Goal: Task Accomplishment & Management: Manage account settings

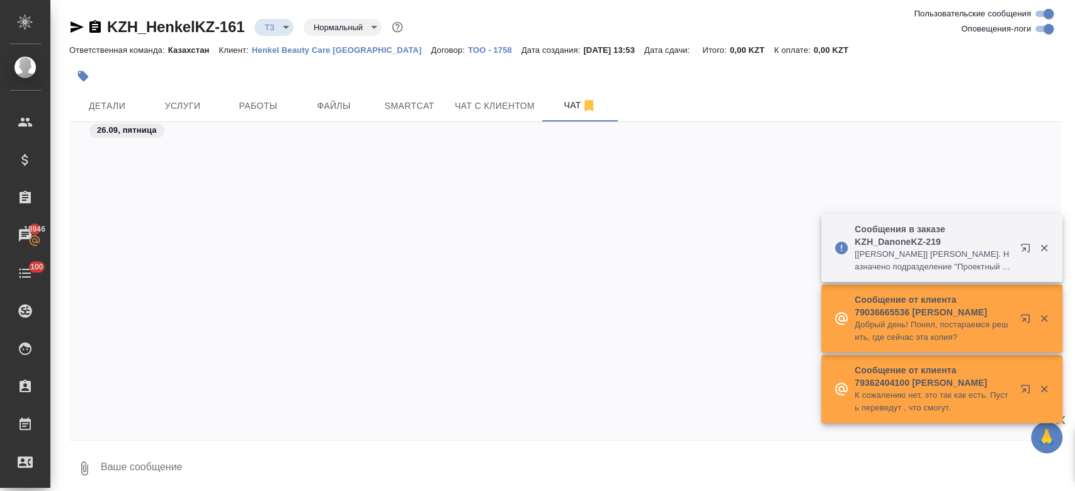
scroll to position [785, 0]
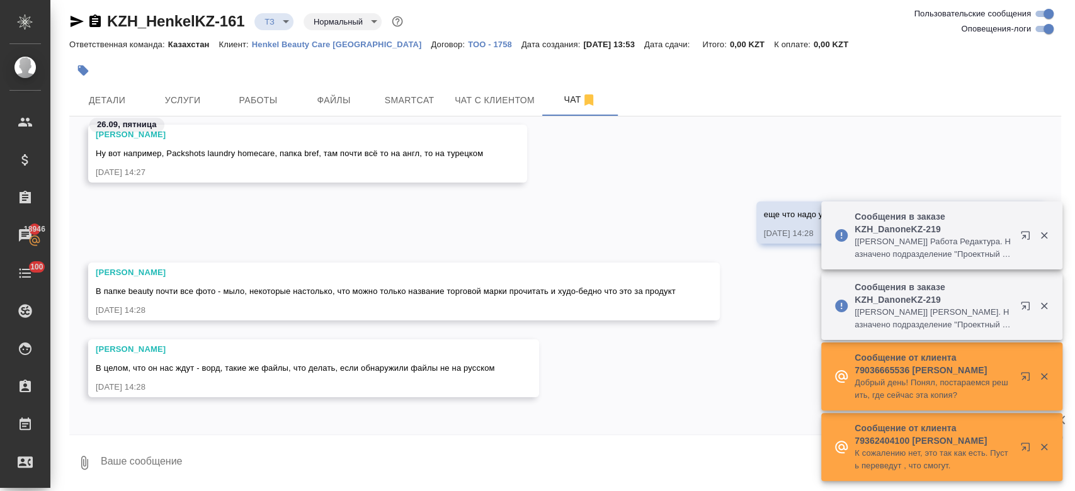
click at [488, 64] on div at bounding box center [399, 71] width 661 height 28
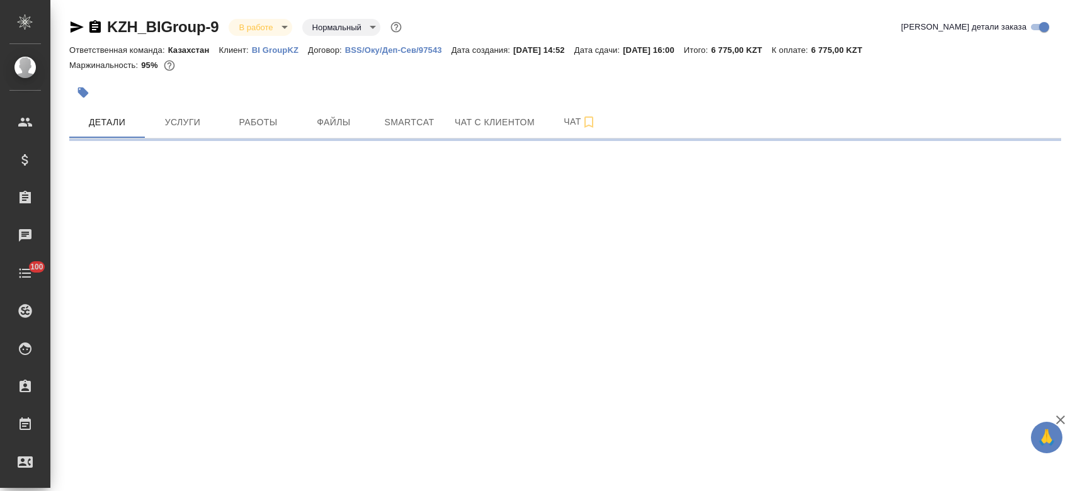
select select "RU"
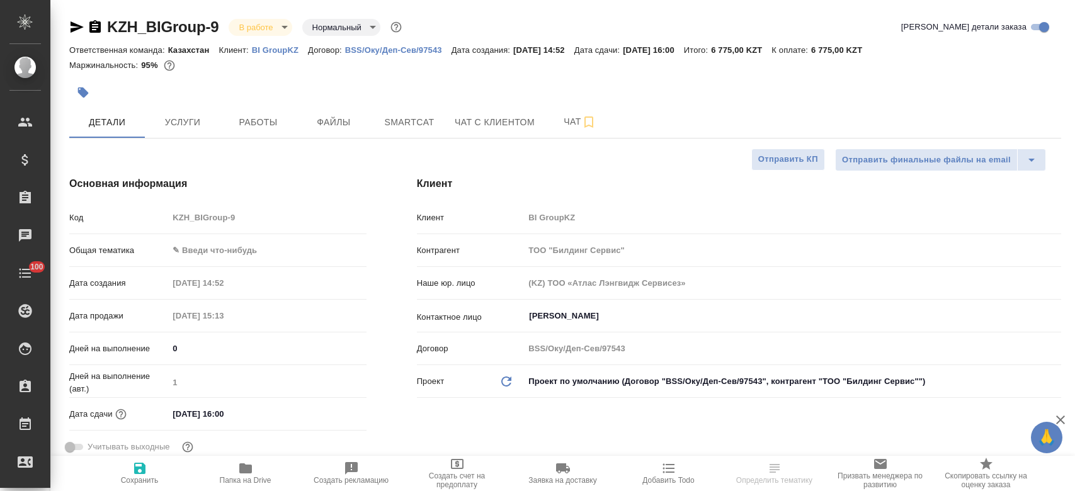
type textarea "x"
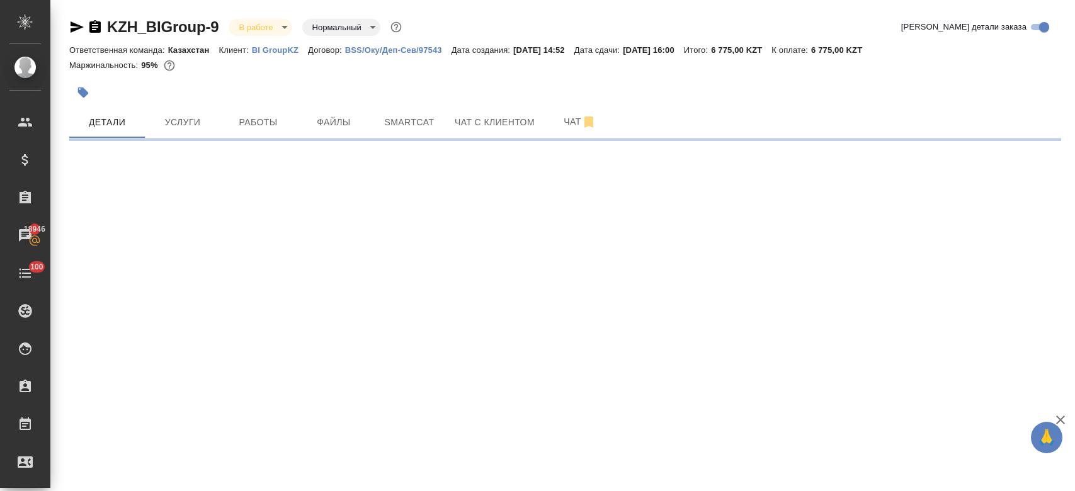
select select "RU"
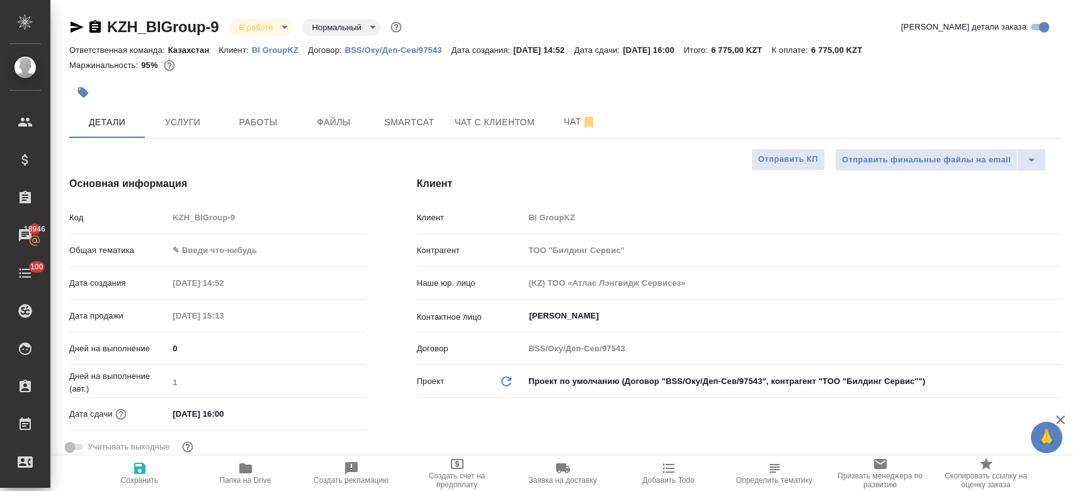
type textarea "x"
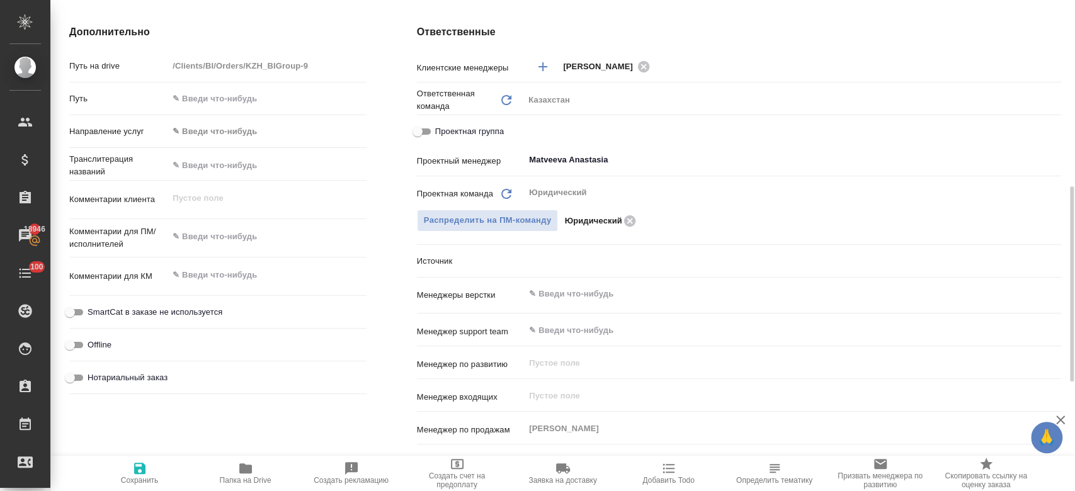
scroll to position [501, 0]
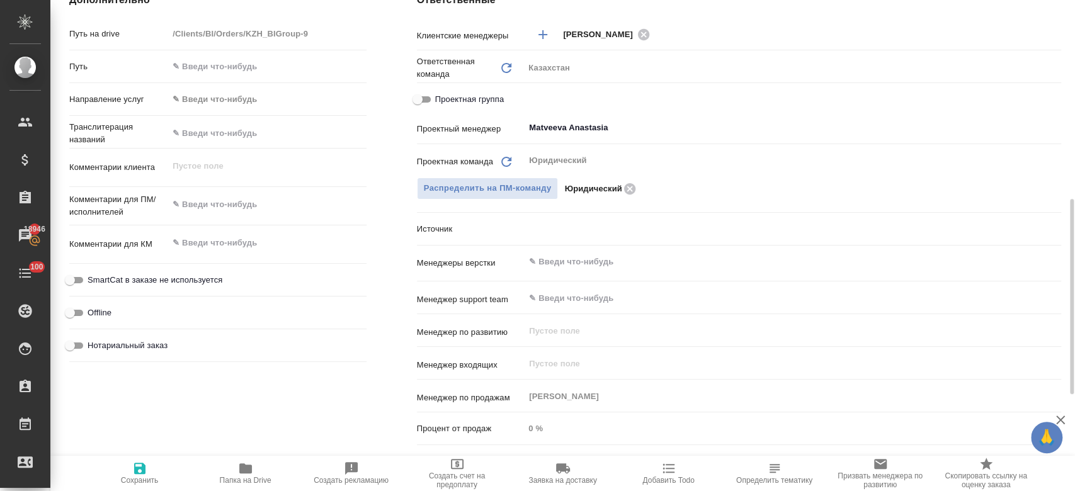
type textarea "x"
click at [227, 241] on textarea at bounding box center [267, 243] width 197 height 21
paste textarea "что отсутствие срочности было согласовано с Денисом"
type textarea "что отсутствие срочности было согласовано с Денисом"
type textarea "x"
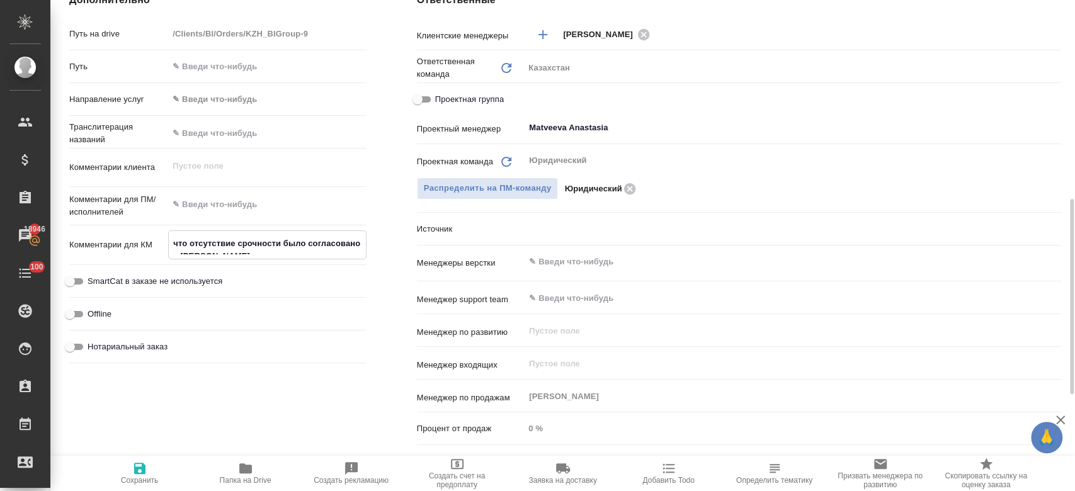
type textarea "x"
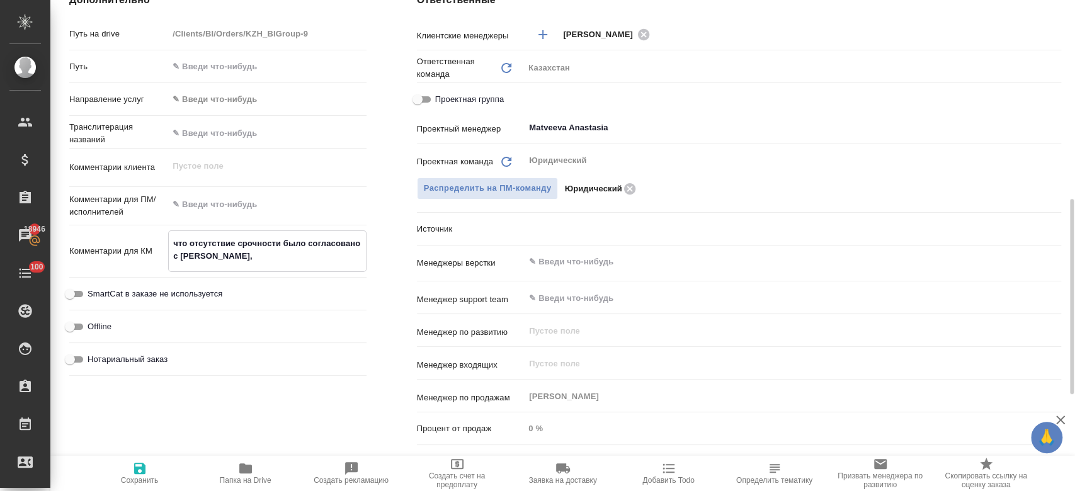
type textarea "что отсутствие срочности было согласовано с Денисом,"
type textarea "x"
type textarea "что отсутствие срочности было согласовано с Денисом, сл"
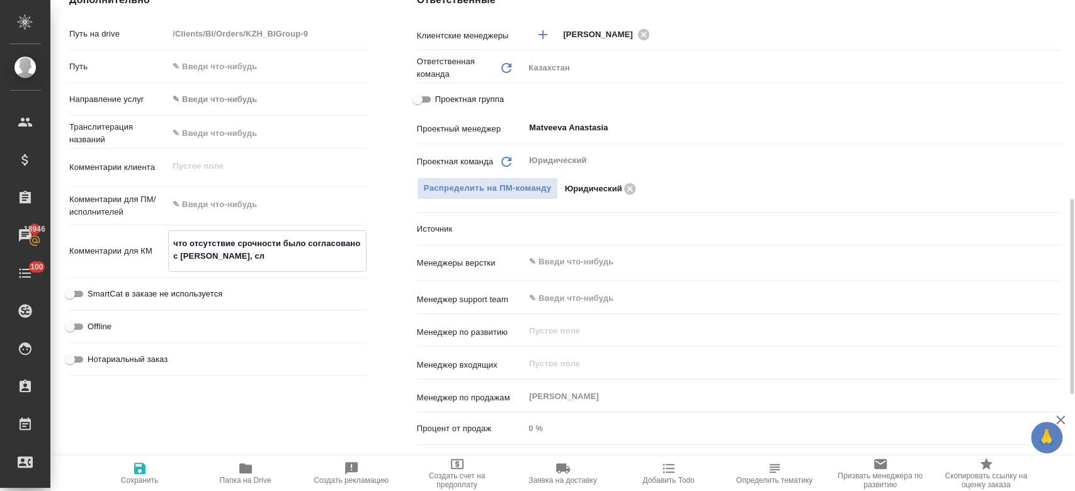
type textarea "x"
type textarea "что отсутствие срочности было согласовано с Денисом, слов"
type textarea "x"
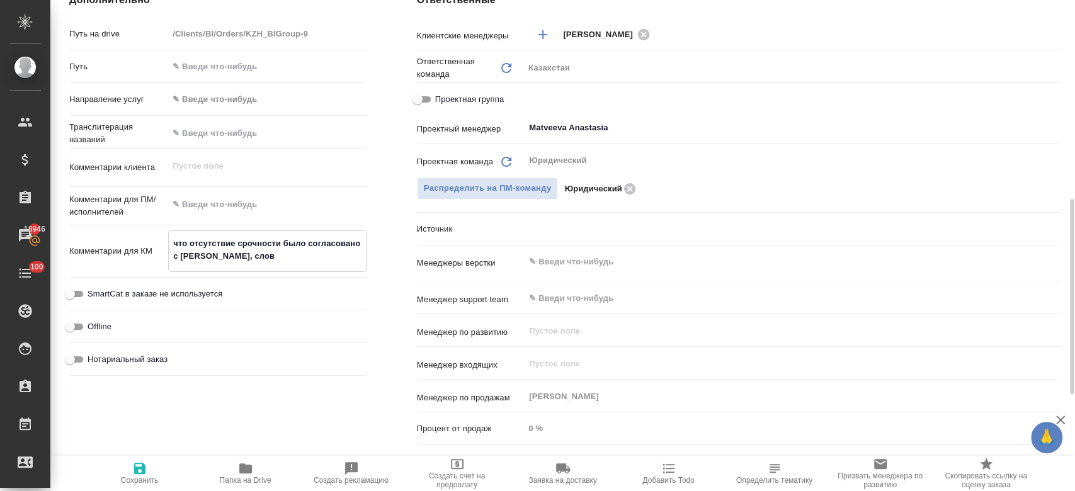
type textarea "x"
type textarea "что отсутствие срочности было согласовано с Денисом, слов"
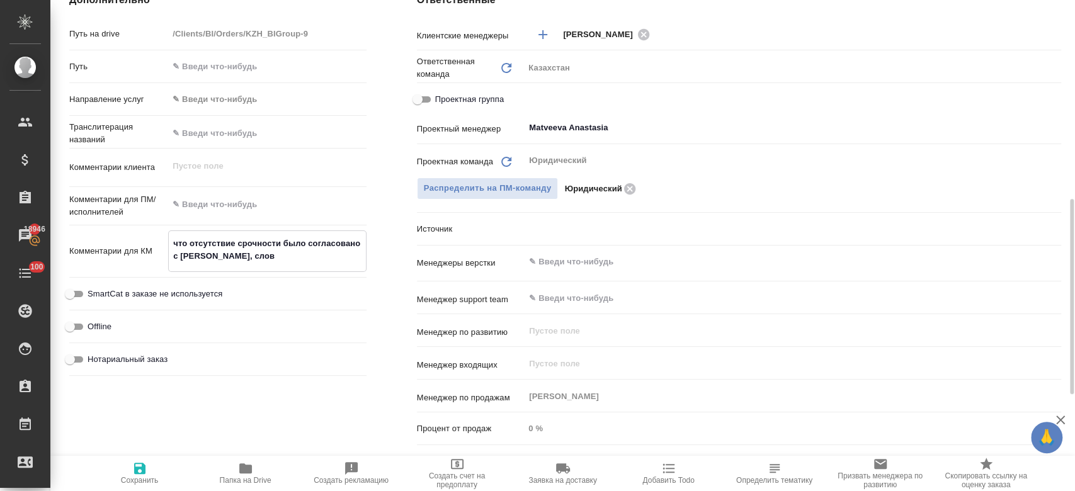
type textarea "x"
type textarea "что отсутствие срочности было согласовано с Денисом, слов 3"
type textarea "x"
type textarea "что отсутствие срочности было согласовано с Денисом, слов 30"
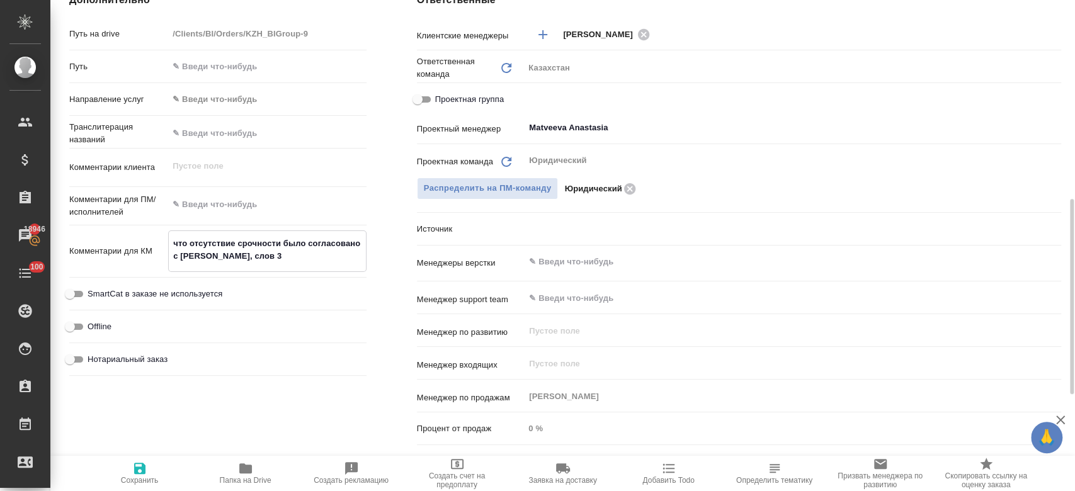
type textarea "x"
type textarea "что отсутствие срочности было согласовано с Денисом, слов 30,"
type textarea "x"
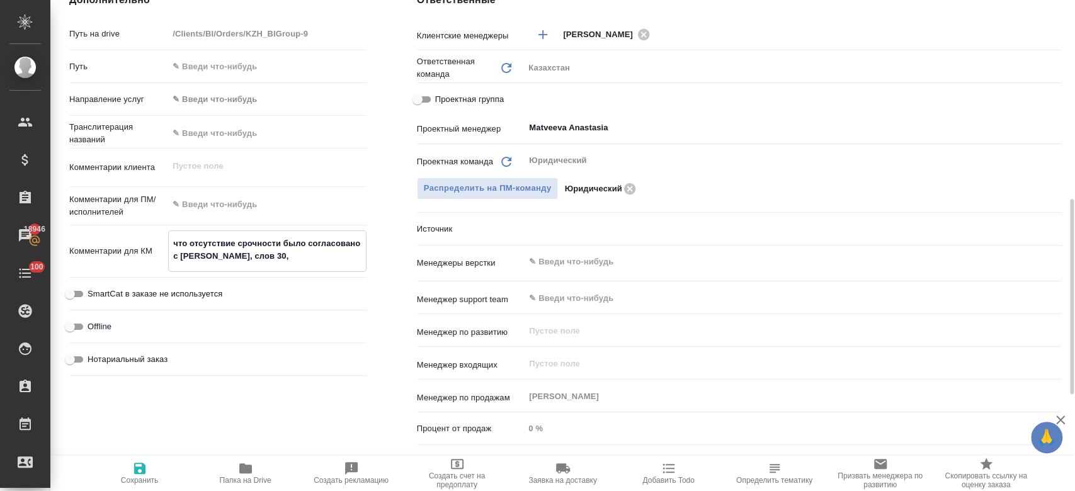
type textarea "что отсутствие срочности было согласовано с Денисом, слов 30,"
type textarea "x"
type textarea "что отсутствие срочности было согласовано с Денисом, слов 30, п"
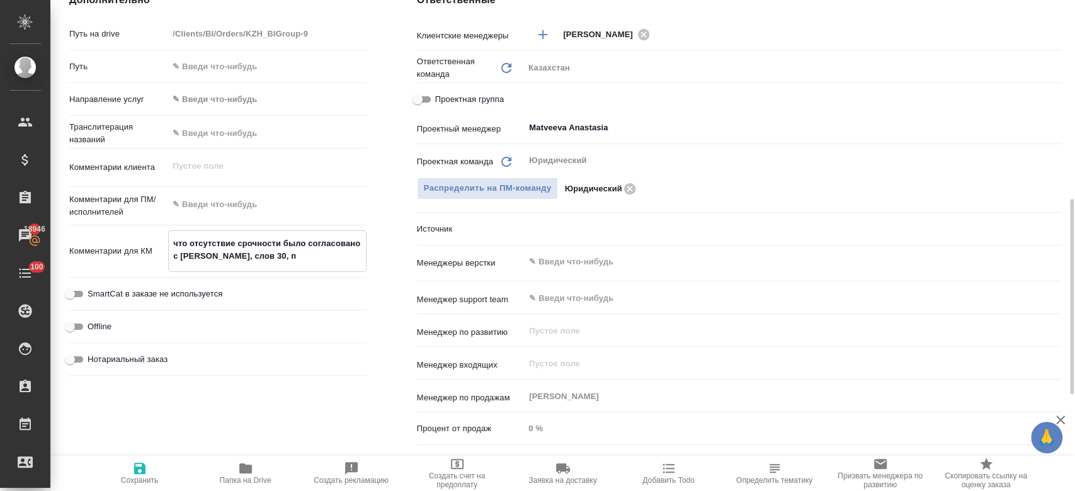
type textarea "x"
type textarea "что отсутствие срочности было согласовано с Денисом, слов 30, по"
type textarea "x"
type textarea "что отсутствие срочности было согласовано с Денисом, слов 30, пос"
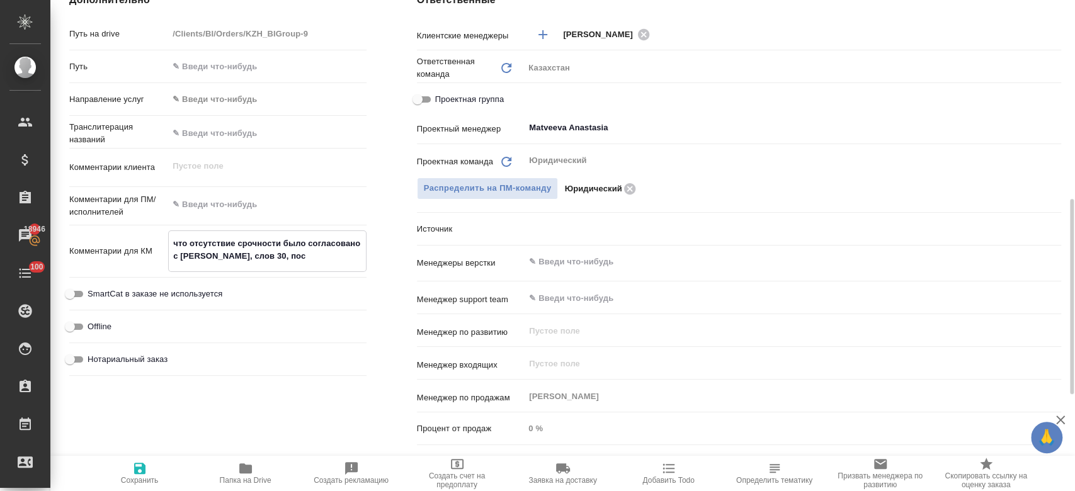
type textarea "x"
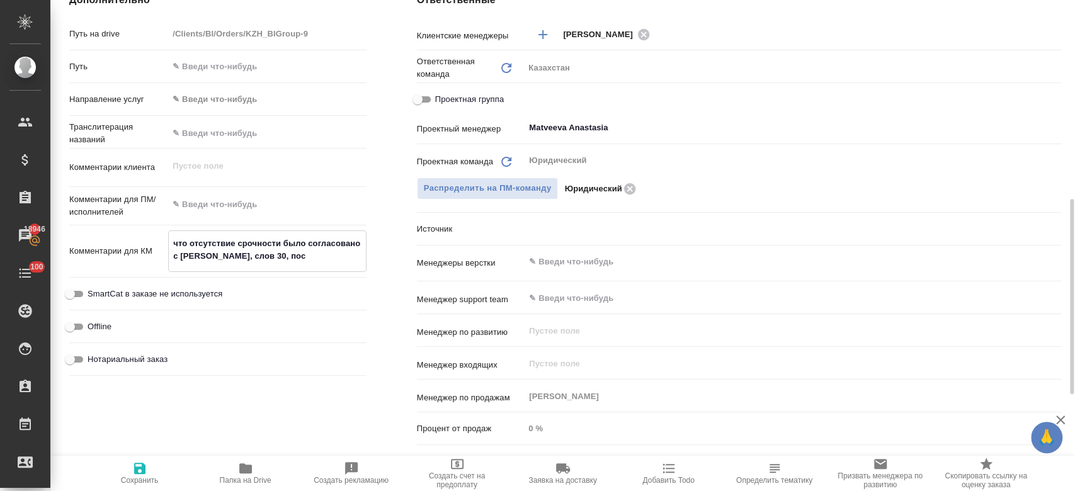
type textarea "что отсутствие срочности было согласовано с Денисом, слов 30, посч"
type textarea "x"
type textarea "что отсутствие срочности было согласовано с Денисом, слов 30, посчи"
type textarea "x"
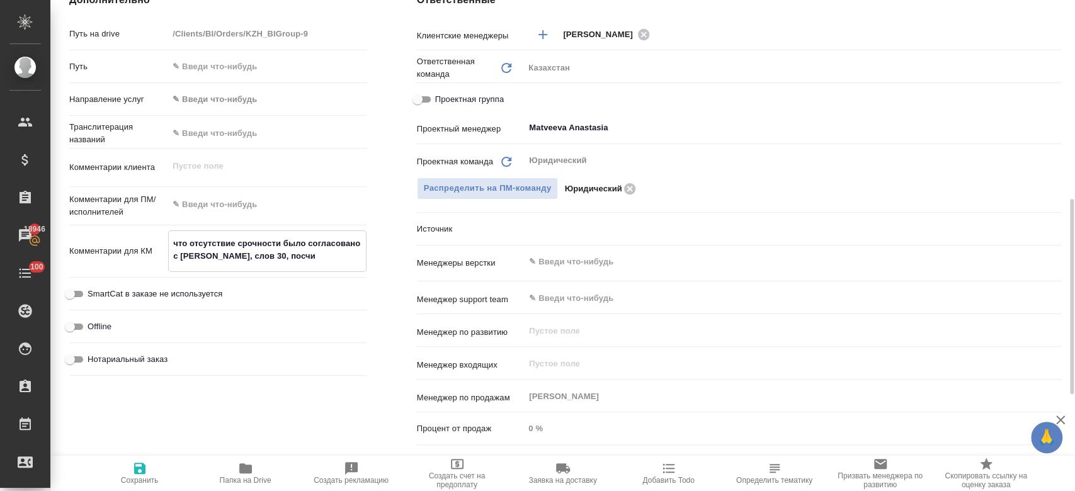
type textarea "x"
type textarea "что отсутствие срочности было согласовано с Денисом, слов 30, посчит"
type textarea "x"
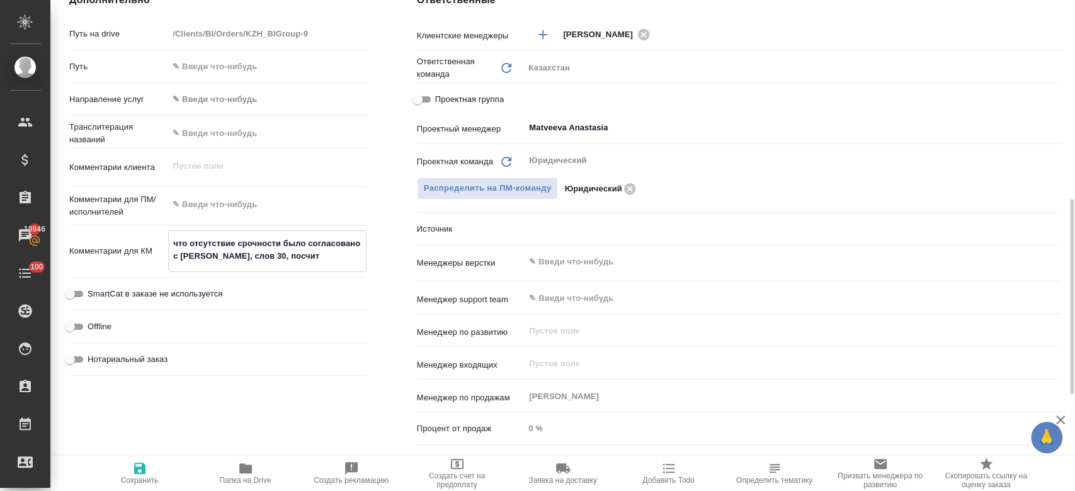
type textarea "что отсутствие срочности было согласовано с Денисом, слов 30, посчита"
type textarea "x"
type textarea "что отсутствие срочности было согласовано с Денисом, слов 30, посчитала"
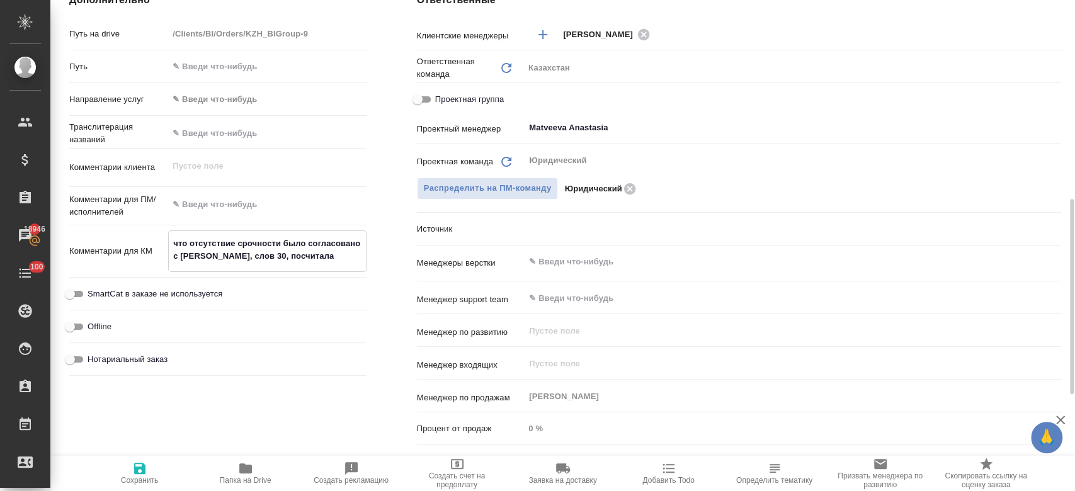
type textarea "x"
type textarea "что отсутствие срочности было согласовано с Денисом, слов 30, посчитала"
type textarea "x"
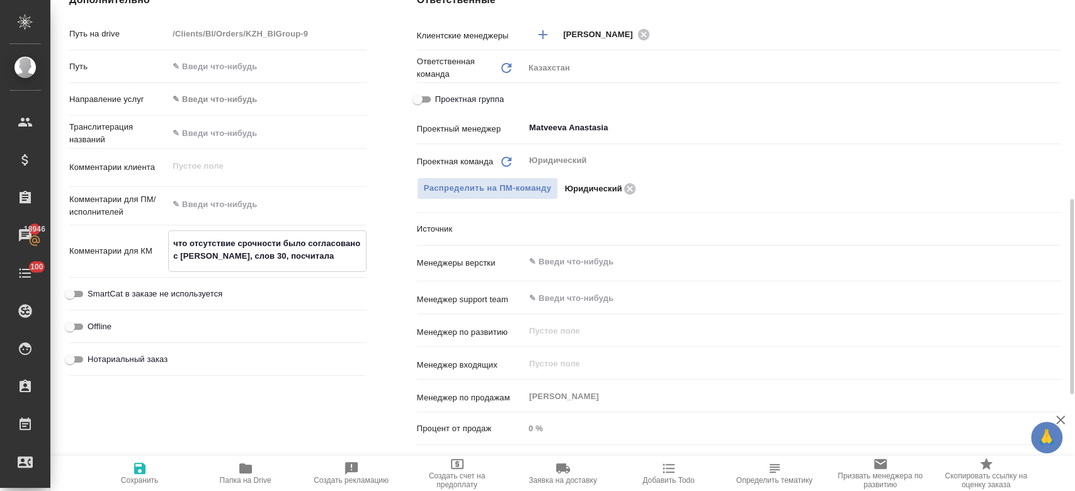
type textarea "x"
type textarea "что отсутствие срочности было согласовано с Денисом, слов 30, посчитала к"
type textarea "x"
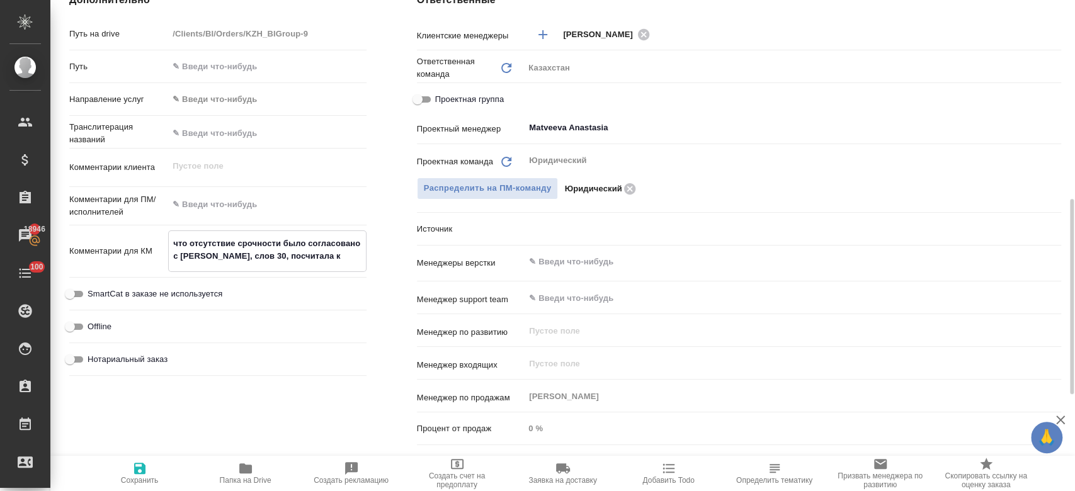
type textarea "что отсутствие срочности было согласовано с Денисом, слов 30, посчитала ка"
type textarea "x"
type textarea "что отсутствие срочности было согласовано с Денисом, слов 30, посчитала как"
type textarea "x"
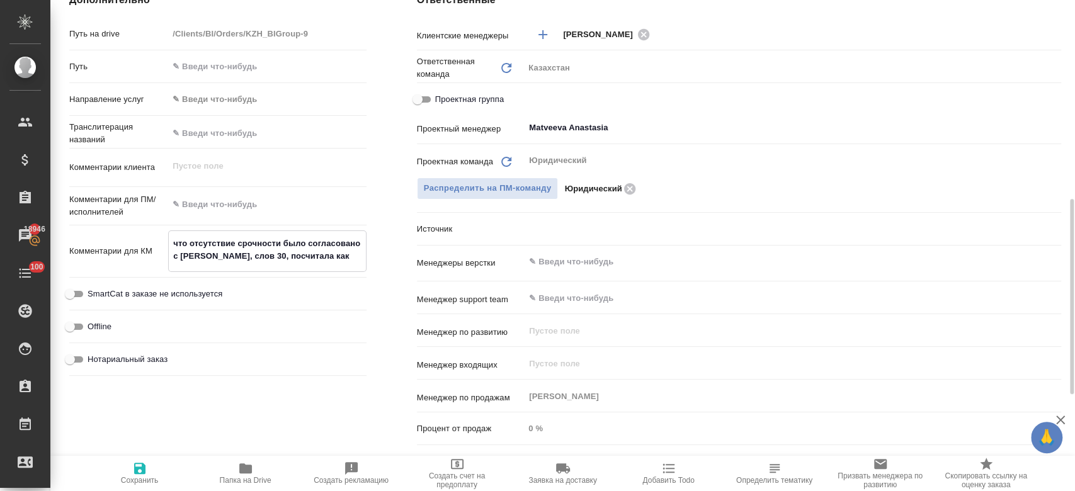
type textarea "x"
type textarea "что отсутствие срочности было согласовано с Денисом, слов 30, посчитала как"
type textarea "x"
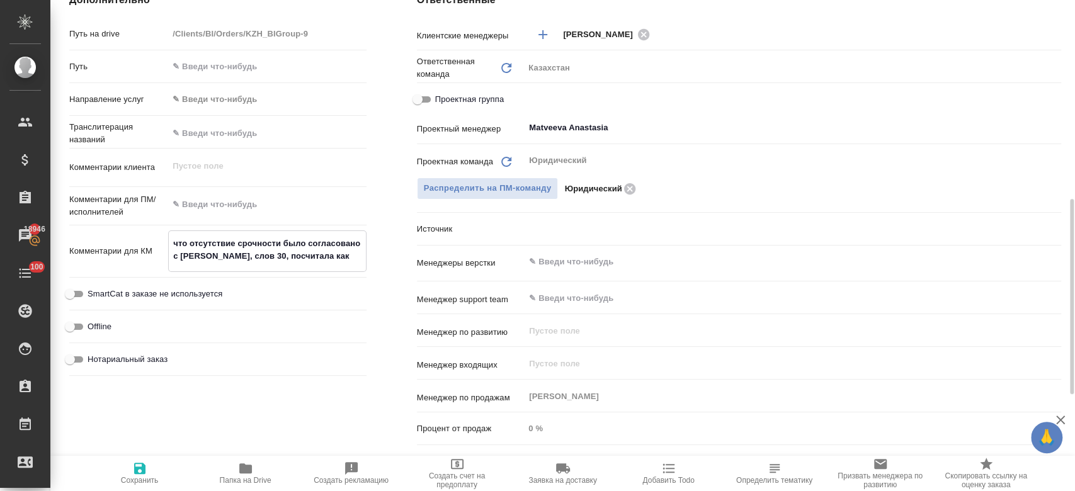
type textarea "что отсутствие срочности было согласовано с Денисом, слов 30, посчитала как 2"
type textarea "x"
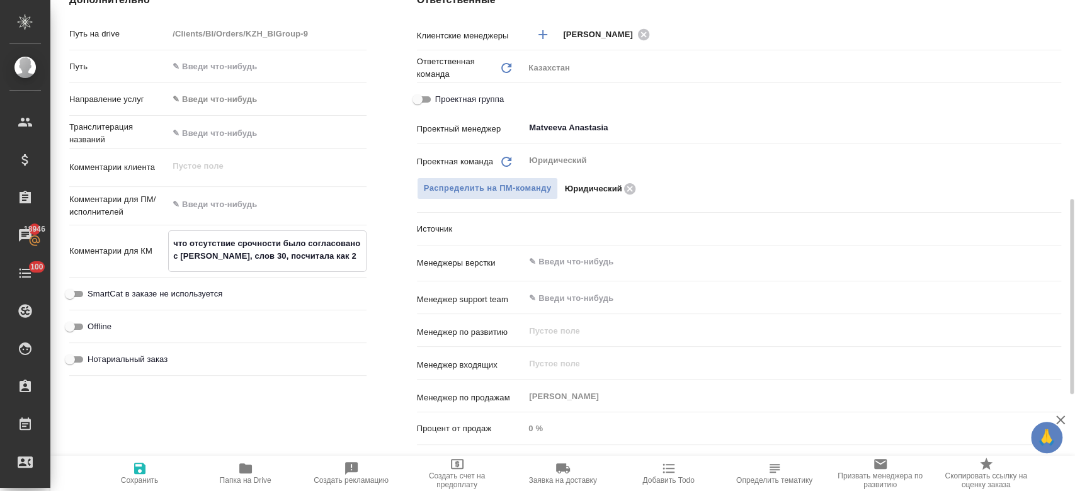
type textarea "x"
type textarea "что отсутствие срочности было согласовано с Денисом, слов 30, посчитала как 25"
type textarea "x"
type textarea "что отсутствие срочности было согласовано с Денисом, слов 30, посчитала как 250"
type textarea "x"
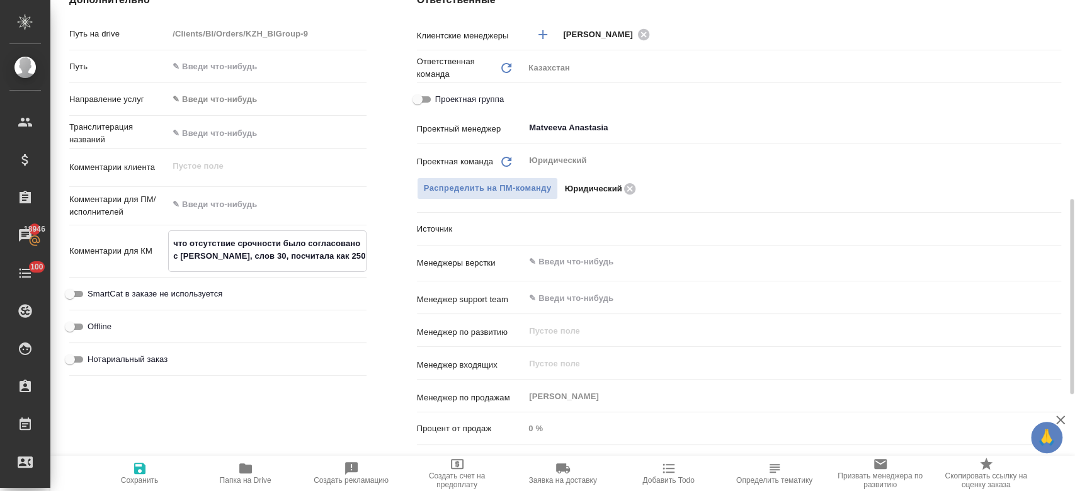
type textarea "x"
type textarea "что отсутствие срочности было согласовано с Денисом, слов 30, посчитала как 250"
type textarea "x"
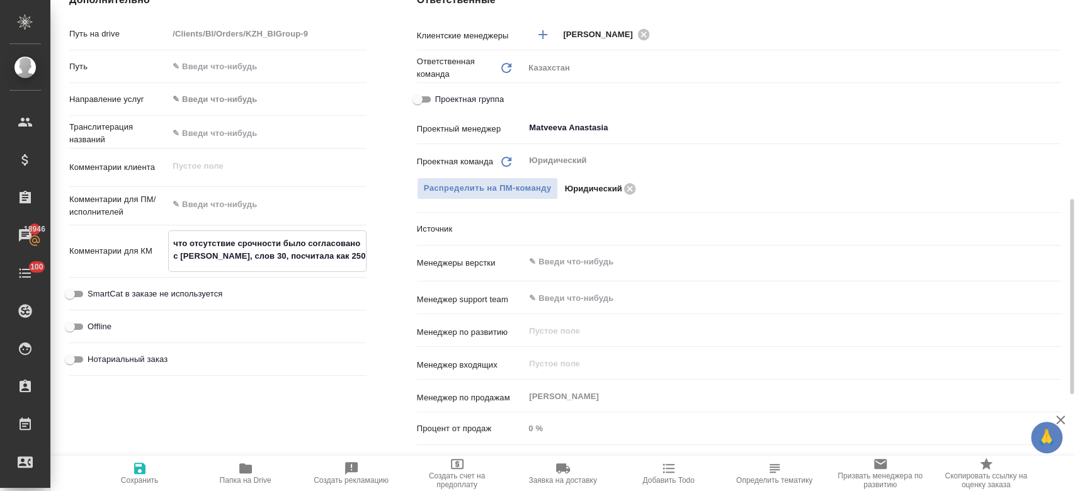
type textarea "x"
type textarea "что отсутствие срочности было согласовано с Денисом, слов 30, посчитала как 250…"
type textarea "x"
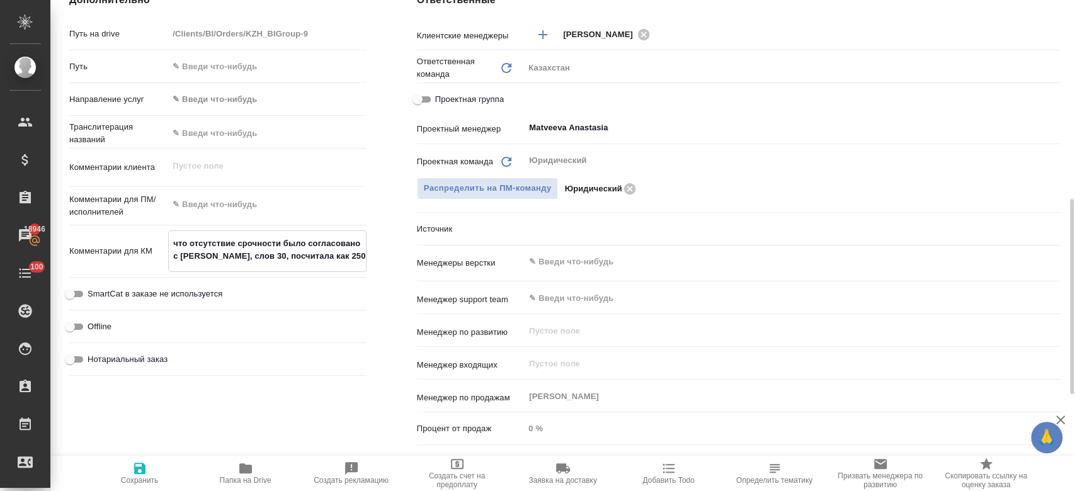
type textarea "что отсутствие срочности было согласовано с Денисом, слов 30, посчитала как 250…"
type textarea "x"
type textarea "что отсутствие срочности было согласовано с Денисом, слов 30, посчитала как 250…"
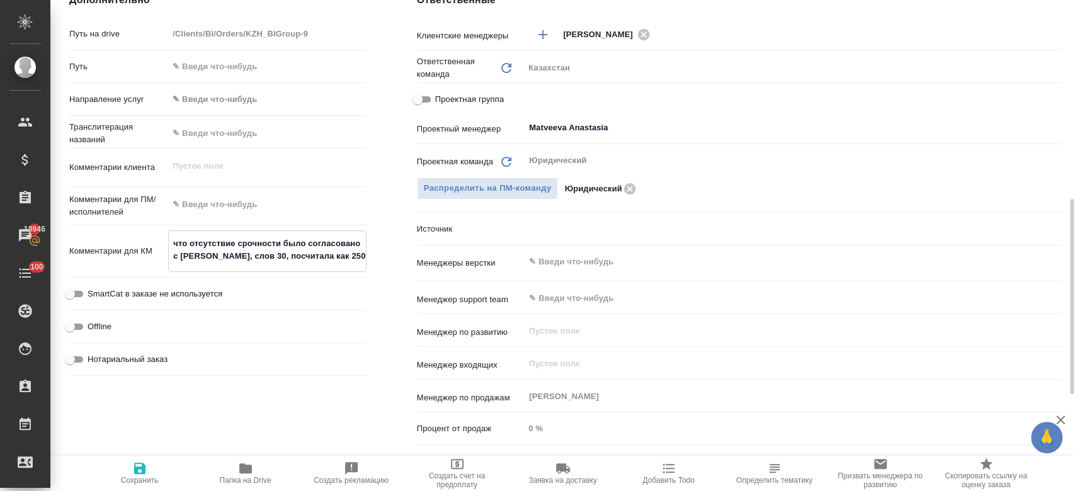
type textarea "x"
type textarea "что отсутствие срочности было согласовано с Денисом, слов 30, посчитала как 250…"
type textarea "x"
click at [341, 257] on textarea "что отсутствие срочности было согласовано с Денисом, слов 30, посчитала как 250…" at bounding box center [267, 250] width 197 height 34
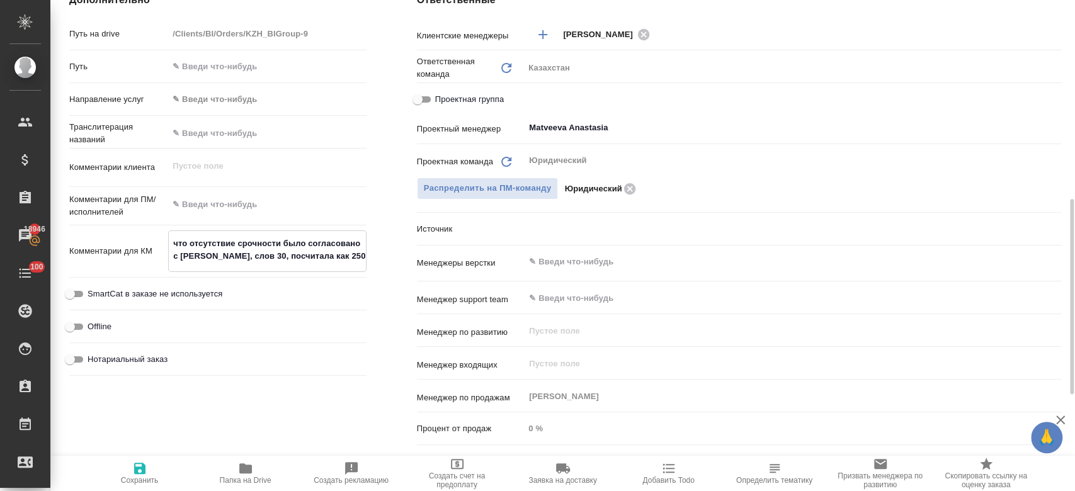
type textarea "x"
type textarea "что отсутствие срочности было согласовано с Денисом, слов 30, посчитала как 250…"
type textarea "x"
type textarea "что отсутствие срочности было согласовано с Денисом, слов 30, посчитала как 250…"
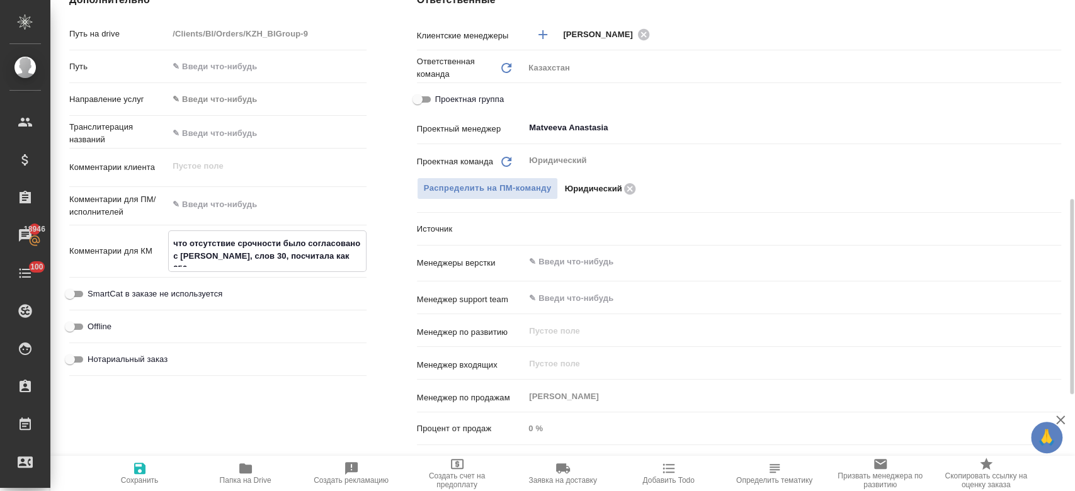
type textarea "x"
drag, startPoint x: 361, startPoint y: 250, endPoint x: 172, endPoint y: 239, distance: 189.3
click at [172, 239] on textarea "что отсутствие срочности было согласовано с Денисом, слов 30, посчитала как 250…" at bounding box center [267, 250] width 197 height 34
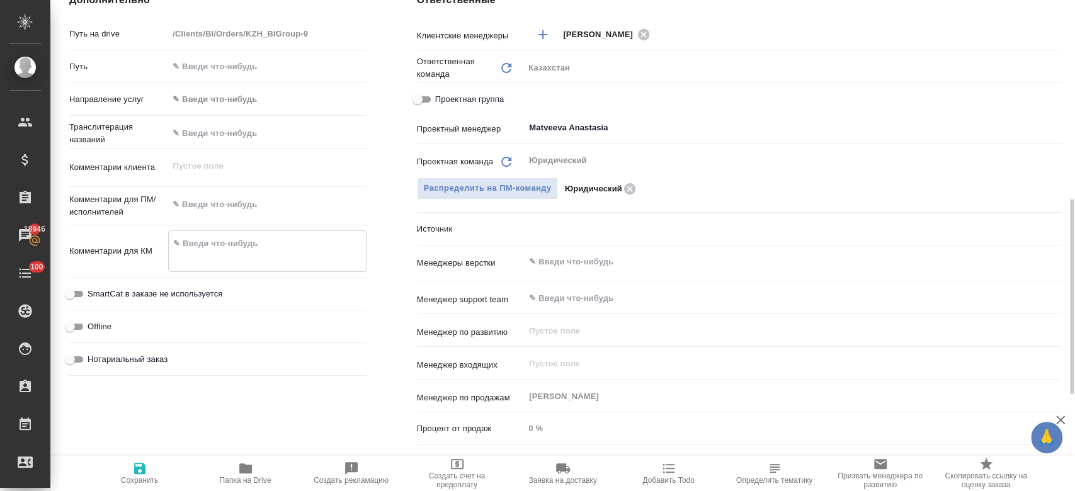
type textarea "x"
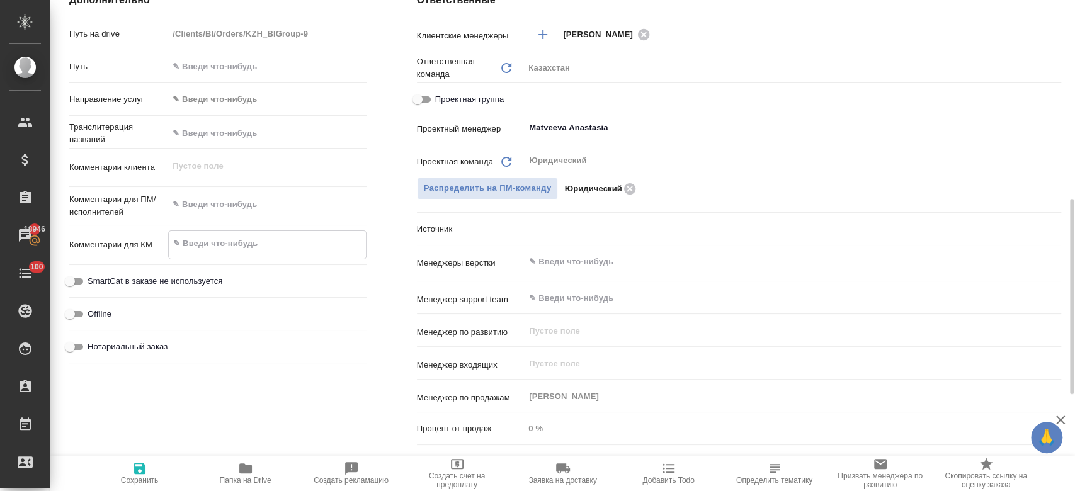
type textarea "x"
click at [141, 481] on span "Сохранить" at bounding box center [140, 480] width 38 height 9
type textarea "x"
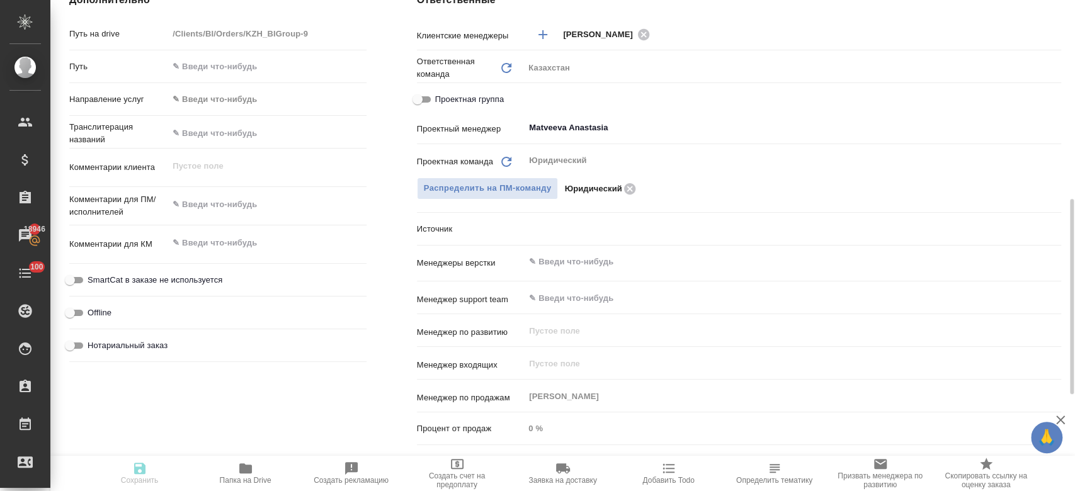
type textarea "x"
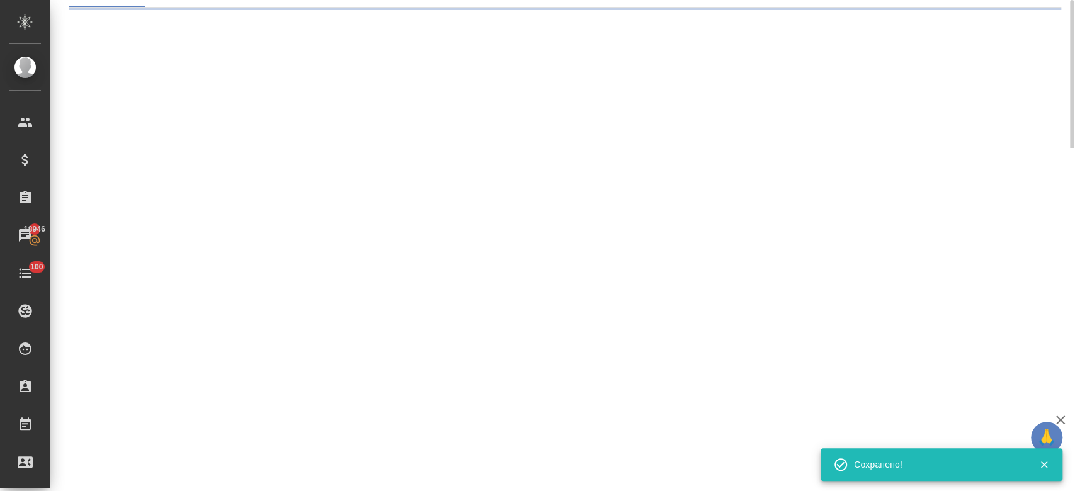
scroll to position [94, 0]
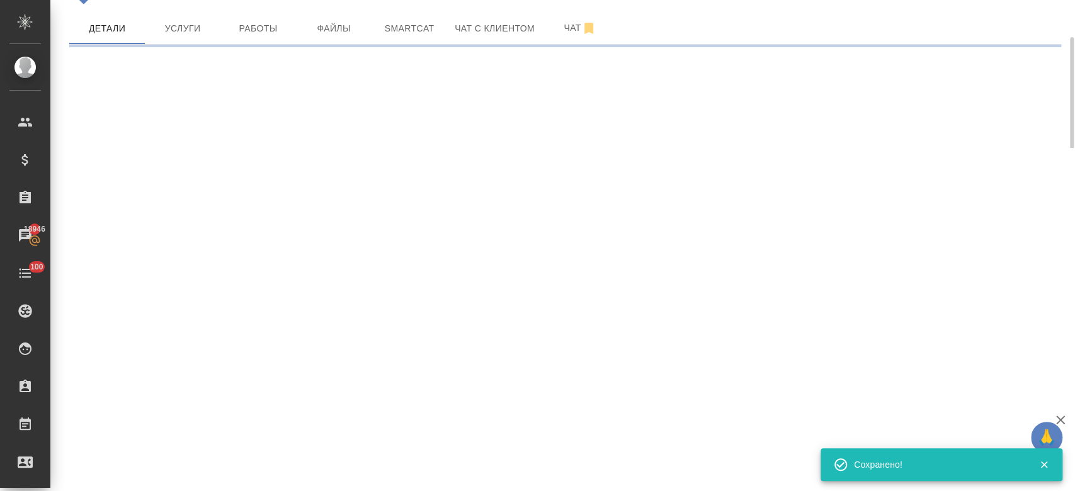
select select "RU"
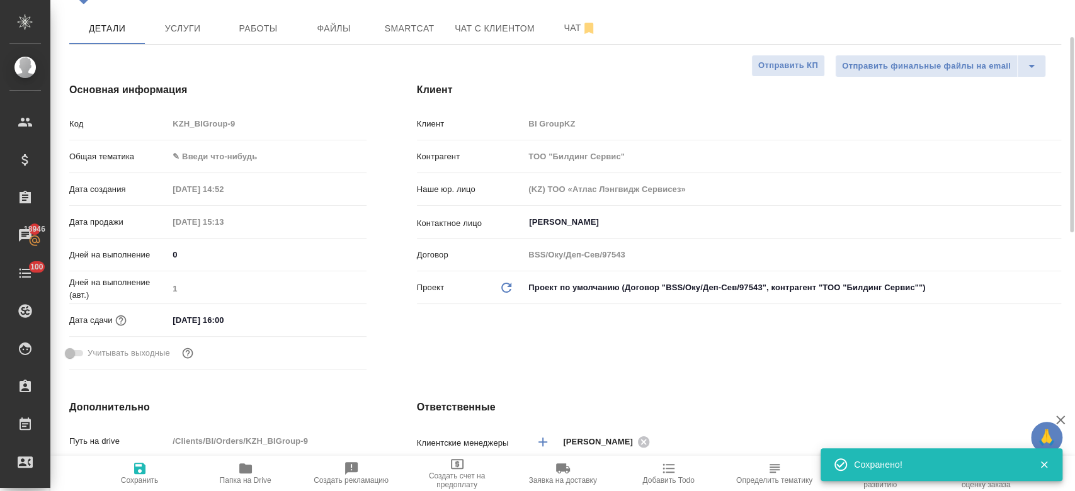
type textarea "x"
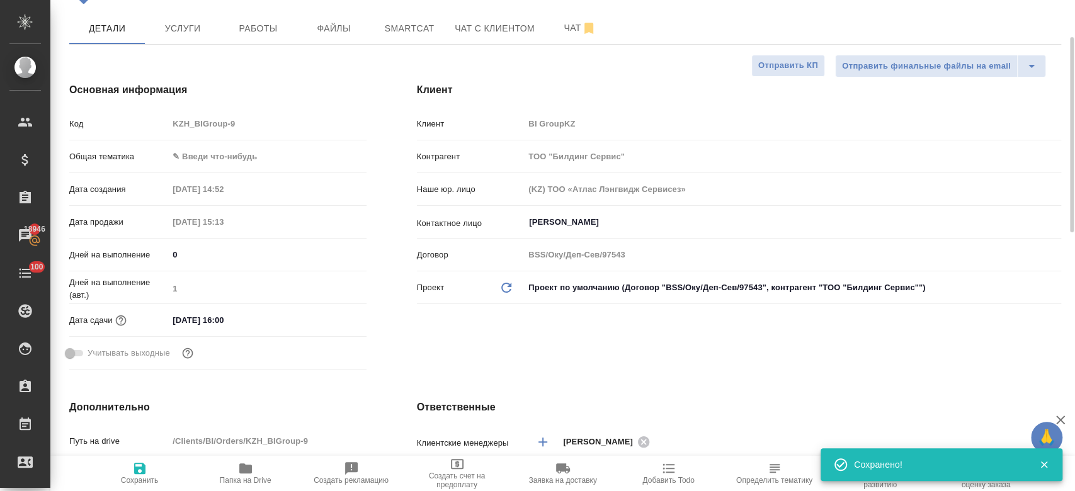
type textarea "x"
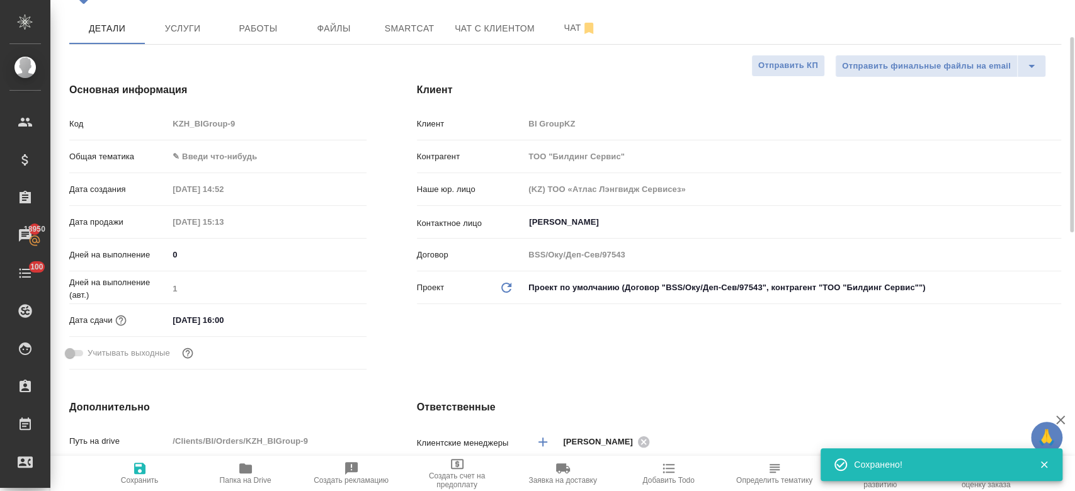
type textarea "x"
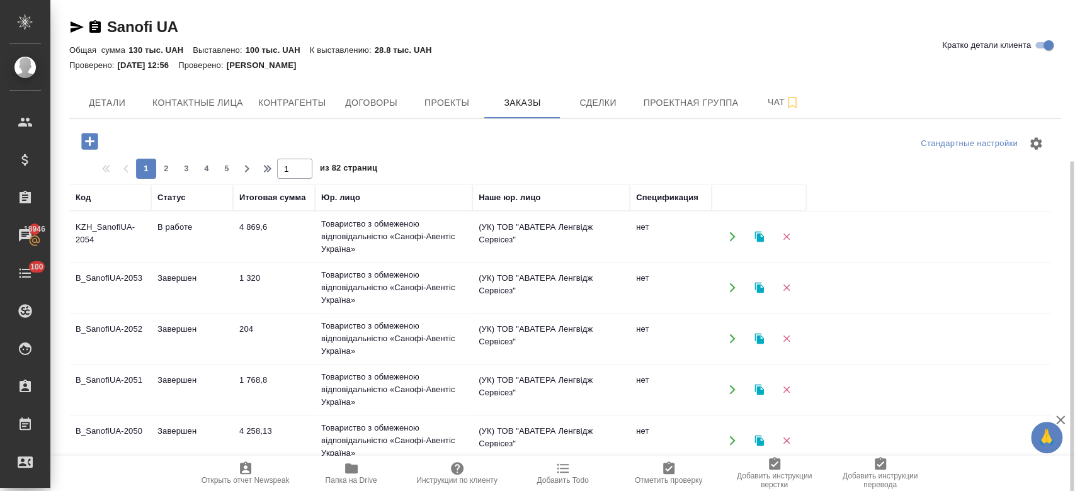
scroll to position [96, 0]
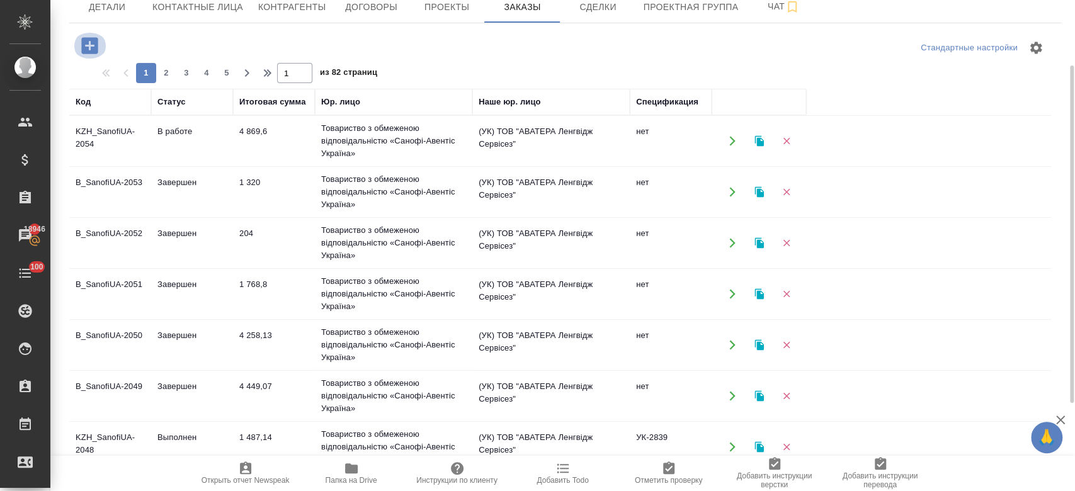
click at [97, 45] on icon "button" at bounding box center [89, 45] width 16 height 16
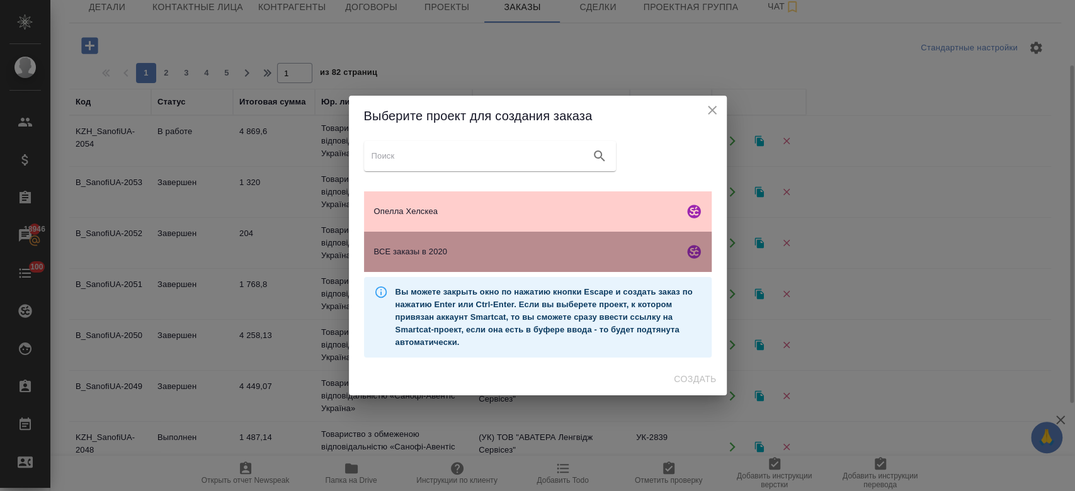
click at [430, 257] on span "ВСЕ заказы в 2020" at bounding box center [526, 252] width 305 height 13
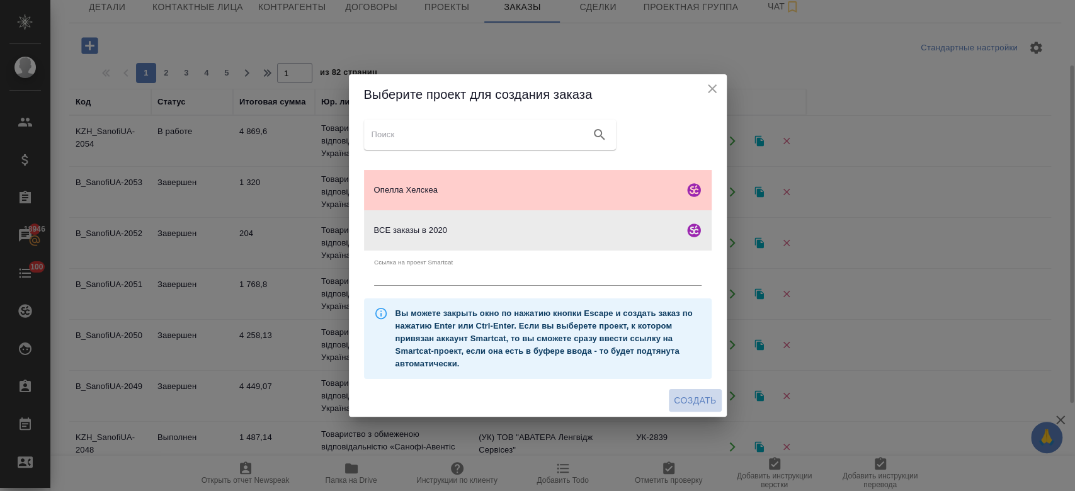
click at [690, 397] on span "Создать" at bounding box center [695, 401] width 42 height 16
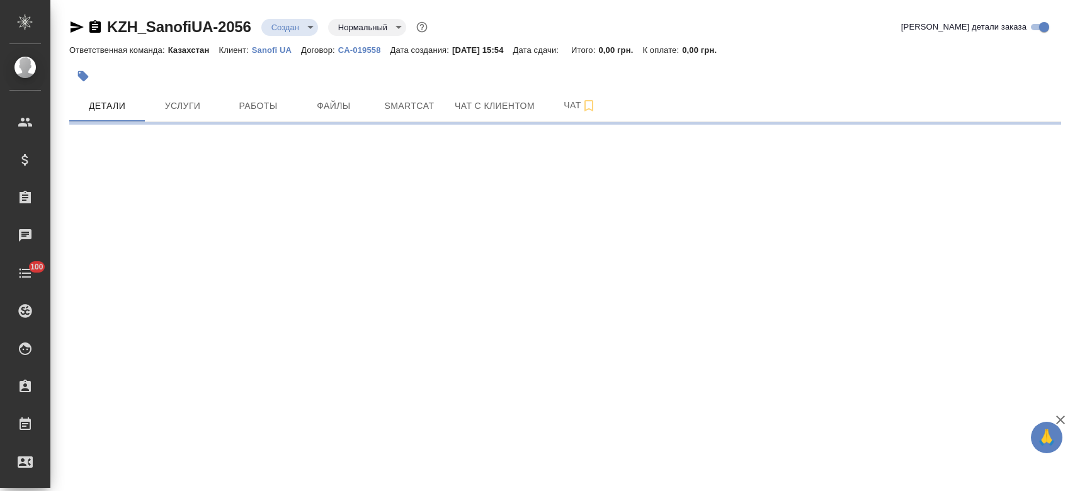
select select "RU"
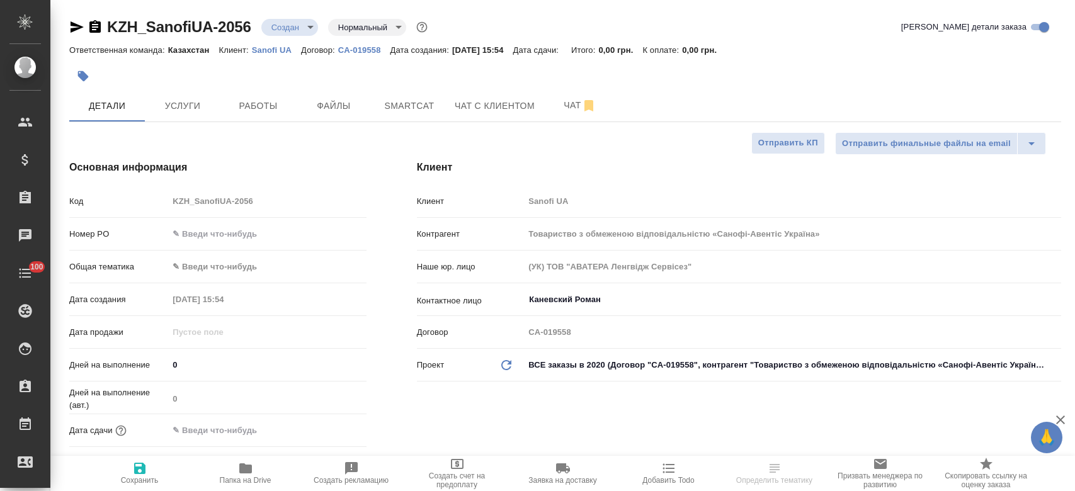
type textarea "x"
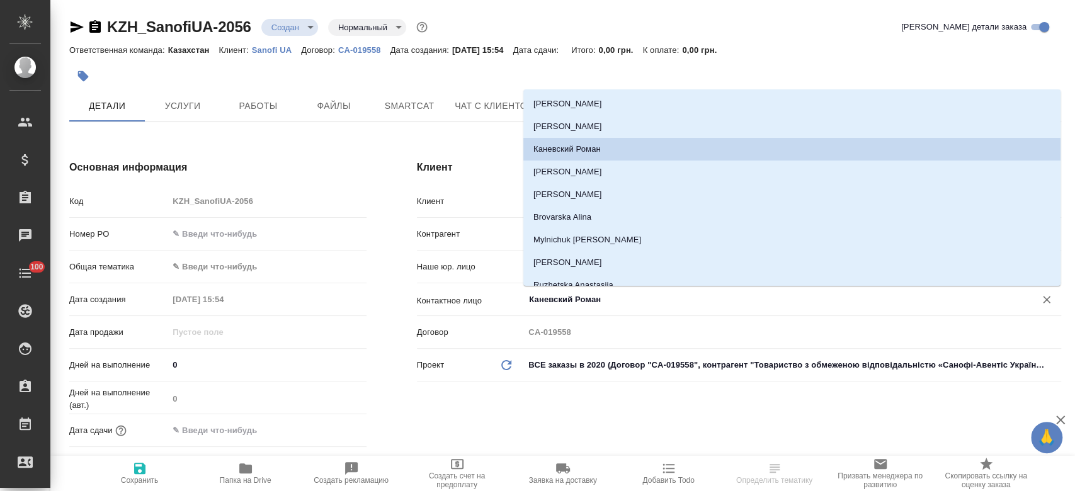
click at [568, 295] on input "Каневский Роман" at bounding box center [772, 299] width 488 height 15
type textarea "x"
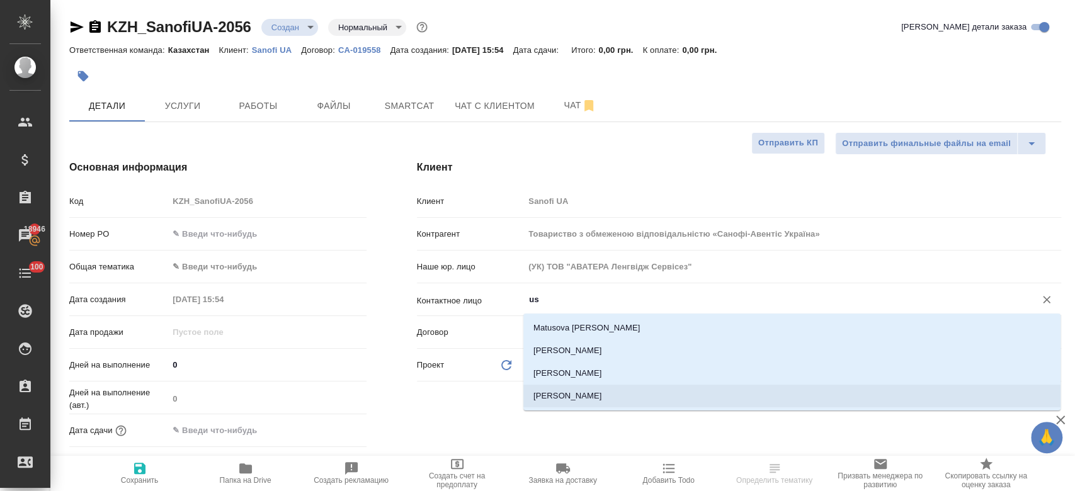
click at [583, 388] on li "Usenko Anna" at bounding box center [791, 396] width 537 height 23
type input "Usenko Anna"
type textarea "x"
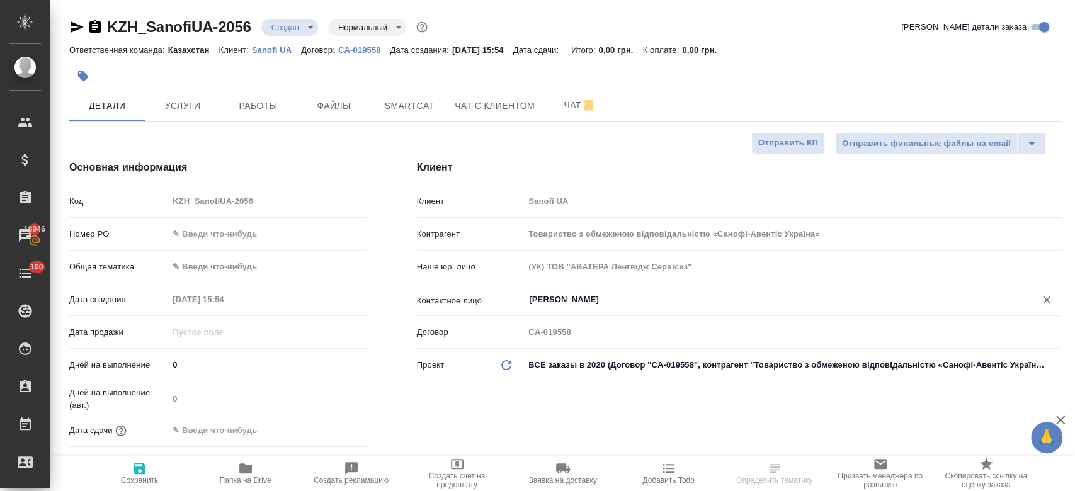
type input "Usenko Anna"
click at [146, 471] on icon "button" at bounding box center [139, 468] width 15 height 15
type textarea "x"
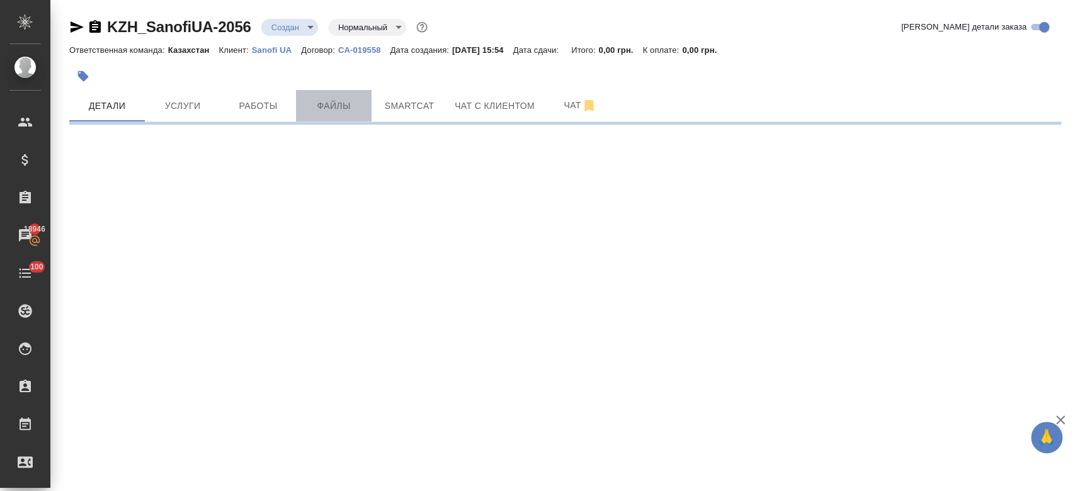
click at [336, 108] on span "Файлы" at bounding box center [334, 106] width 60 height 16
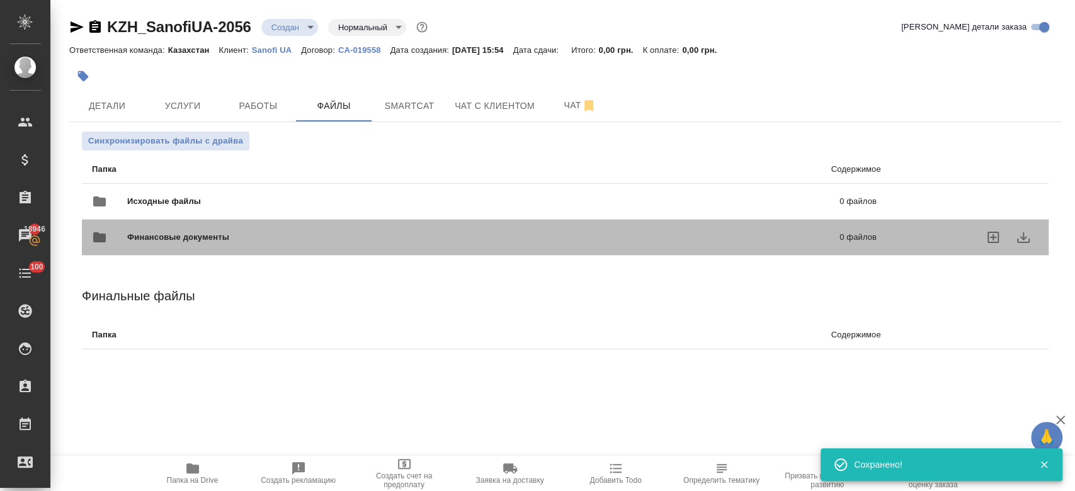
click at [139, 214] on div "Финансовые документы 0 файлов" at bounding box center [484, 237] width 810 height 55
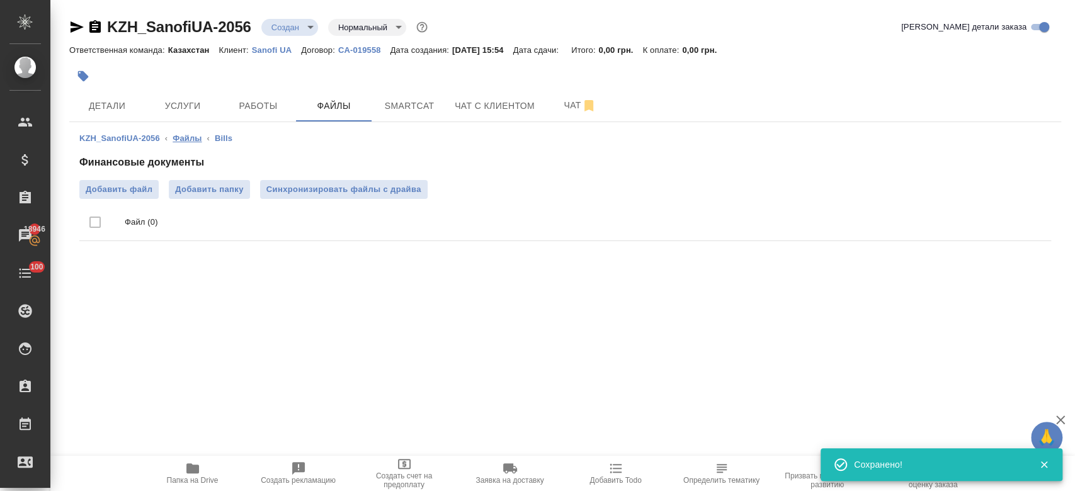
click at [180, 135] on link "Файлы" at bounding box center [187, 138] width 29 height 9
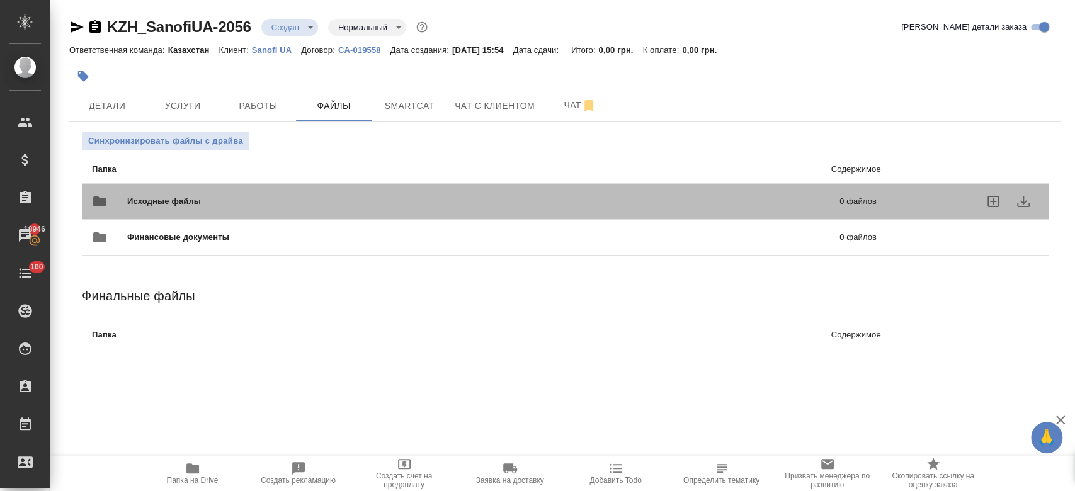
click at [181, 200] on span "Исходные файлы" at bounding box center [323, 201] width 393 height 13
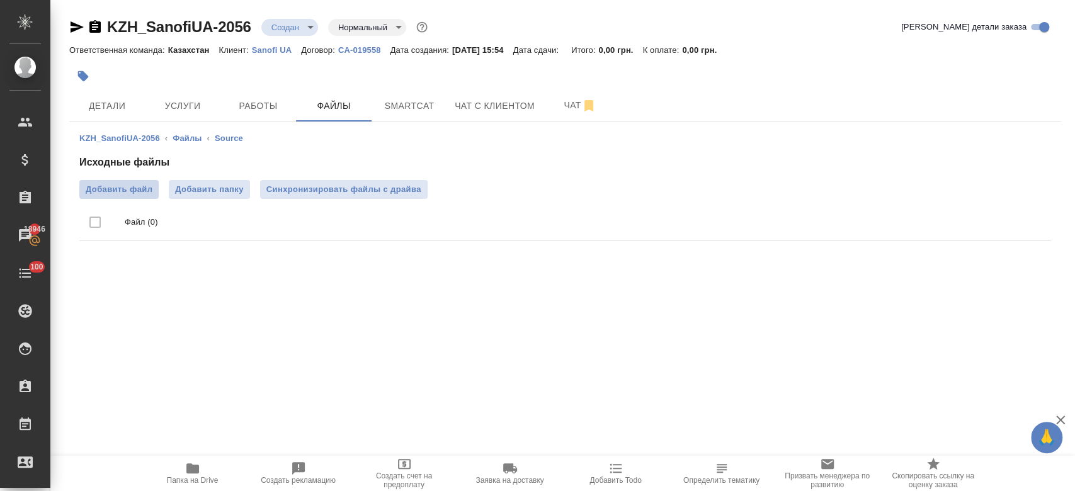
click at [131, 183] on span "Добавить файл" at bounding box center [119, 189] width 67 height 13
click at [0, 0] on input "Добавить файл" at bounding box center [0, 0] width 0 height 0
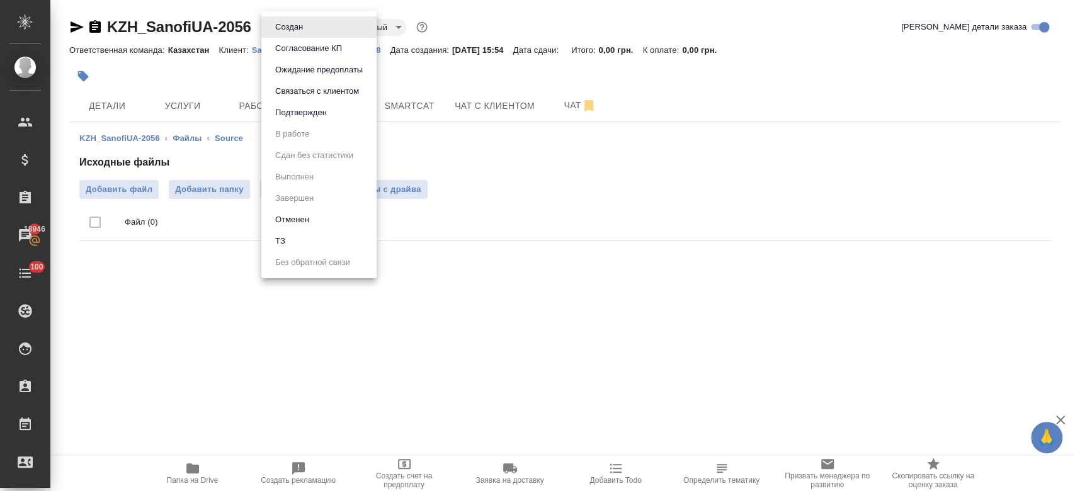
click at [299, 260] on body "🙏 .cls-1 fill:#fff; AWATERA Kosherbayeva Nazerke Клиенты Спецификации Заказы 18…" at bounding box center [537, 245] width 1075 height 491
click at [289, 241] on li "ТЗ" at bounding box center [318, 241] width 115 height 21
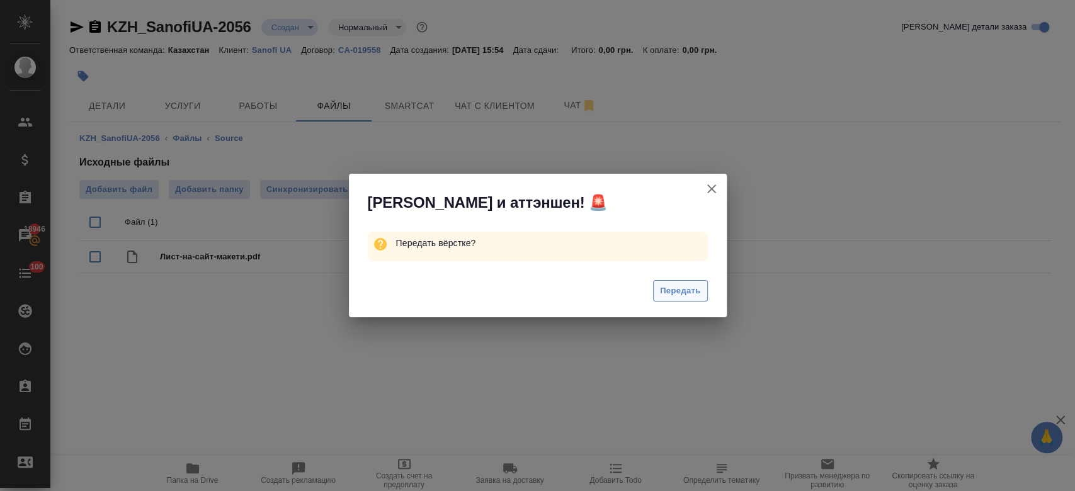
click at [695, 292] on span "Передать" at bounding box center [680, 291] width 41 height 14
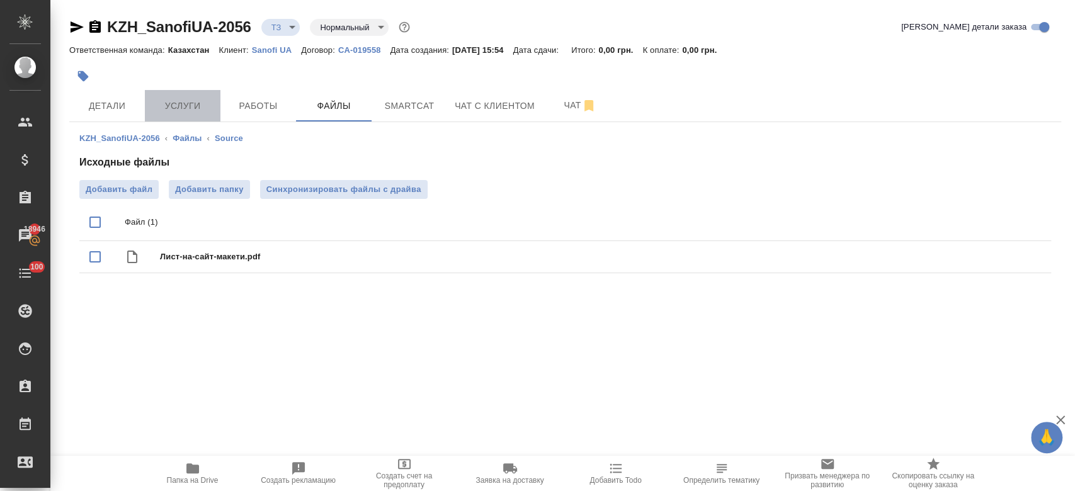
click at [171, 103] on span "Услуги" at bounding box center [182, 106] width 60 height 16
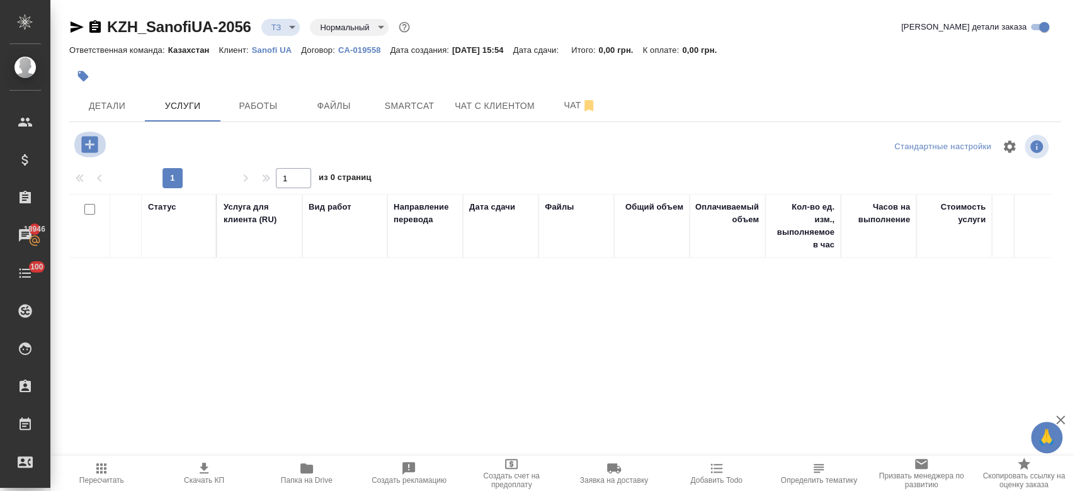
click at [93, 143] on icon "button" at bounding box center [89, 144] width 16 height 16
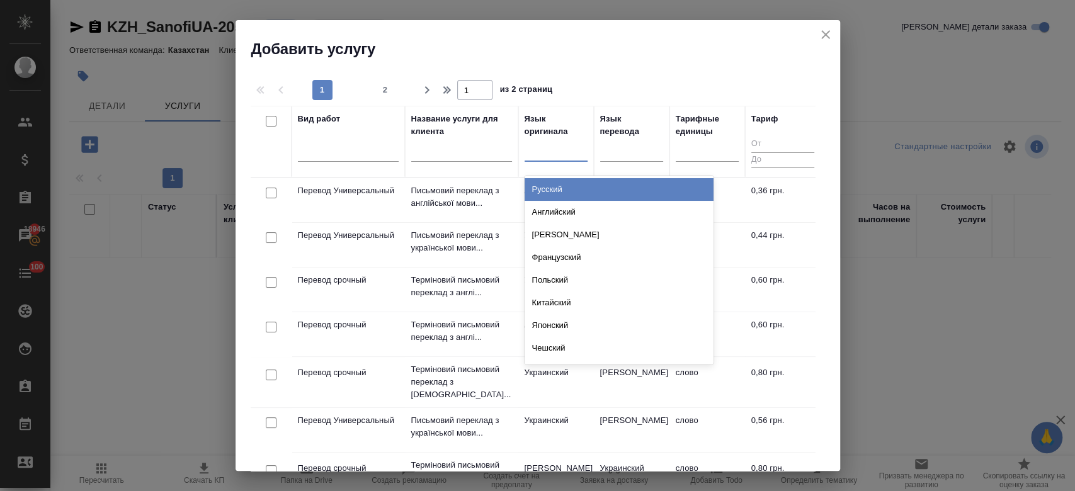
click at [557, 147] on div at bounding box center [556, 149] width 63 height 18
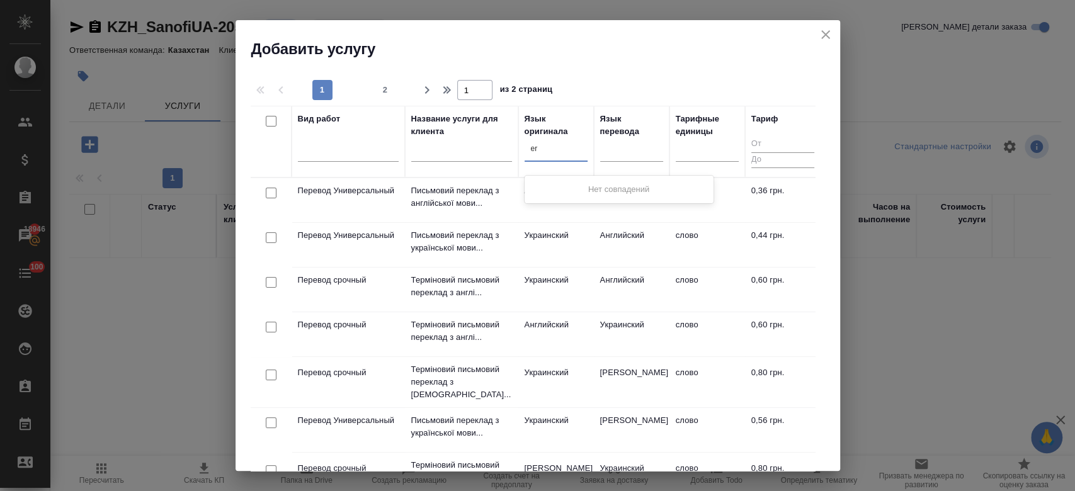
type input "e"
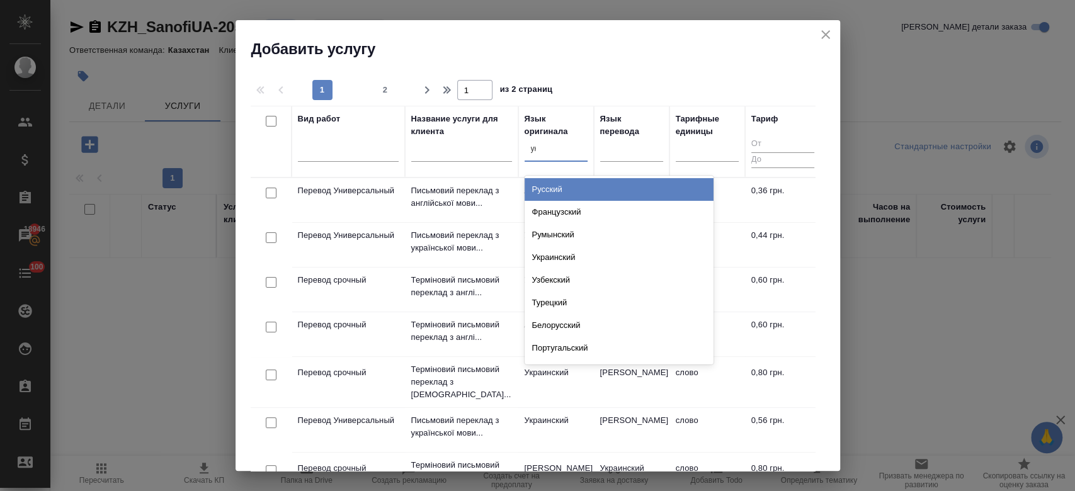
type input "укр"
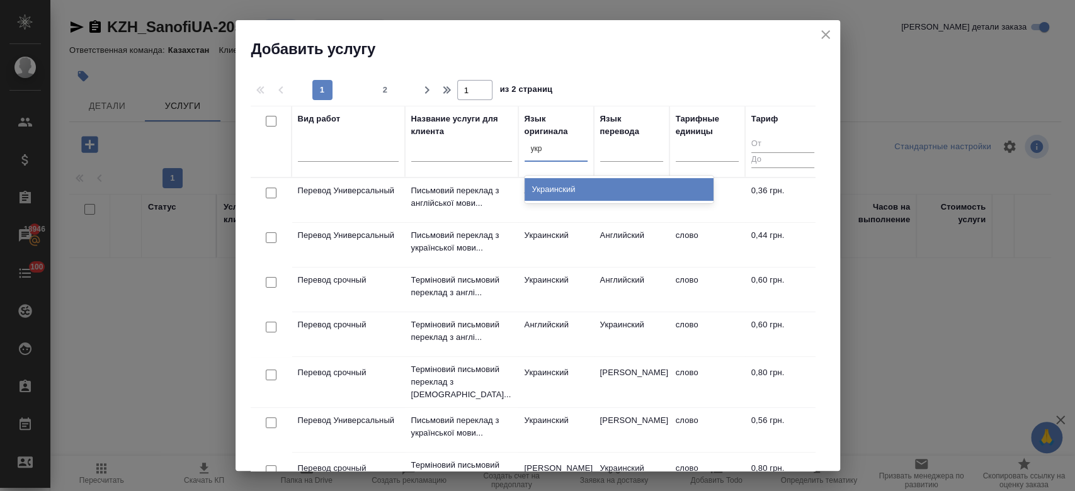
click at [560, 183] on div "Украинский" at bounding box center [619, 189] width 189 height 23
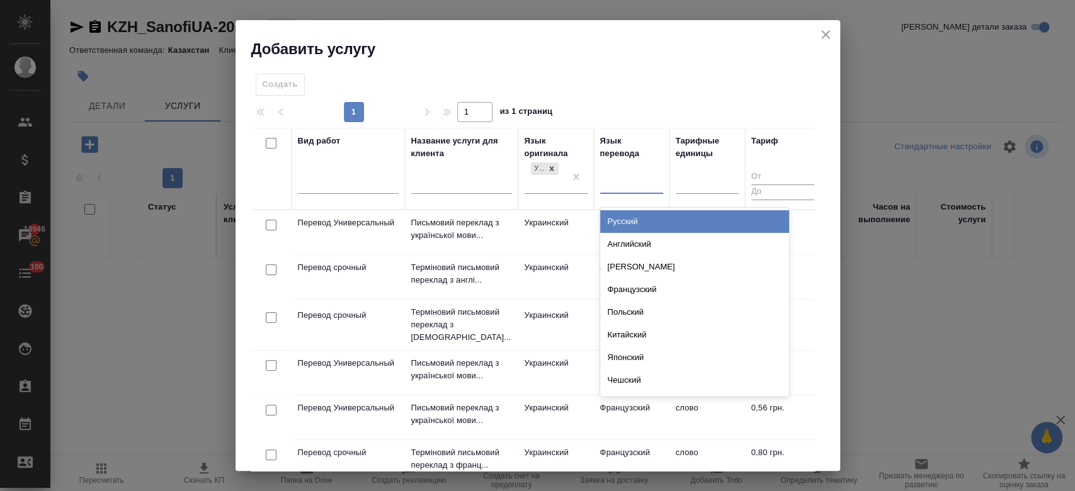
click at [630, 172] on div at bounding box center [631, 182] width 63 height 24
type input "анг"
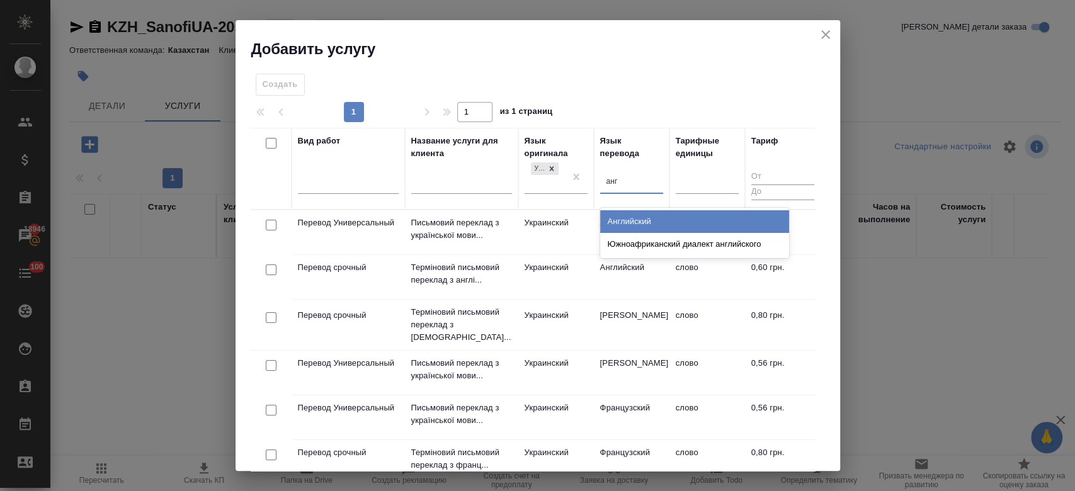
click at [629, 217] on div "Английский" at bounding box center [694, 221] width 189 height 23
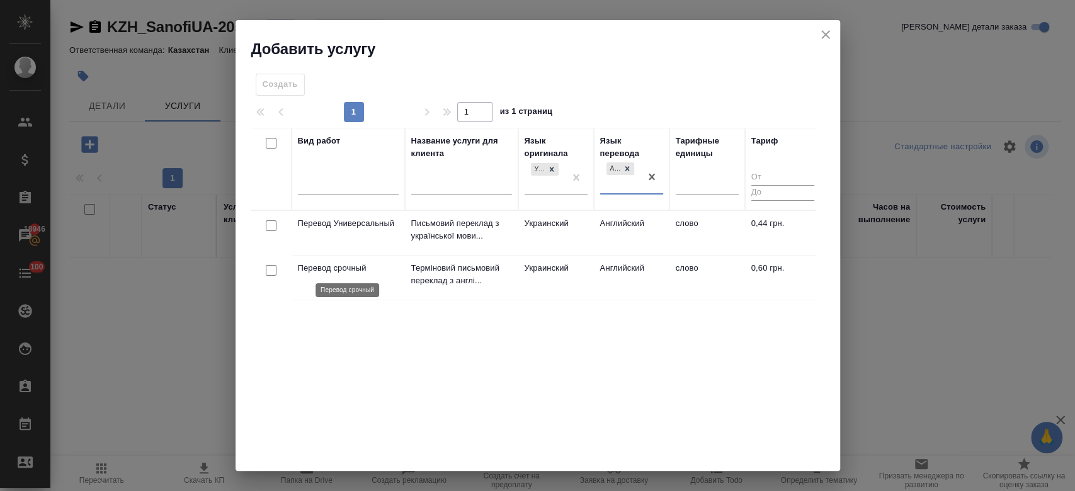
click at [321, 265] on p "Перевод срочный" at bounding box center [348, 268] width 101 height 13
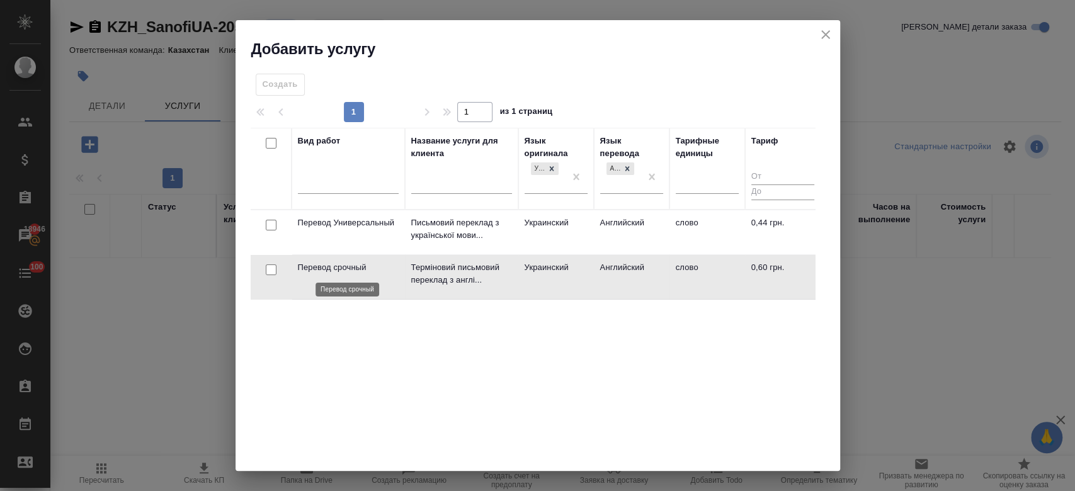
click at [321, 265] on p "Перевод срочный" at bounding box center [348, 267] width 101 height 13
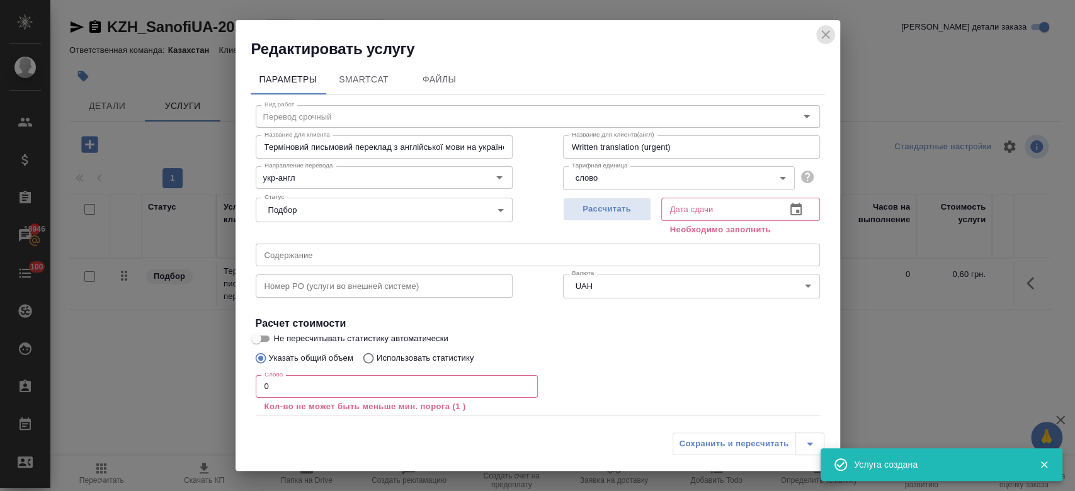
click at [828, 33] on icon "close" at bounding box center [825, 34] width 15 height 15
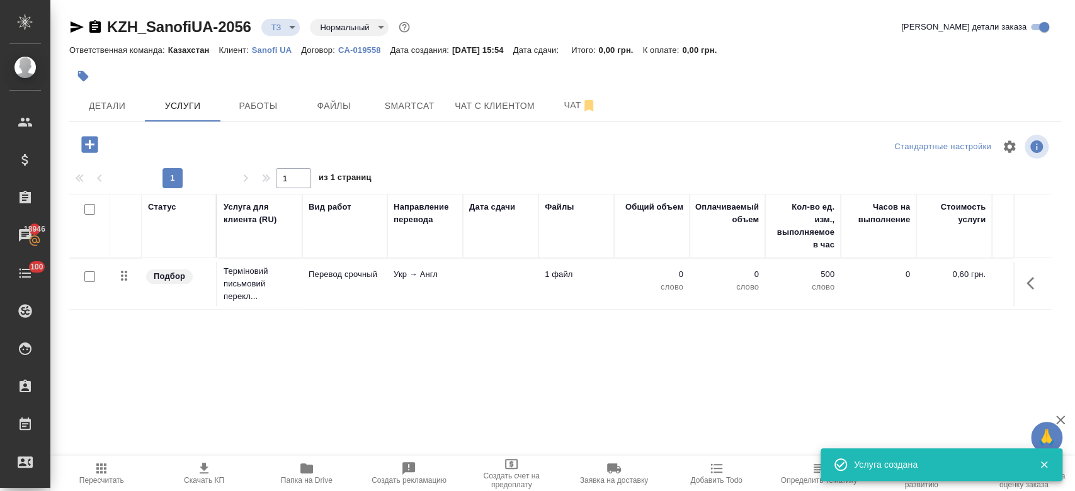
click at [93, 272] on input "checkbox" at bounding box center [89, 277] width 11 height 11
checkbox input "true"
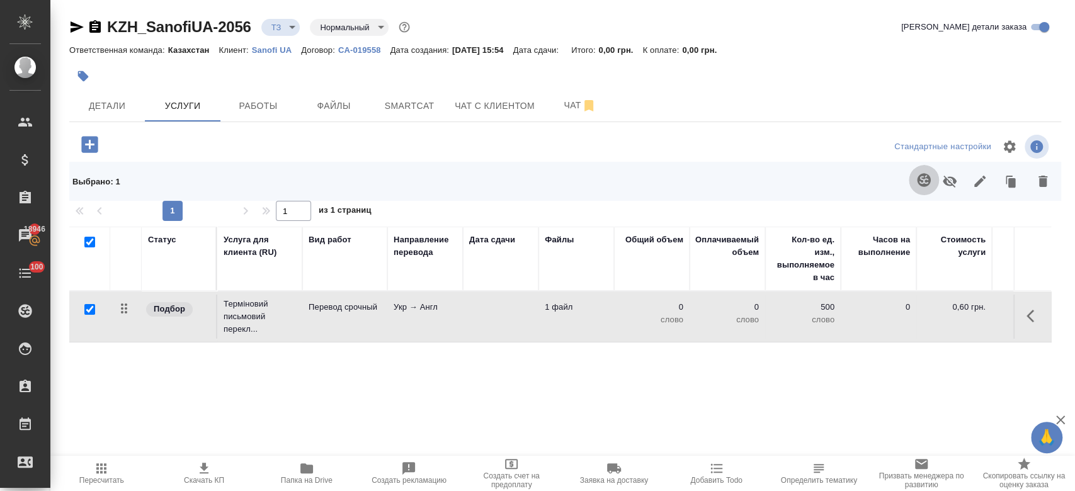
click at [927, 173] on icon "button" at bounding box center [924, 180] width 15 height 15
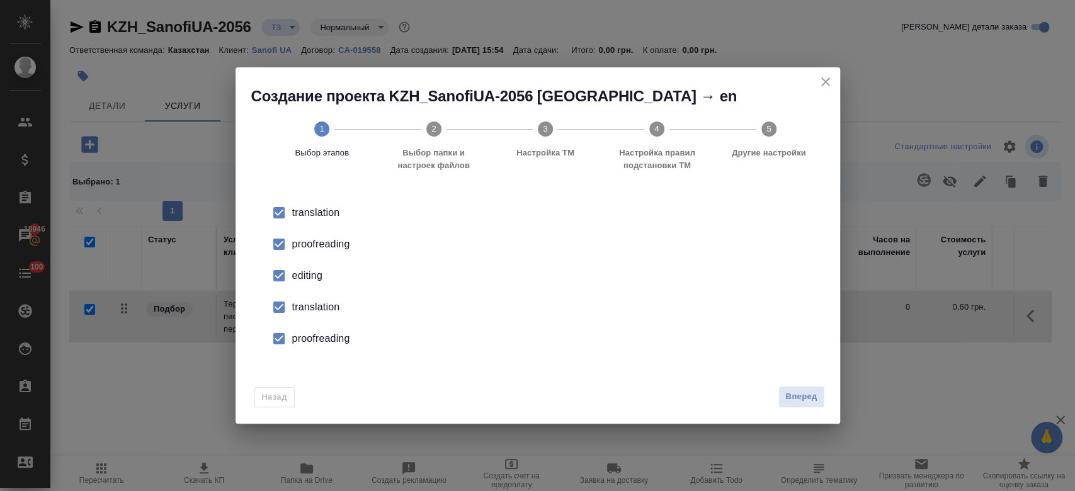
click at [346, 242] on div "proofreading" at bounding box center [551, 244] width 518 height 15
click at [307, 269] on div "editing" at bounding box center [551, 275] width 518 height 15
click at [317, 309] on div "translation" at bounding box center [551, 307] width 518 height 15
click at [323, 343] on div "proofreading" at bounding box center [551, 338] width 518 height 15
click at [793, 391] on span "Вперед" at bounding box center [801, 397] width 31 height 14
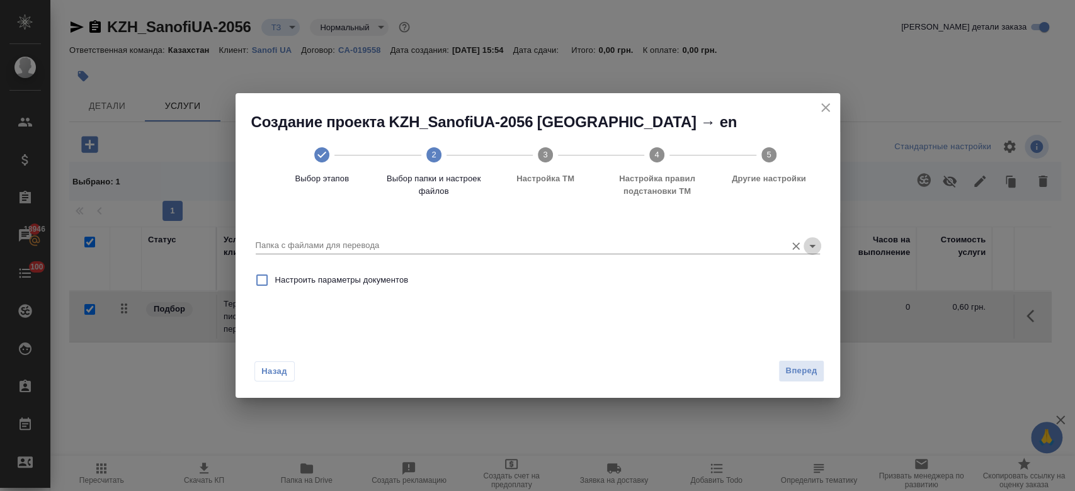
click at [814, 245] on icon "Open" at bounding box center [812, 246] width 6 height 3
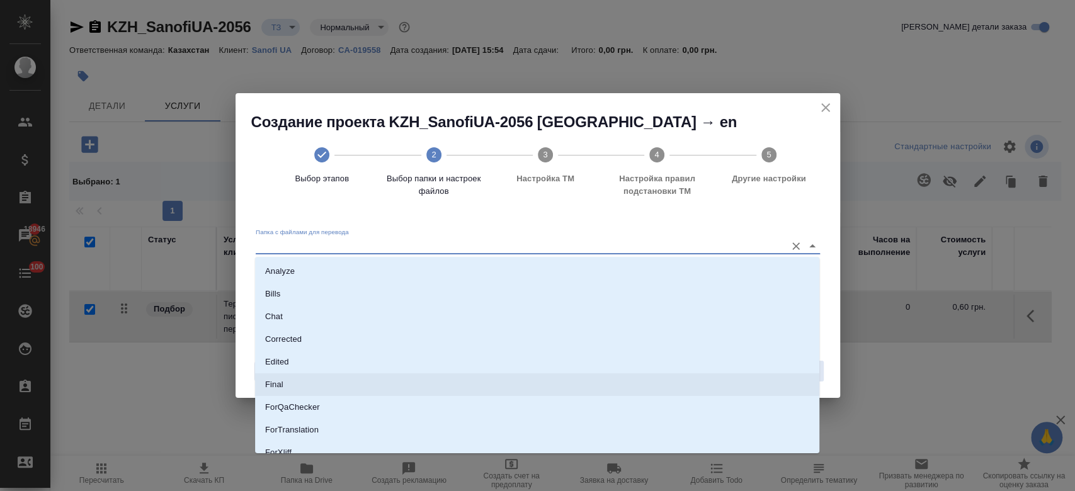
scroll to position [101, 0]
click at [425, 389] on li "Source" at bounding box center [537, 397] width 564 height 23
type input "Source"
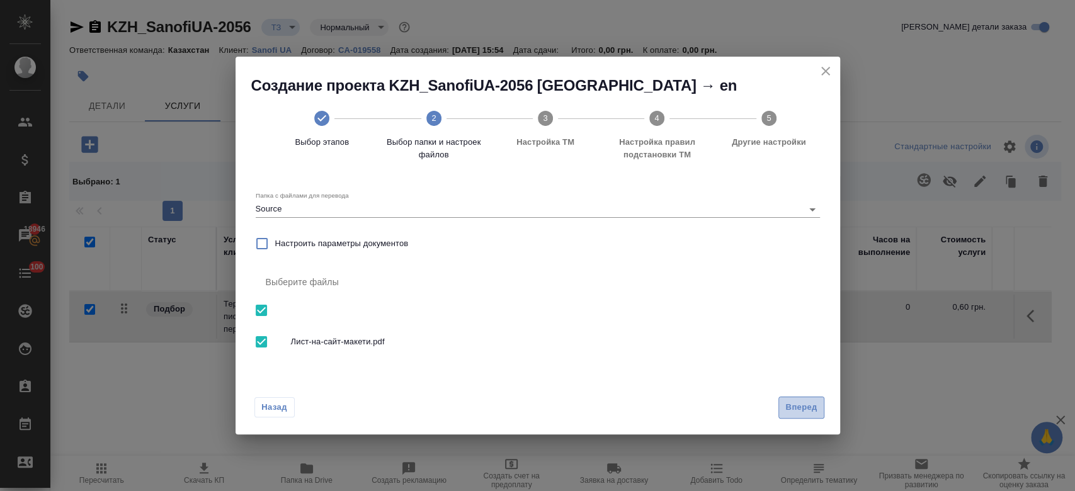
click at [796, 411] on span "Вперед" at bounding box center [801, 408] width 31 height 14
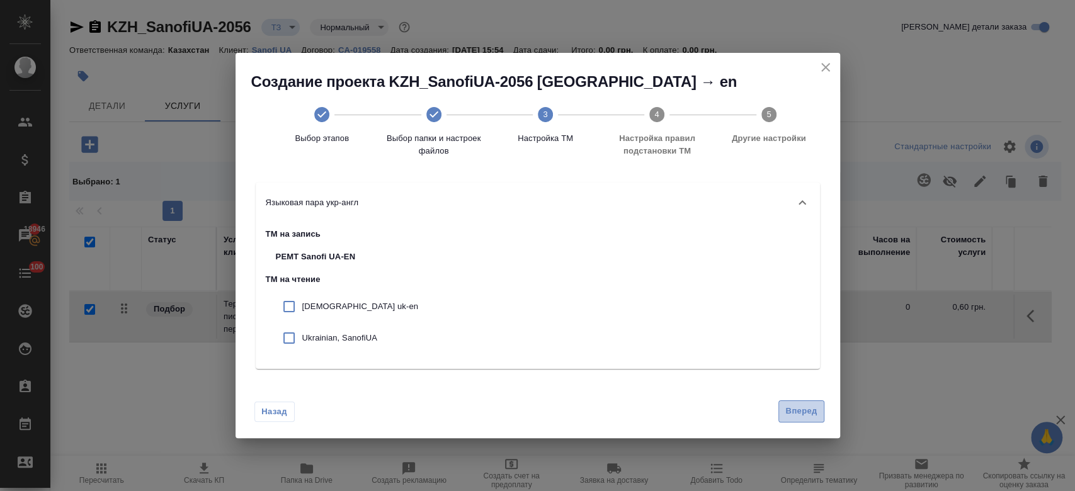
click at [808, 420] on button "Вперед" at bounding box center [801, 412] width 45 height 22
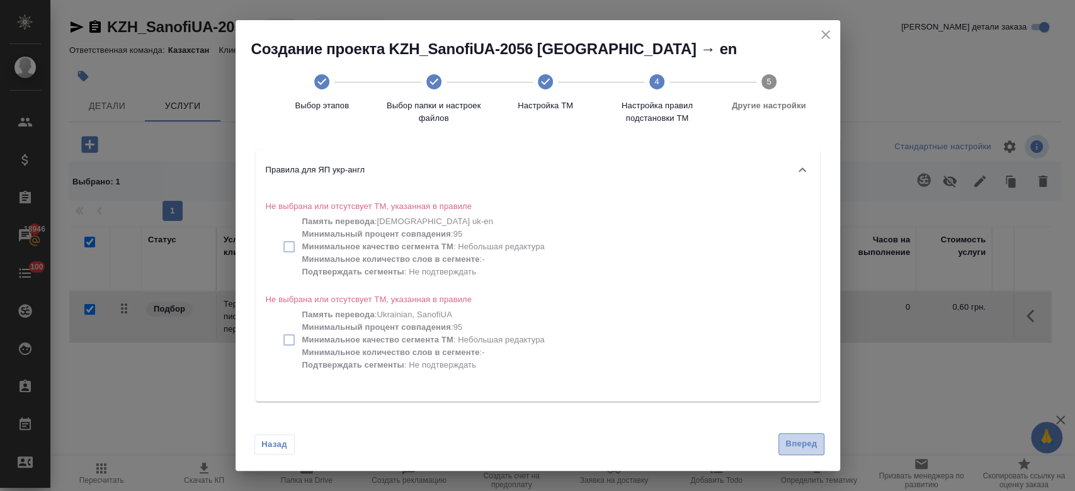
click at [808, 447] on span "Вперед" at bounding box center [801, 444] width 31 height 14
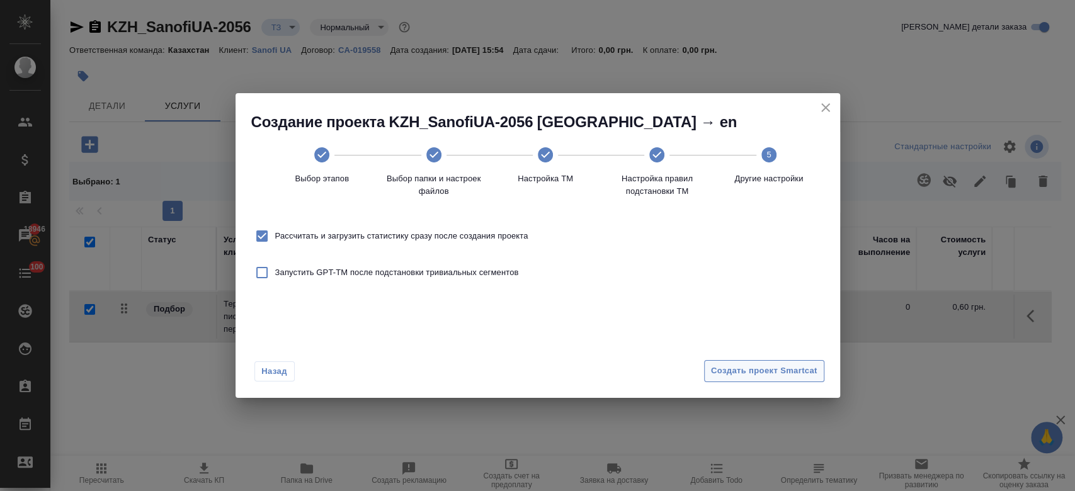
click at [750, 369] on span "Создать проект Smartcat" at bounding box center [764, 371] width 106 height 14
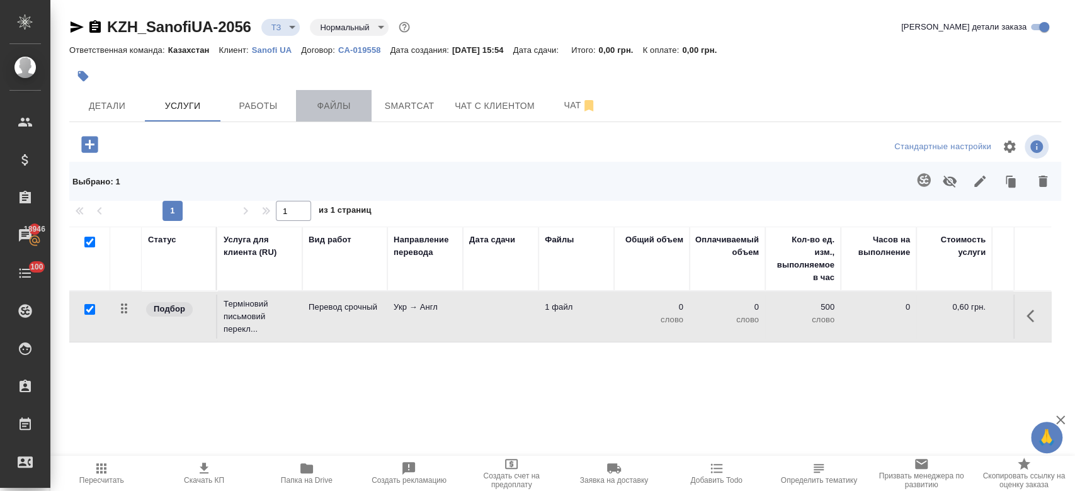
click at [370, 106] on button "Файлы" at bounding box center [334, 105] width 76 height 31
click at [387, 105] on span "Smartcat" at bounding box center [409, 106] width 60 height 16
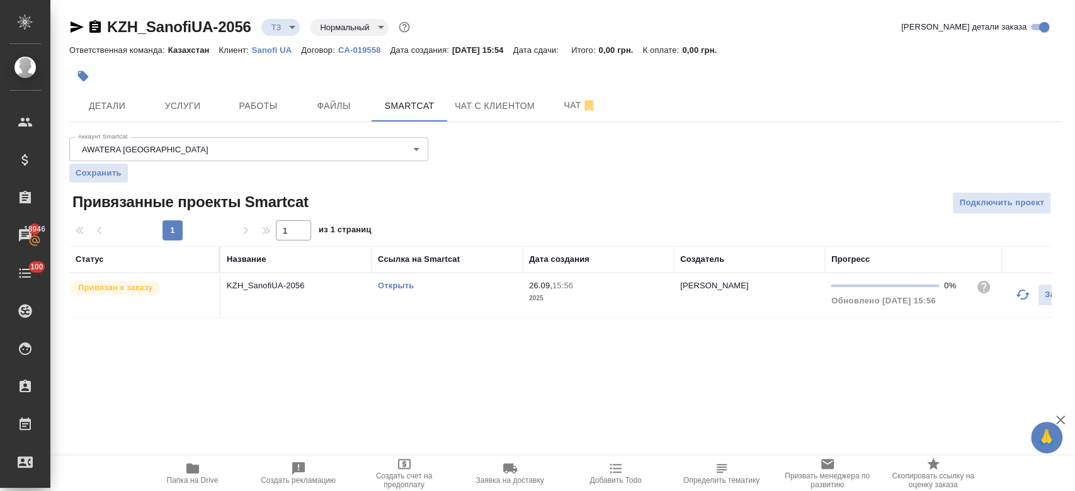
click at [396, 285] on link "Открыть" at bounding box center [396, 285] width 36 height 9
click at [554, 106] on span "Чат" at bounding box center [580, 106] width 60 height 16
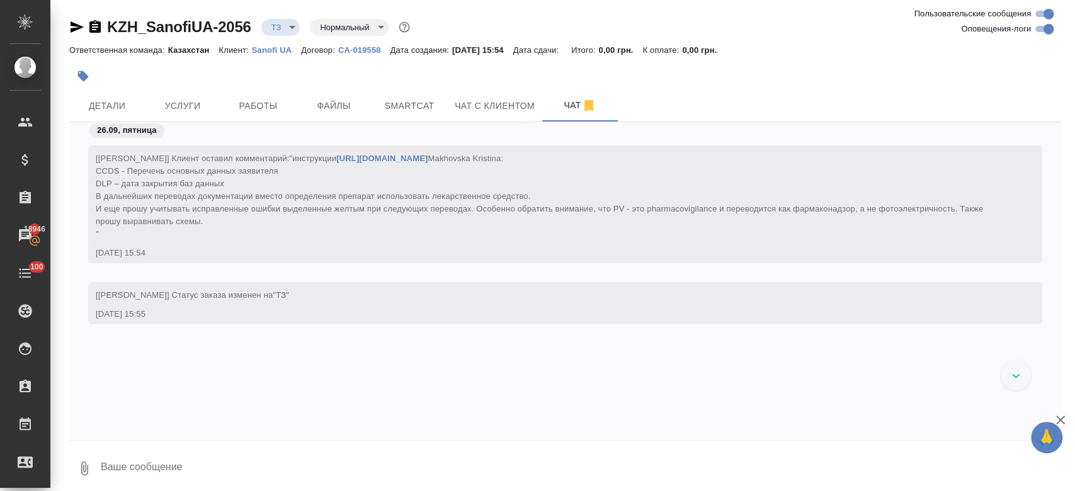
scroll to position [6, 0]
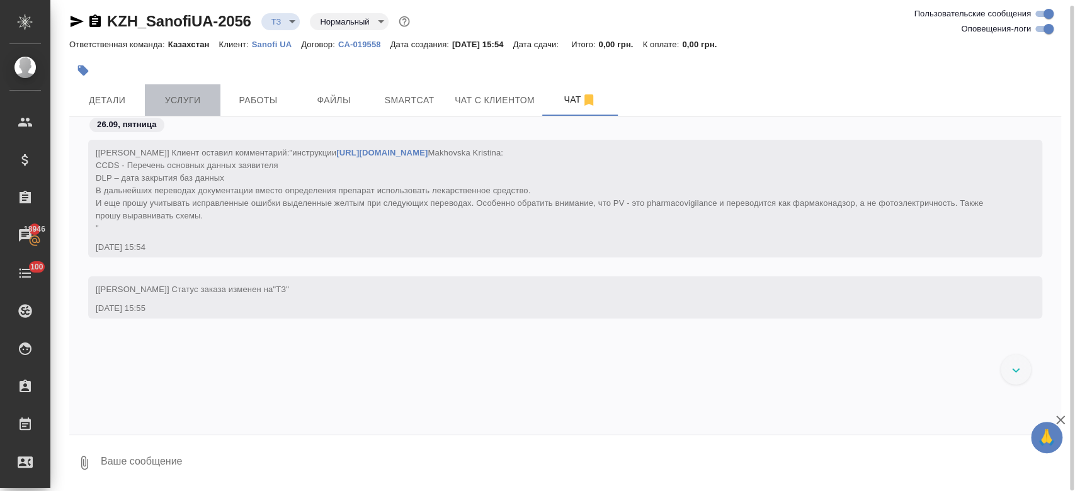
click at [181, 104] on span "Услуги" at bounding box center [182, 101] width 60 height 16
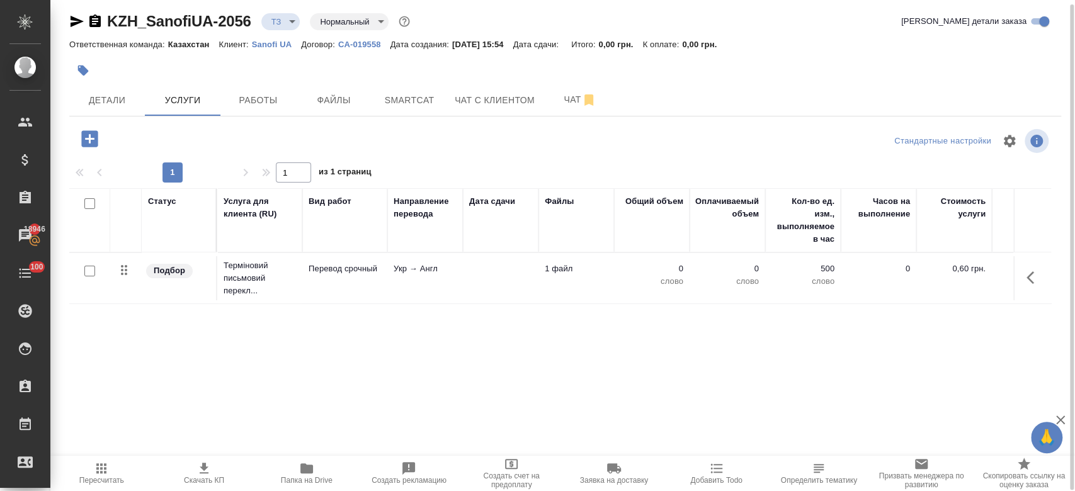
scroll to position [5, 0]
click at [91, 136] on icon "button" at bounding box center [89, 139] width 16 height 16
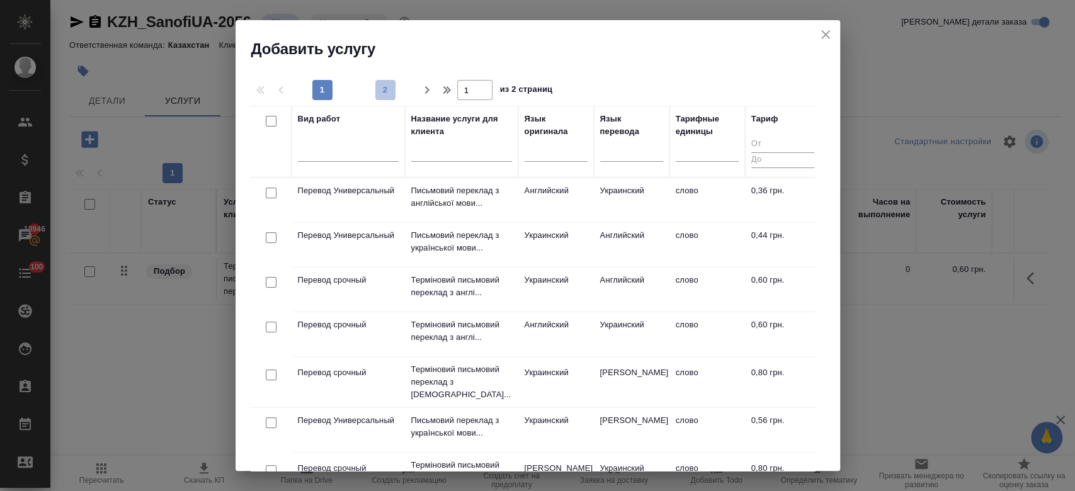
click at [388, 93] on span "2" at bounding box center [385, 90] width 20 height 13
type input "2"
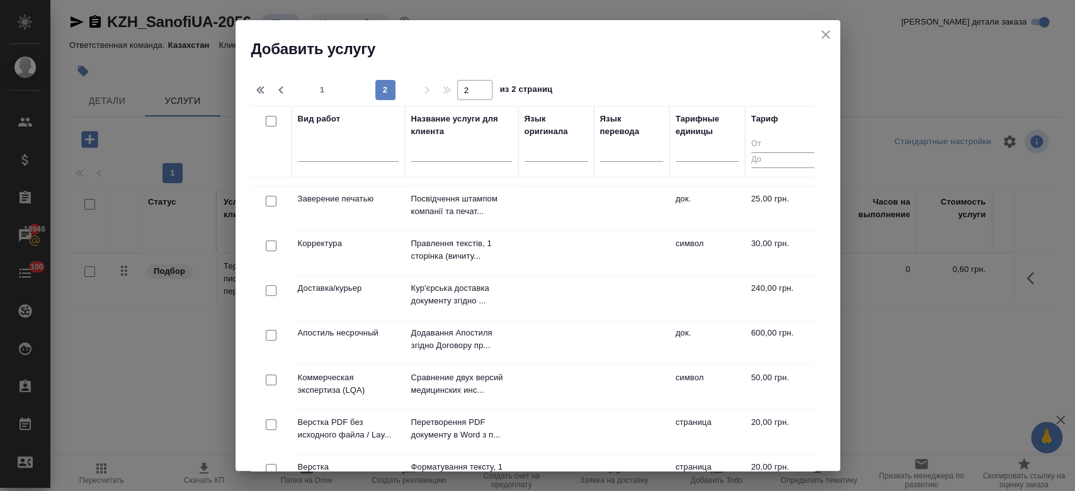
scroll to position [200, 0]
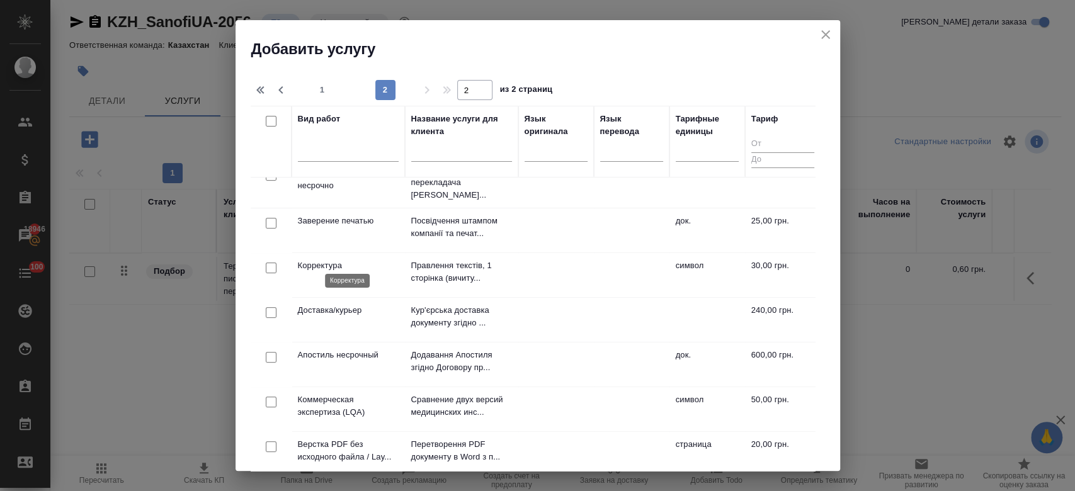
click at [343, 260] on p "Корректура" at bounding box center [348, 266] width 101 height 13
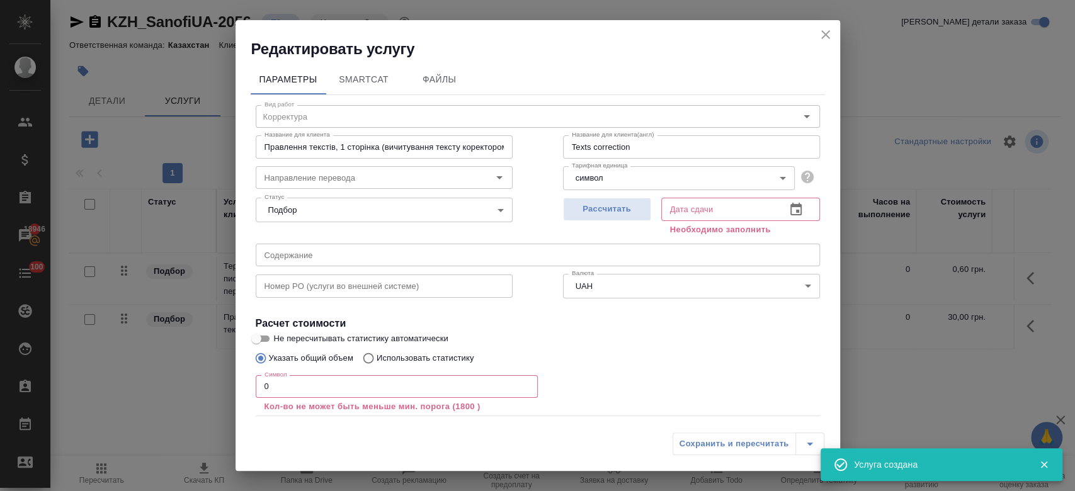
scroll to position [69, 0]
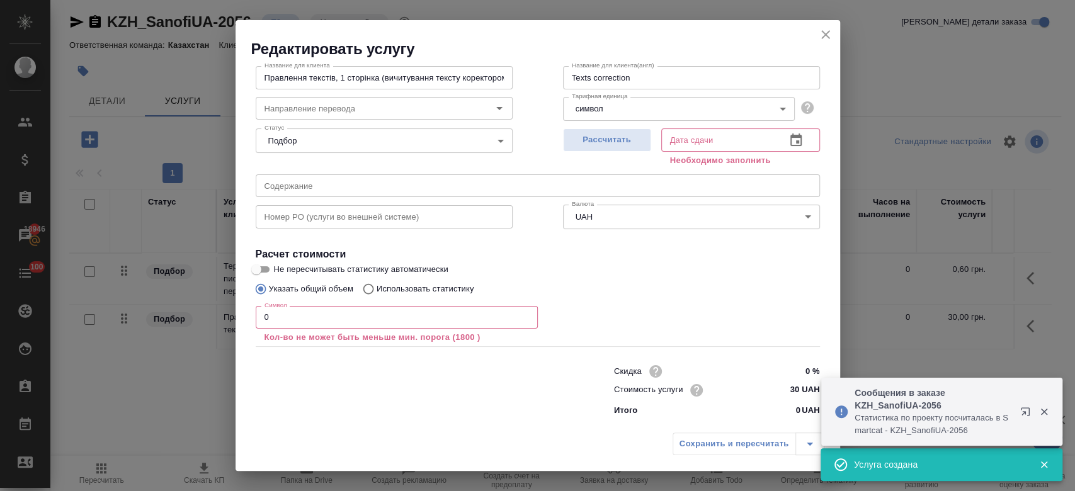
click at [360, 330] on div "Символ 0 Символ Кол-во не может быть меньше мин. порога (1800 )" at bounding box center [397, 325] width 282 height 38
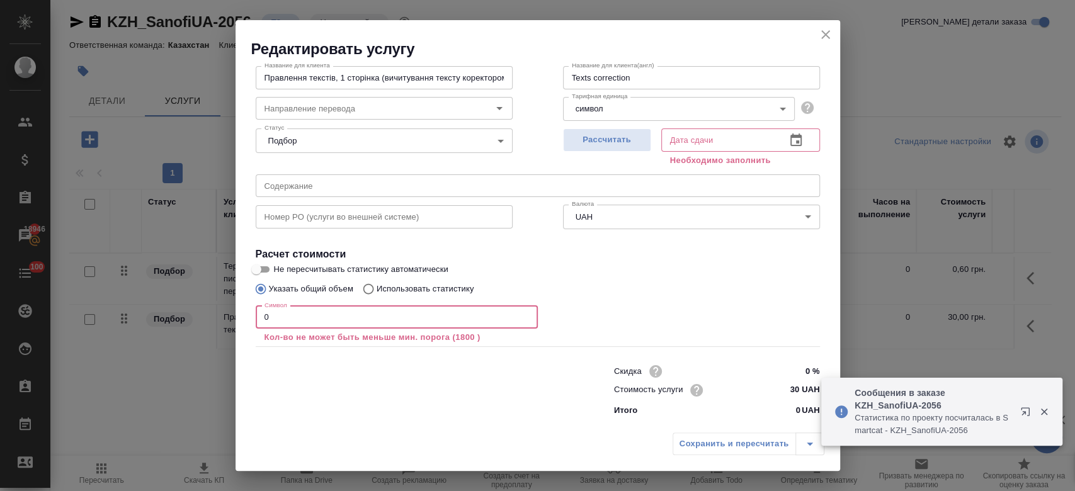
click at [350, 314] on input "0" at bounding box center [397, 317] width 282 height 23
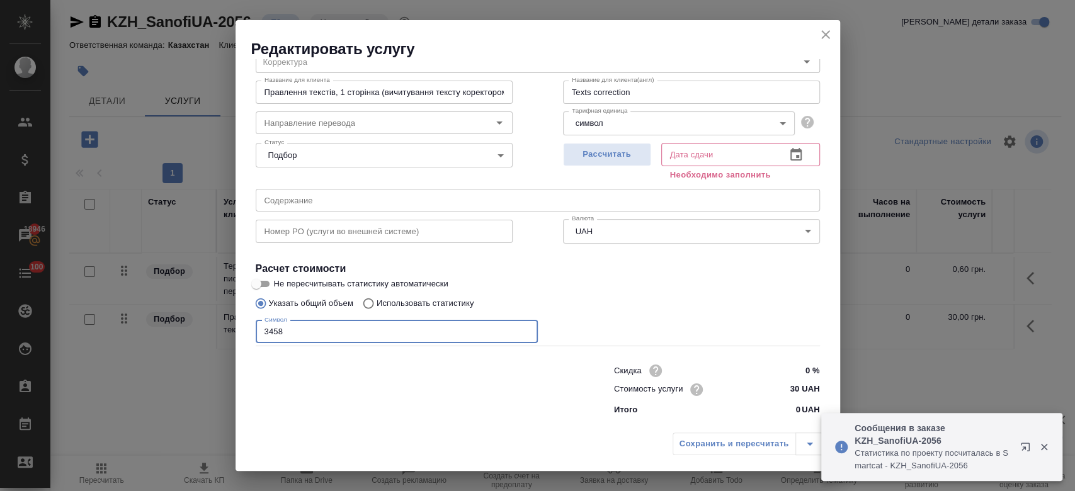
scroll to position [54, 0]
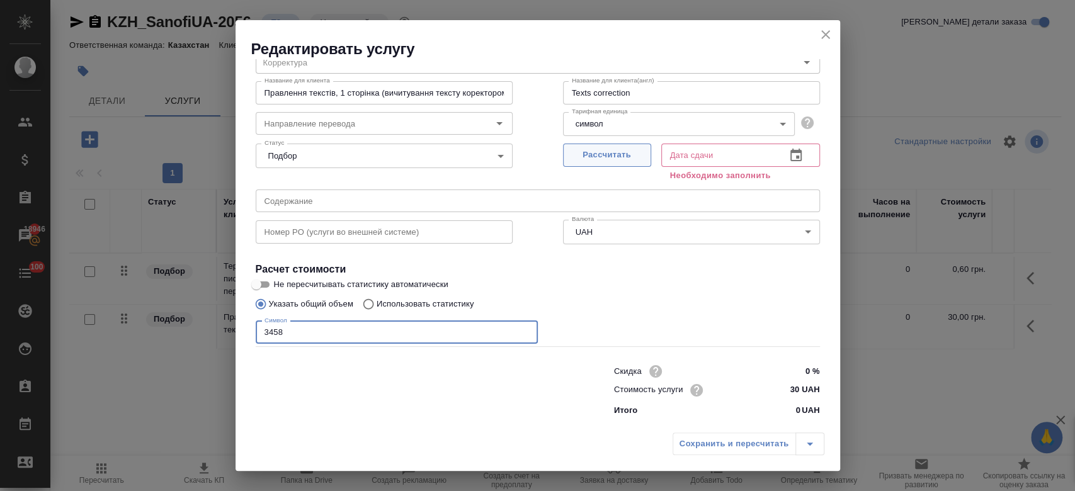
type input "3458"
click at [635, 149] on span "Рассчитать" at bounding box center [607, 155] width 74 height 14
type input "26.09.2025 16:26"
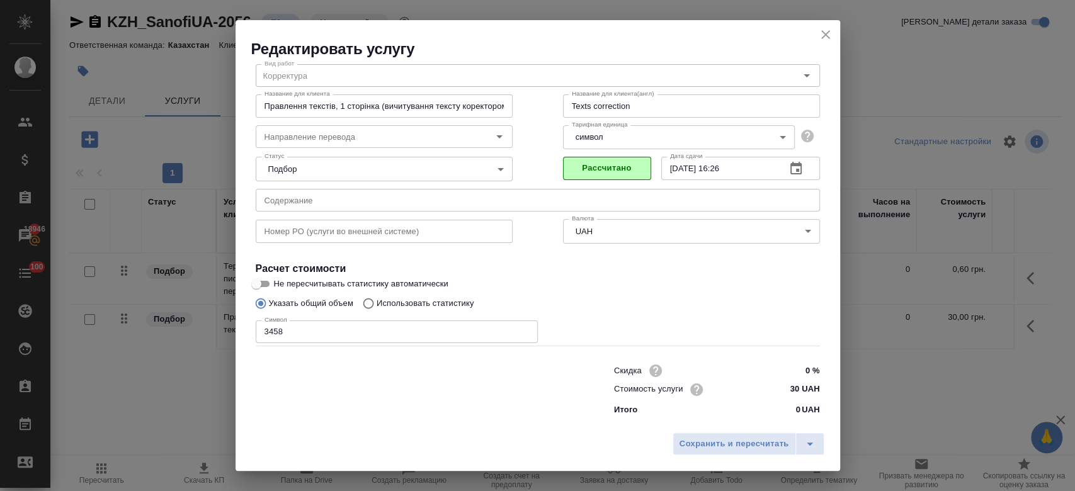
scroll to position [40, 0]
click at [723, 442] on span "Сохранить и пересчитать" at bounding box center [735, 444] width 110 height 14
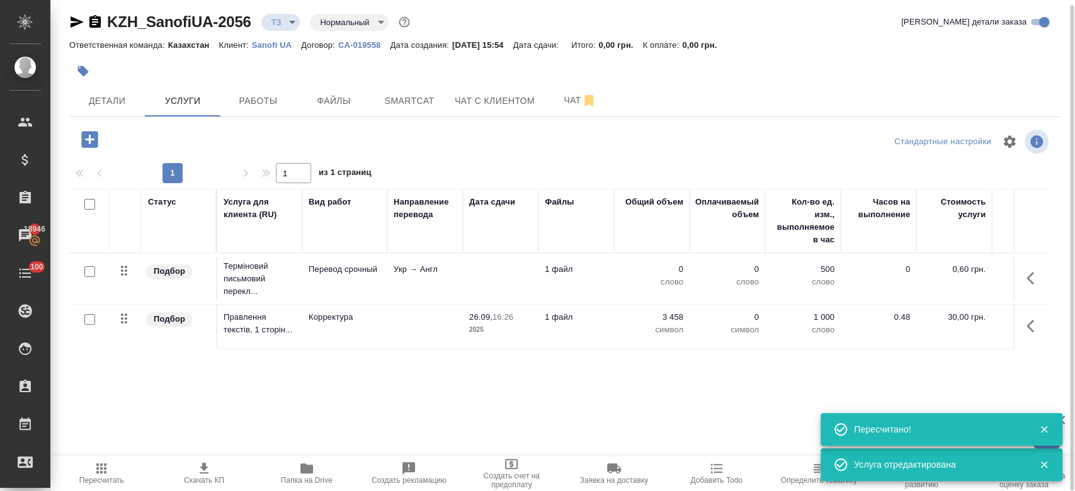
click at [119, 241] on div at bounding box center [126, 221] width 19 height 50
type input "new"
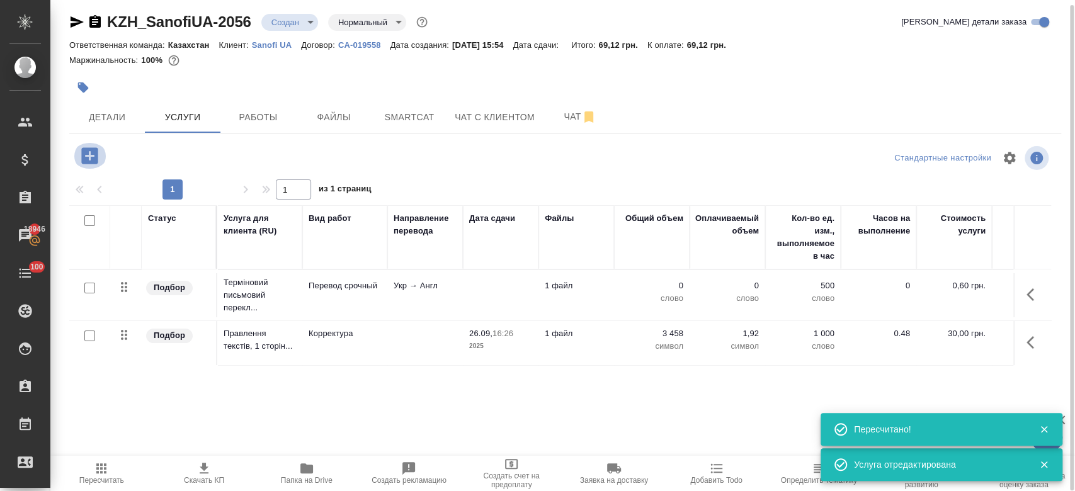
click at [91, 152] on icon "button" at bounding box center [89, 155] width 16 height 16
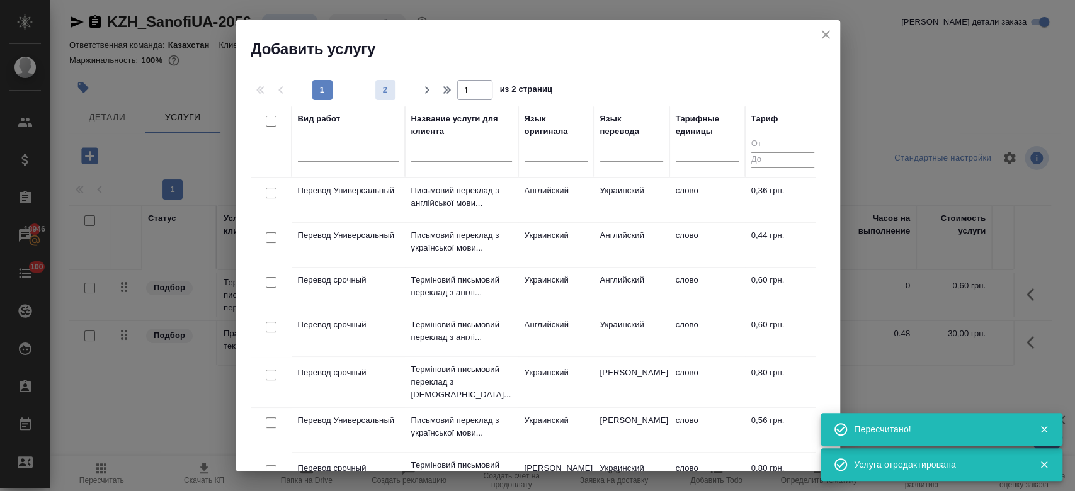
click at [381, 96] on button "2" at bounding box center [385, 90] width 20 height 20
type input "2"
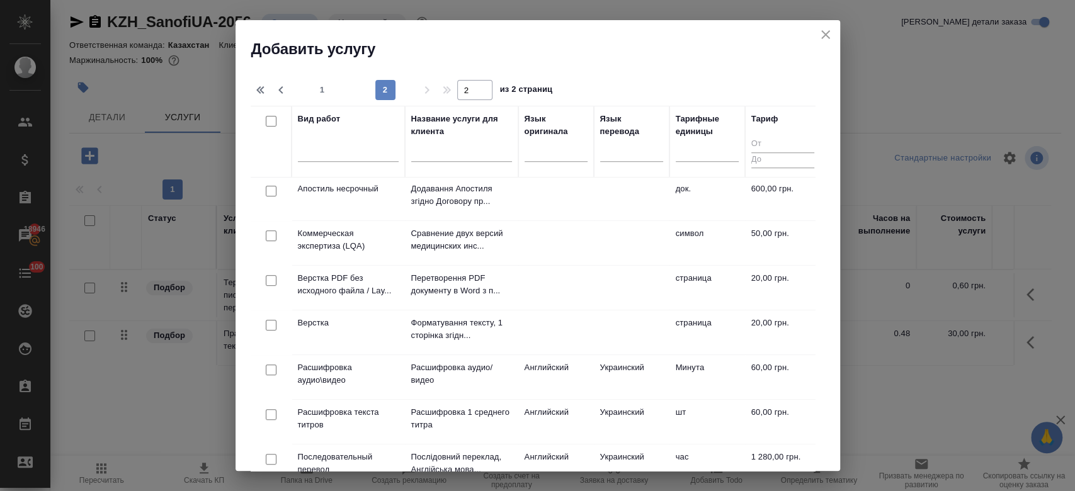
scroll to position [353, 0]
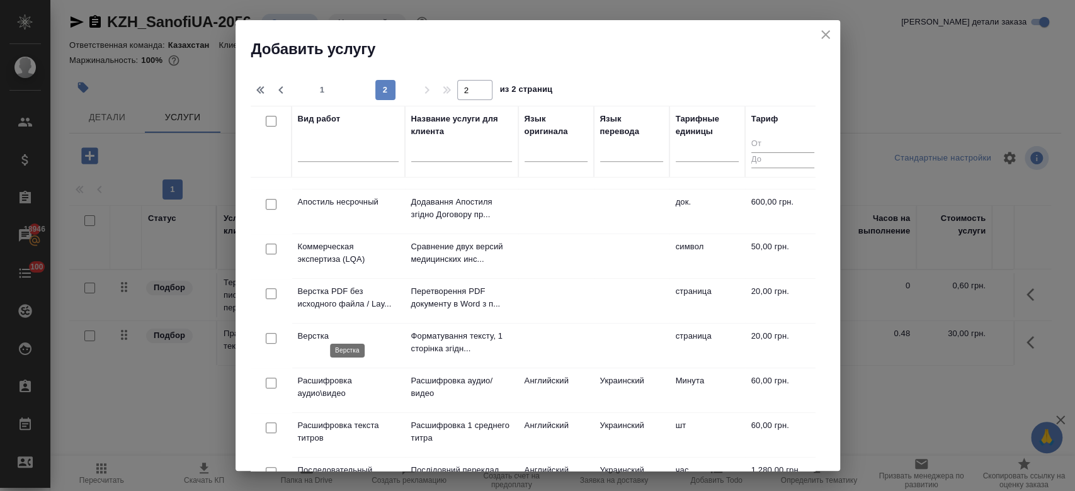
click at [336, 333] on p "Верстка" at bounding box center [348, 336] width 101 height 13
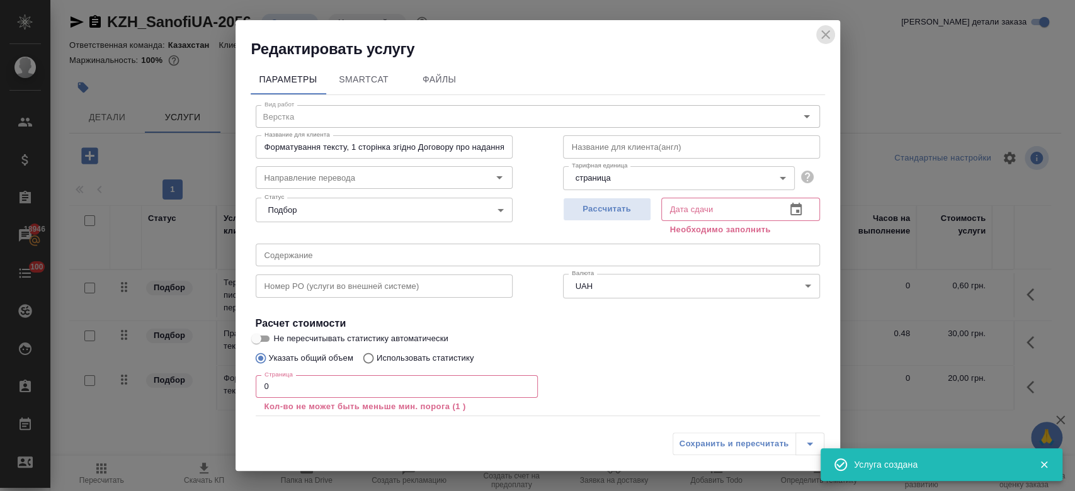
click at [826, 38] on icon "close" at bounding box center [825, 34] width 15 height 15
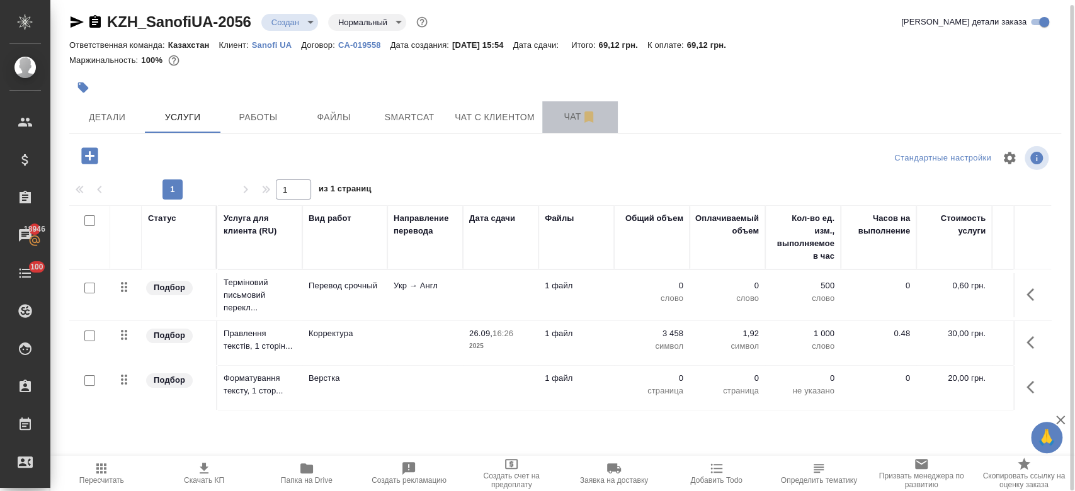
click at [564, 125] on button "Чат" at bounding box center [580, 116] width 76 height 31
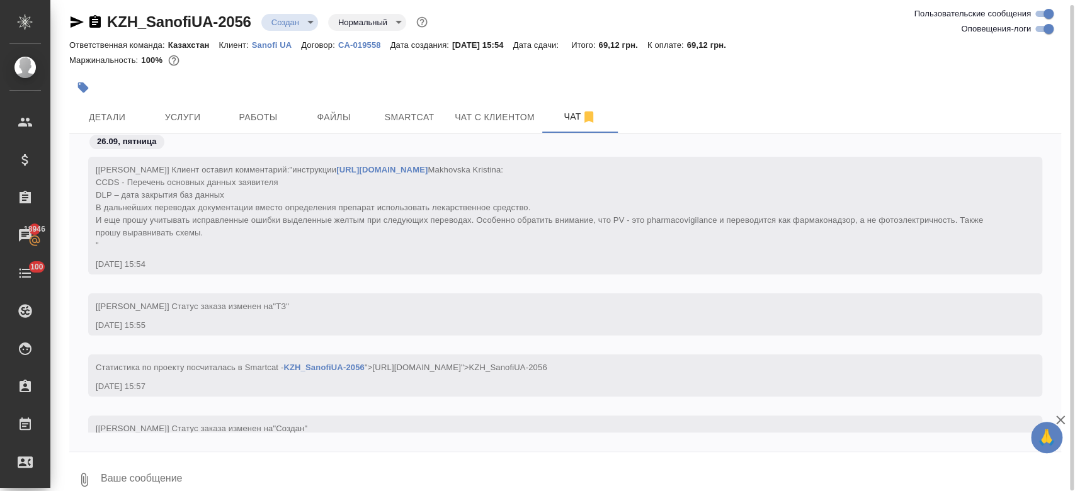
scroll to position [171, 0]
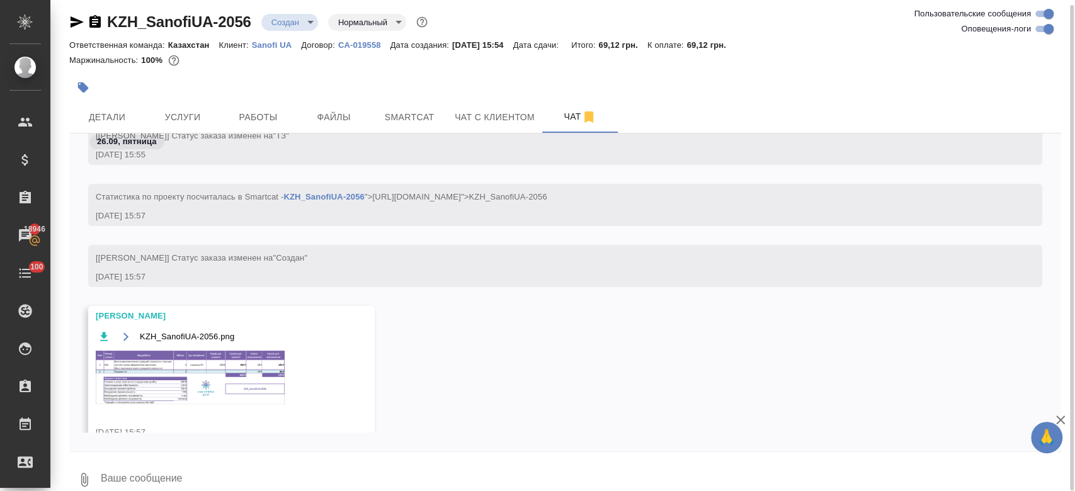
click at [210, 386] on img at bounding box center [190, 378] width 189 height 54
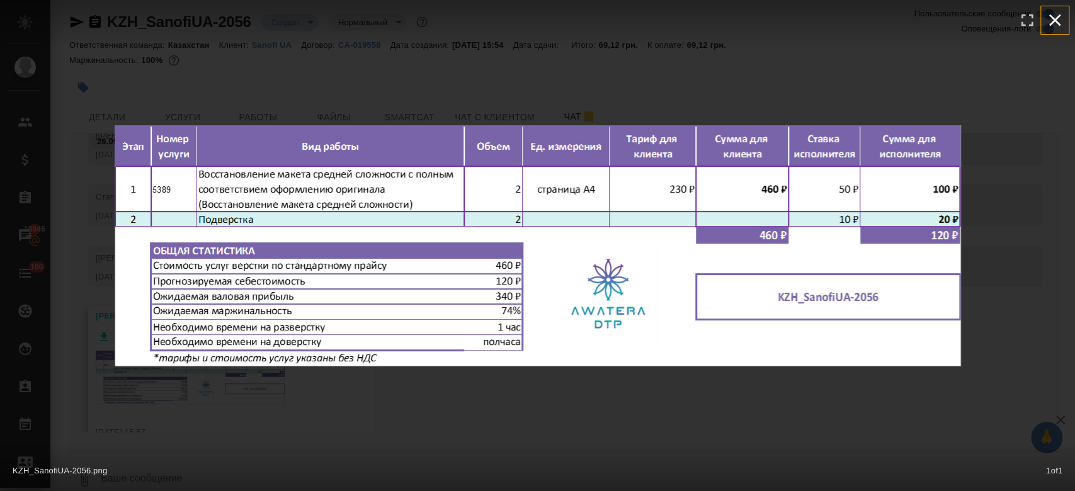
click at [1061, 25] on icon "button" at bounding box center [1055, 20] width 20 height 20
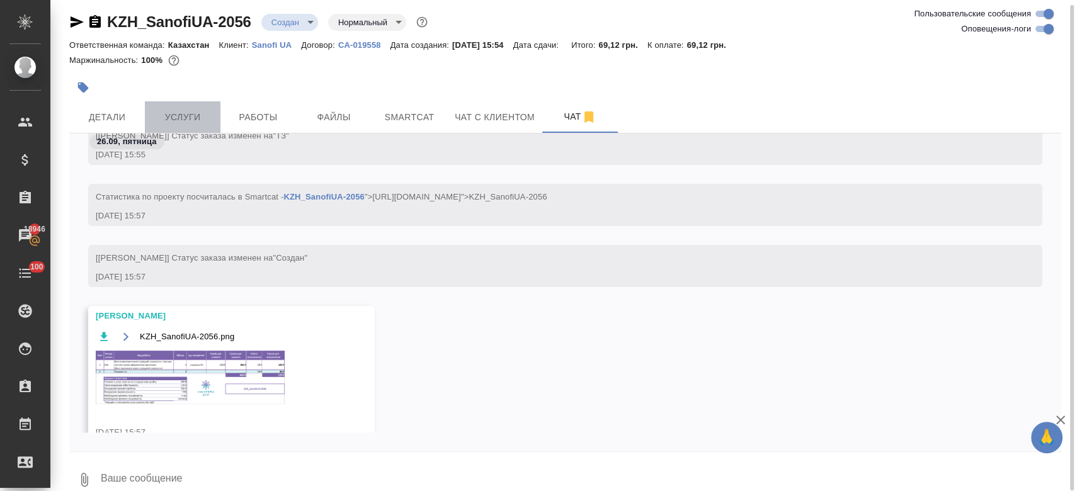
click at [162, 102] on button "Услуги" at bounding box center [183, 116] width 76 height 31
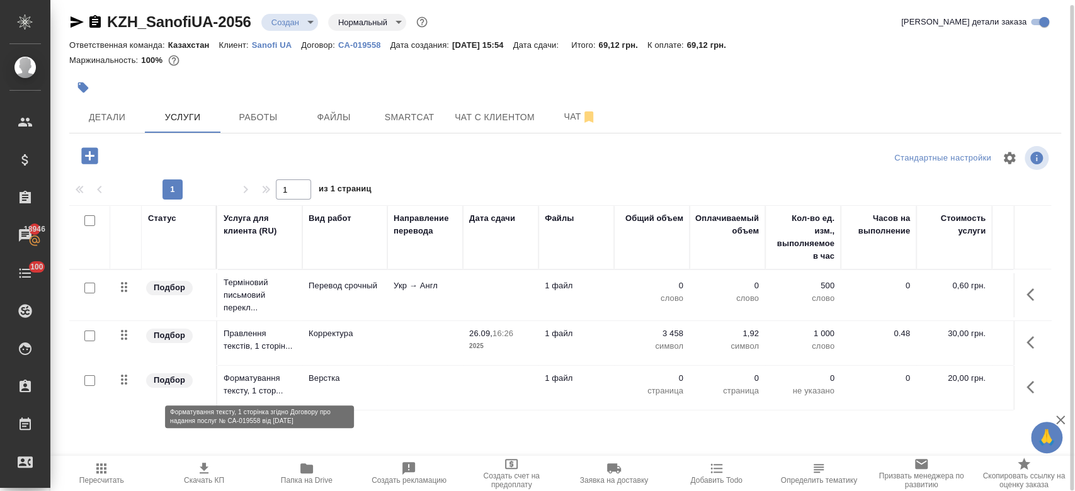
click at [257, 377] on p "Форматування тексту, 1 стор..." at bounding box center [260, 384] width 72 height 25
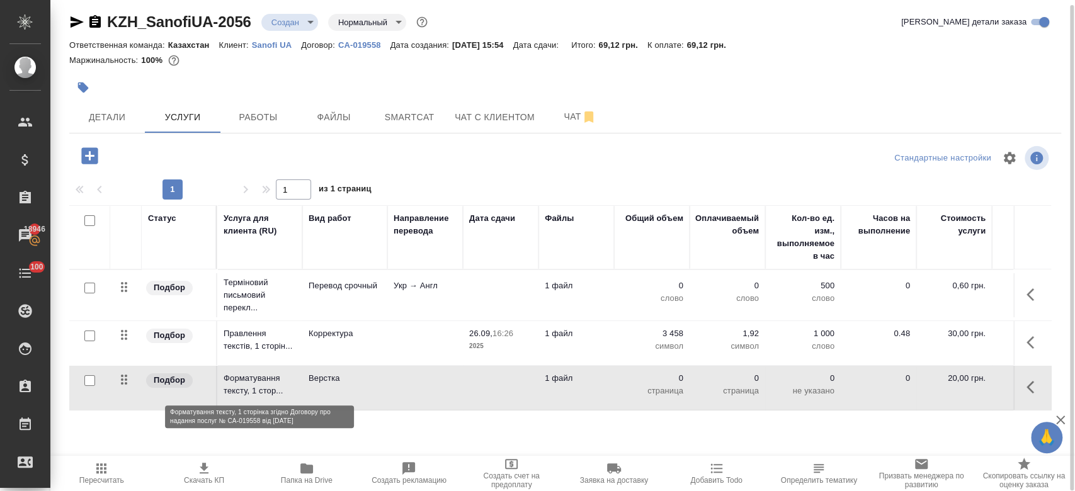
click at [257, 377] on p "Форматування тексту, 1 стор..." at bounding box center [260, 384] width 72 height 25
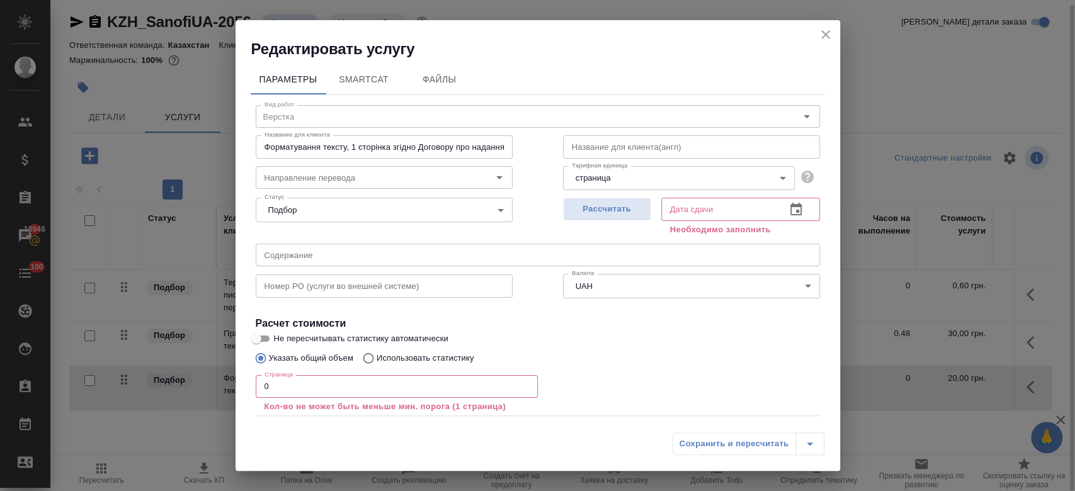
scroll to position [69, 0]
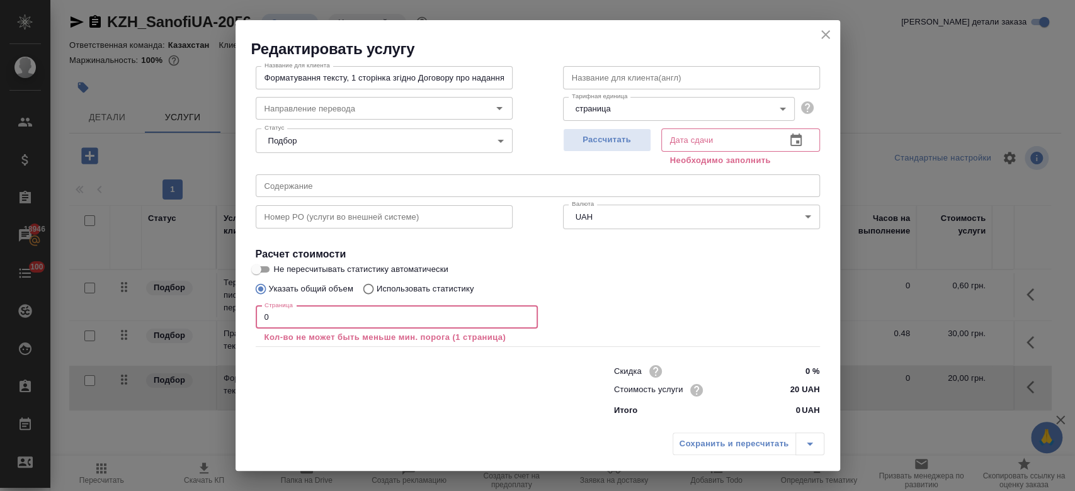
click at [289, 311] on input "0" at bounding box center [397, 317] width 282 height 23
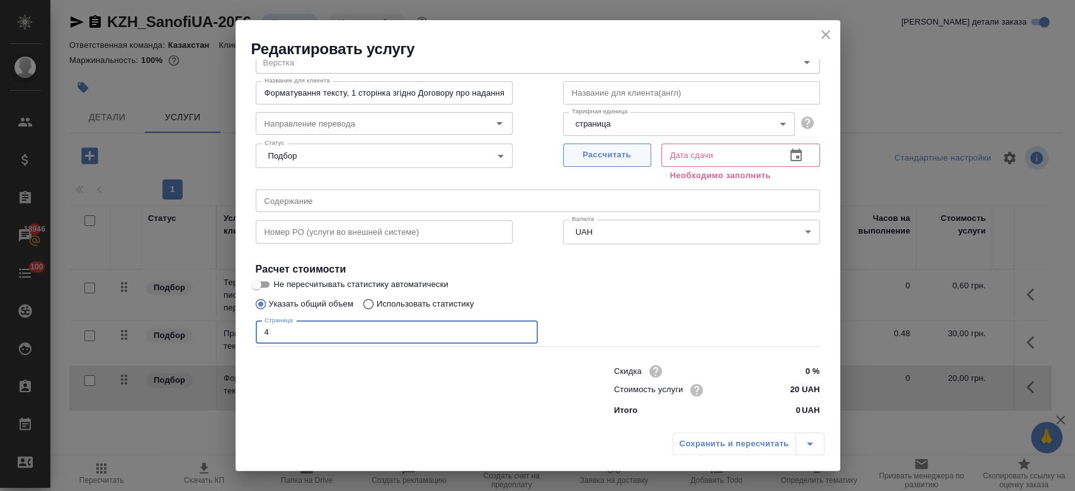
type input "4"
click at [595, 164] on button "Рассчитать" at bounding box center [607, 155] width 88 height 23
type input "26.09.2025 15:58"
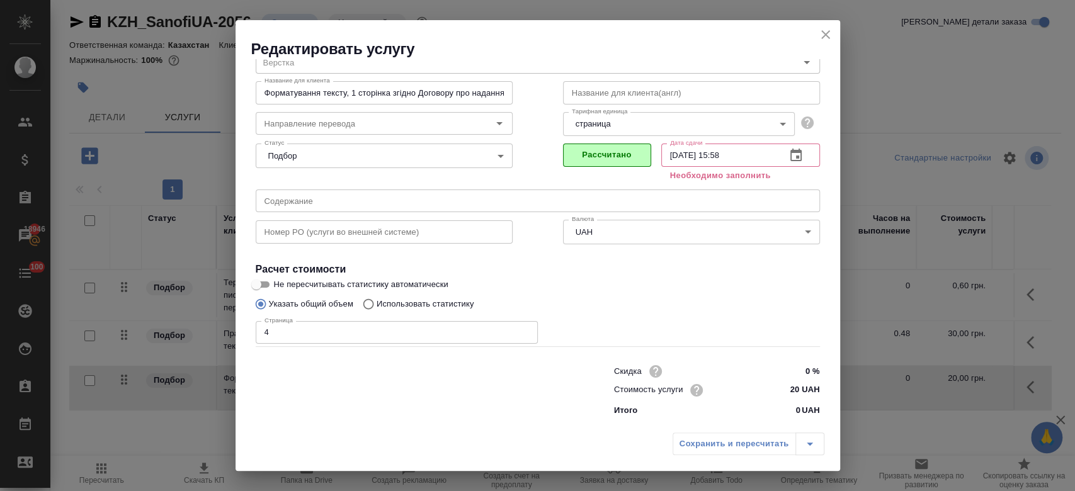
scroll to position [40, 0]
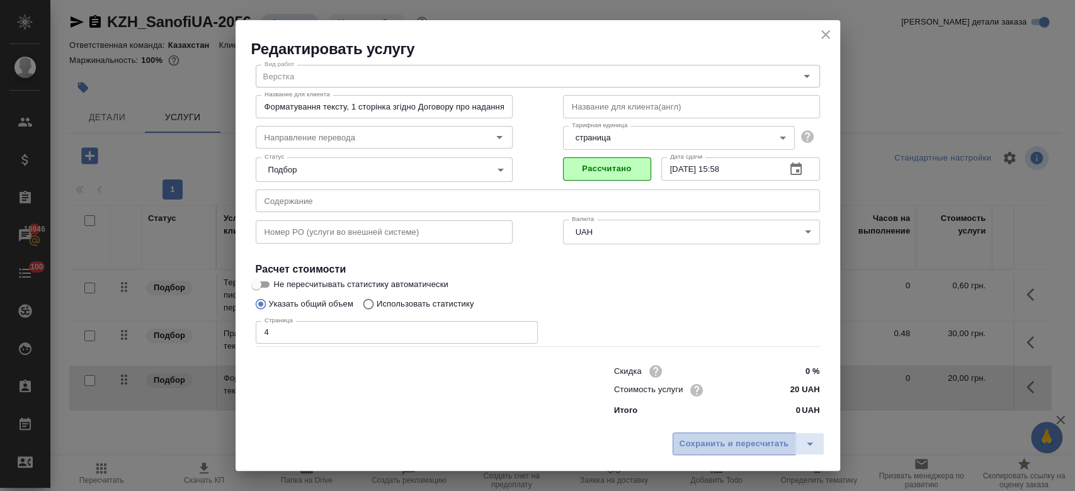
click at [712, 438] on span "Сохранить и пересчитать" at bounding box center [735, 444] width 110 height 14
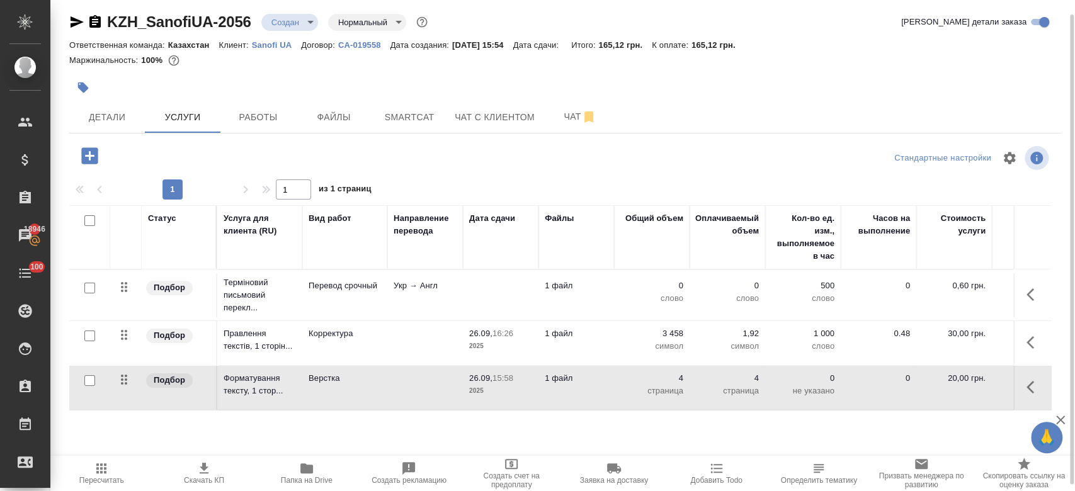
scroll to position [21, 0]
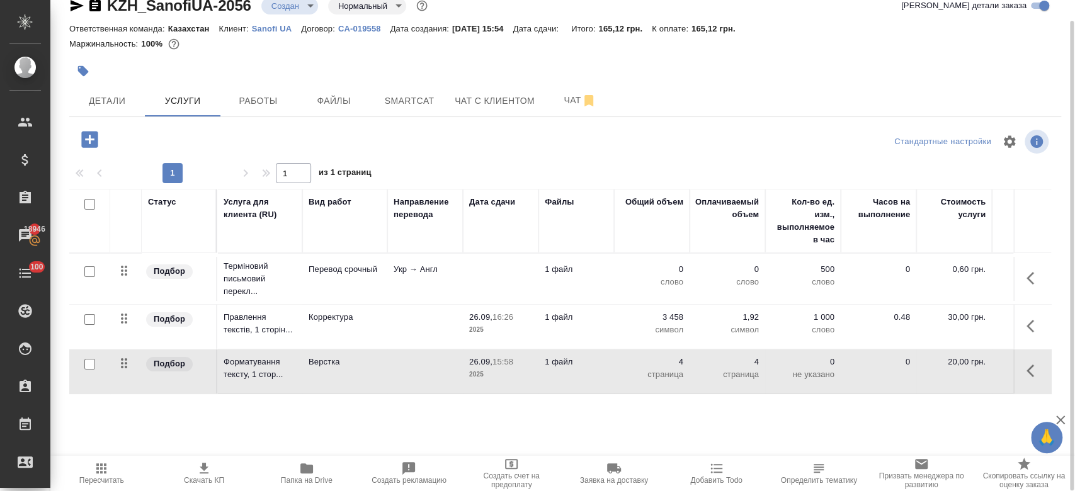
click at [405, 267] on p "Укр → Англ" at bounding box center [425, 269] width 63 height 13
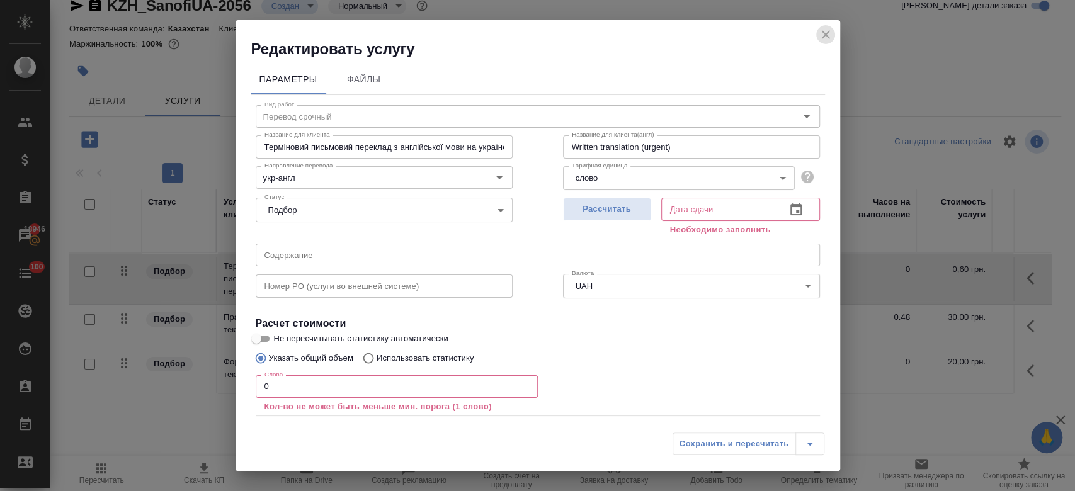
click at [832, 38] on icon "close" at bounding box center [825, 34] width 15 height 15
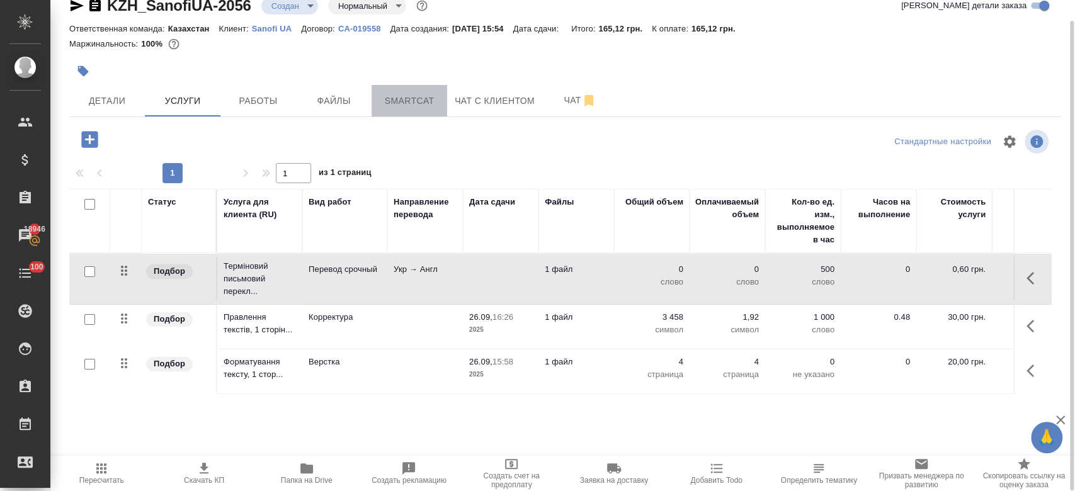
click at [423, 93] on span "Smartcat" at bounding box center [409, 101] width 60 height 16
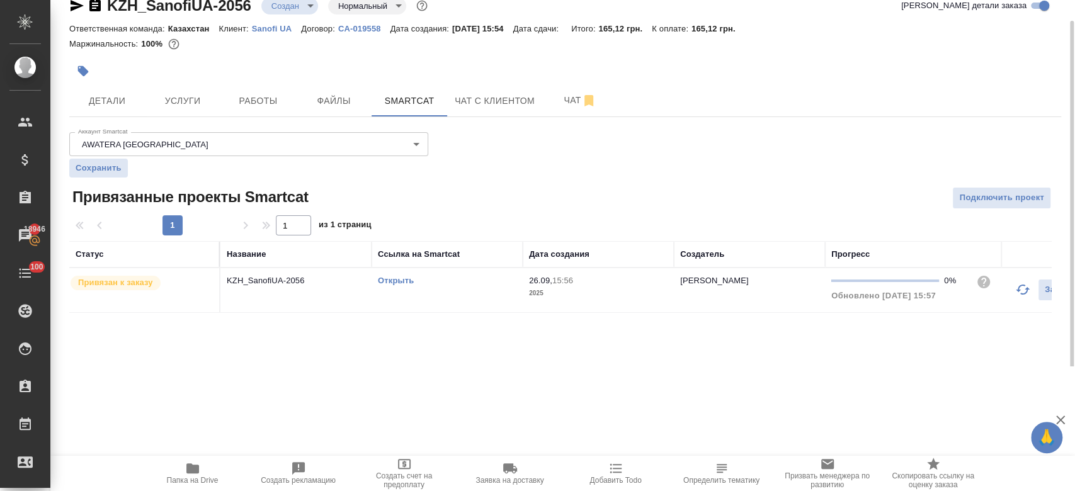
click at [398, 282] on link "Открыть" at bounding box center [396, 280] width 36 height 9
click at [163, 102] on span "Услуги" at bounding box center [182, 101] width 60 height 16
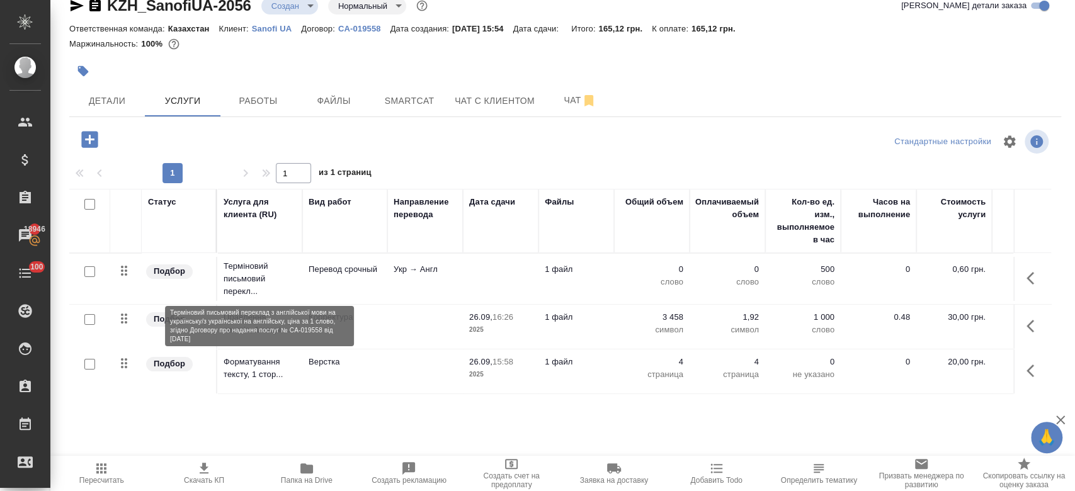
click at [249, 275] on p "Терміновий письмовий перекл..." at bounding box center [260, 279] width 72 height 38
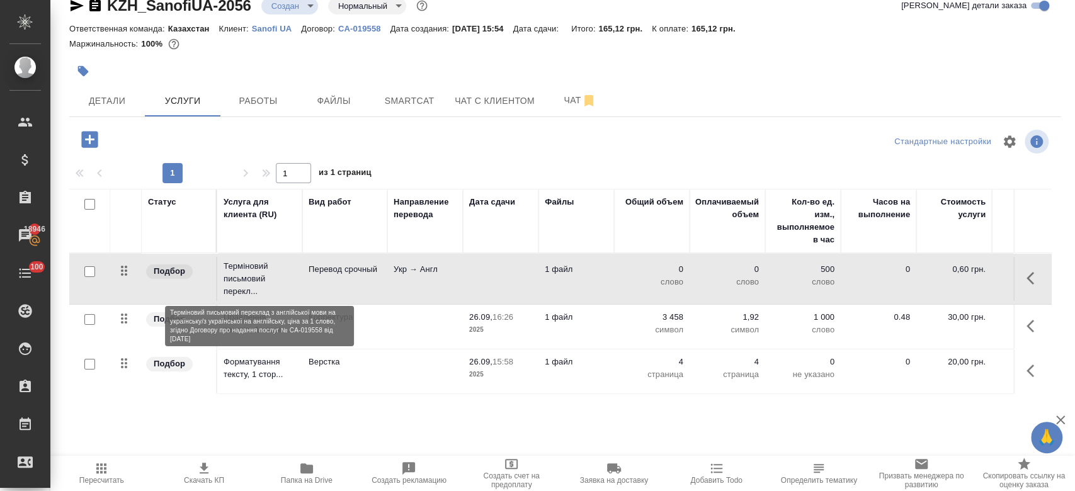
click at [249, 275] on p "Терміновий письмовий перекл..." at bounding box center [260, 279] width 72 height 38
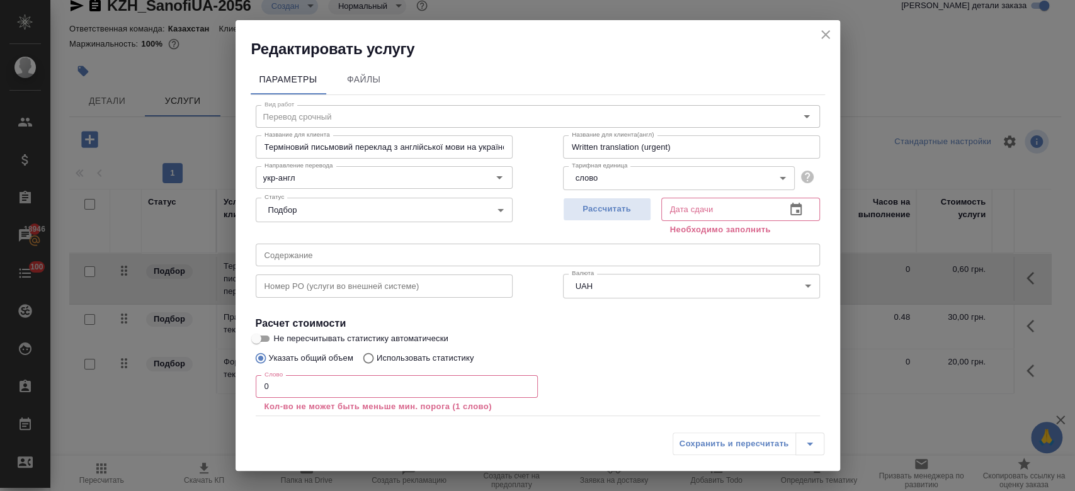
click at [398, 358] on p "Использовать статистику" at bounding box center [426, 358] width 98 height 13
click at [377, 358] on input "Использовать статистику" at bounding box center [367, 358] width 20 height 24
radio input "true"
radio input "false"
click at [799, 414] on icon at bounding box center [805, 417] width 13 height 9
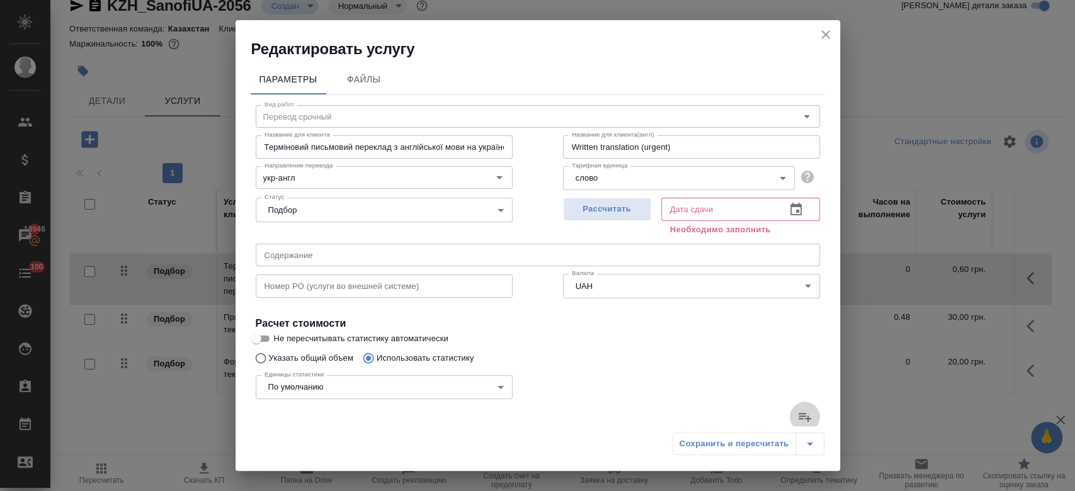
click at [0, 0] on input "file" at bounding box center [0, 0] width 0 height 0
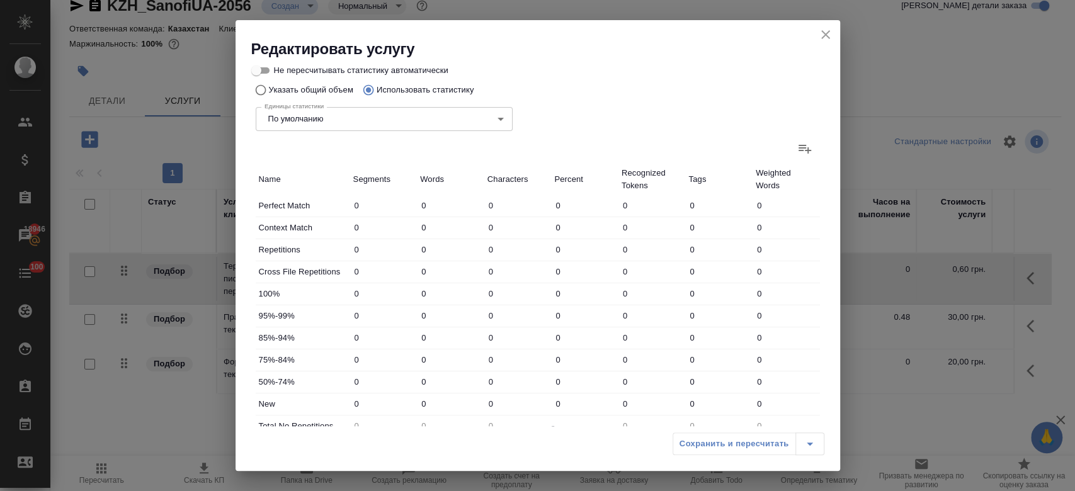
scroll to position [289, 0]
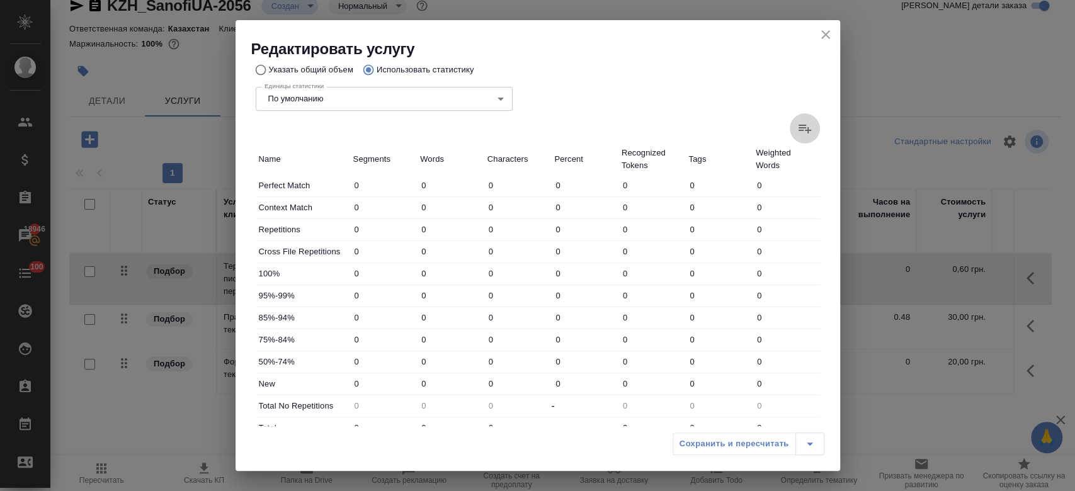
click at [799, 128] on icon at bounding box center [805, 129] width 13 height 9
click at [0, 0] on input "file" at bounding box center [0, 0] width 0 height 0
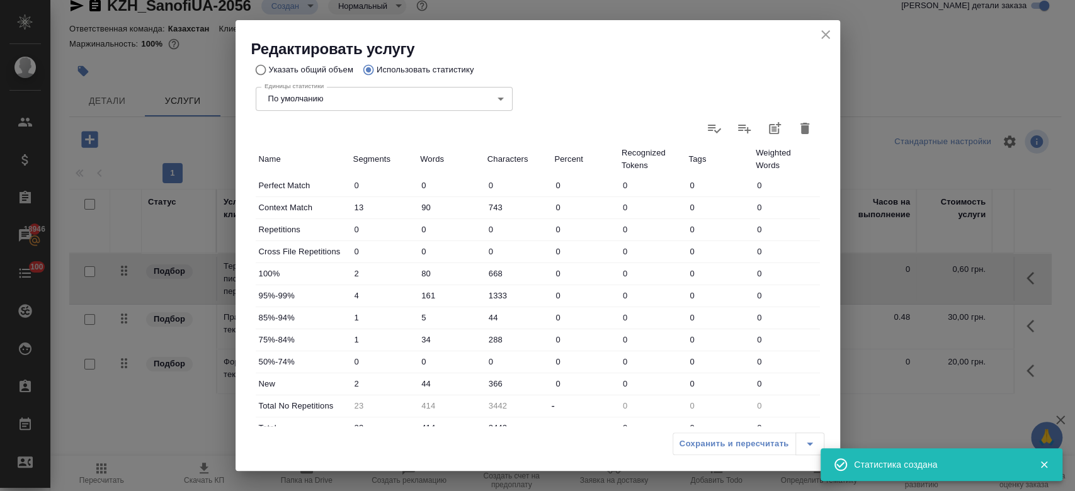
type input "13"
type input "90"
type input "743"
type input "2"
type input "80"
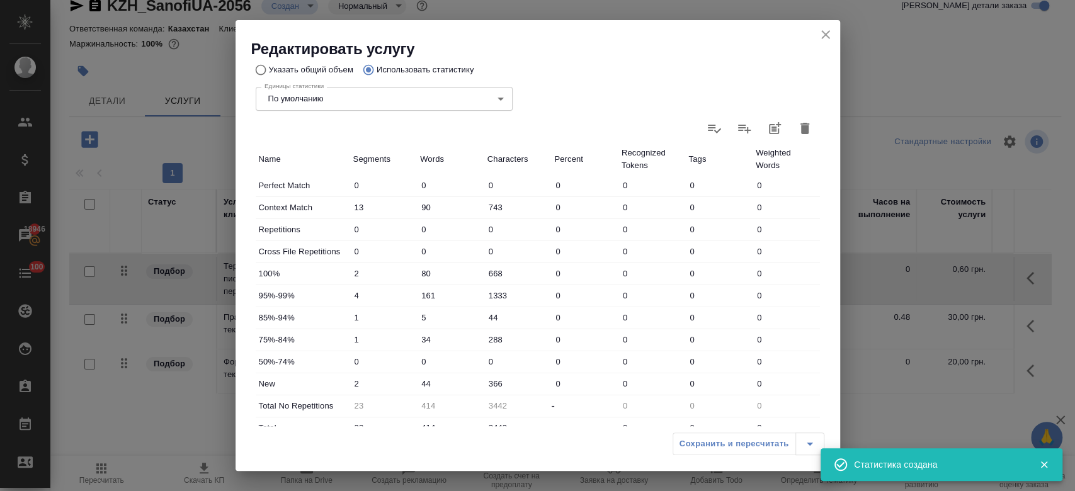
type input "668"
type input "4"
type input "161"
type input "1333"
type input "1"
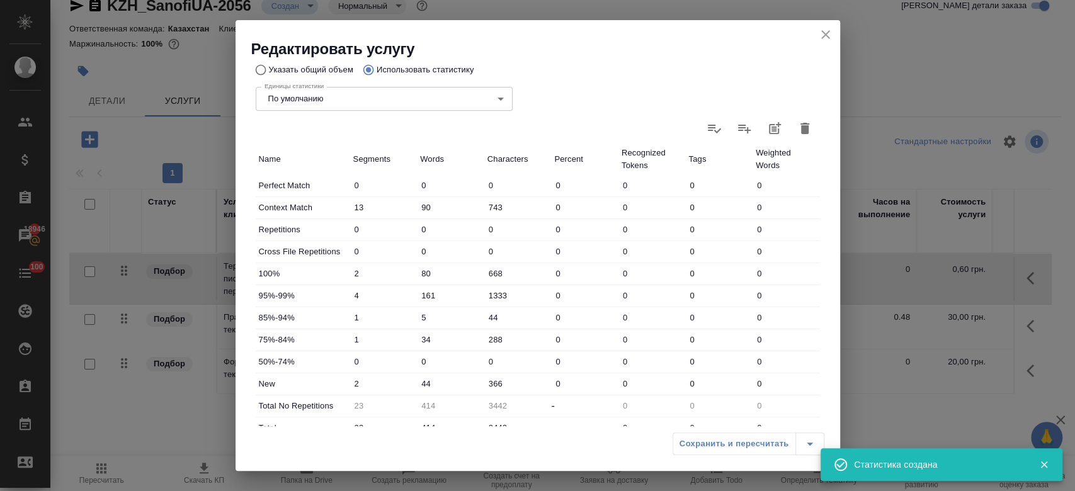
type input "5"
type input "44"
type input "1"
type input "34"
type input "288"
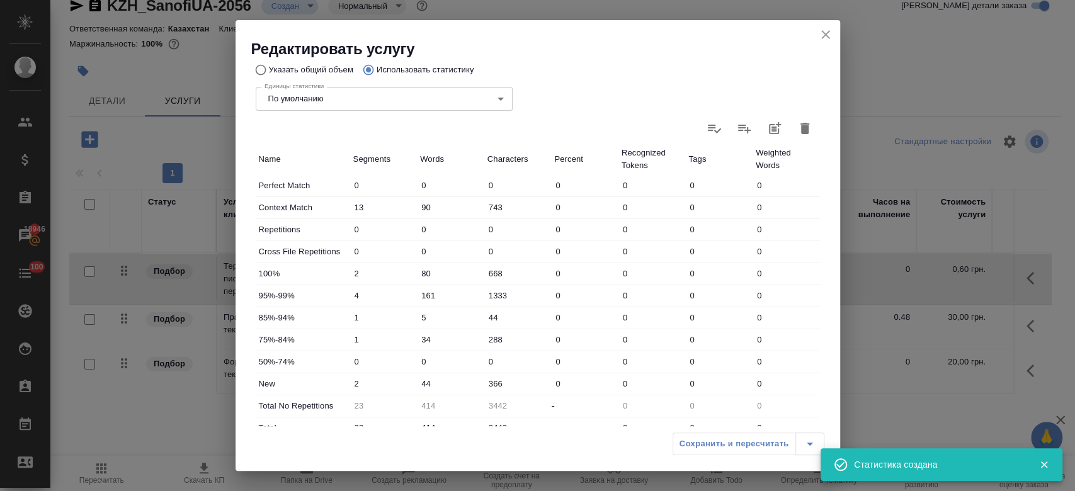
type input "2"
type input "44"
type input "366"
type input "23"
type input "414"
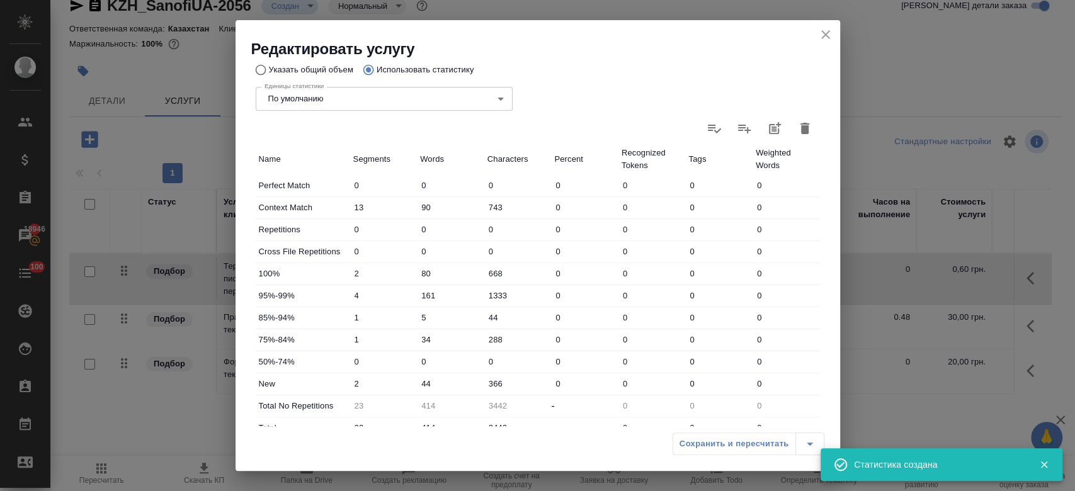
type input "3442"
type input "23"
type input "414"
type input "3442"
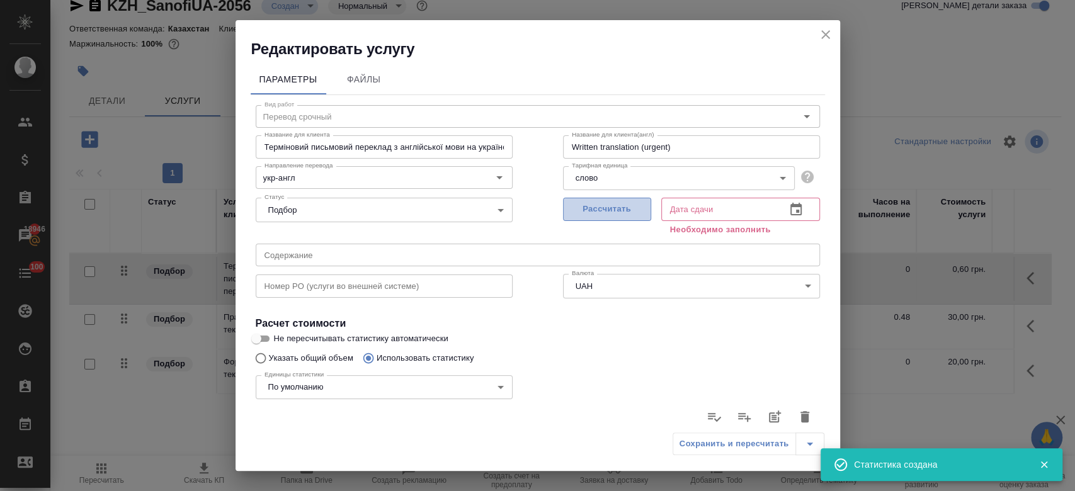
click at [614, 218] on button "Рассчитать" at bounding box center [607, 209] width 88 height 23
type input "26.09.2025 15:59"
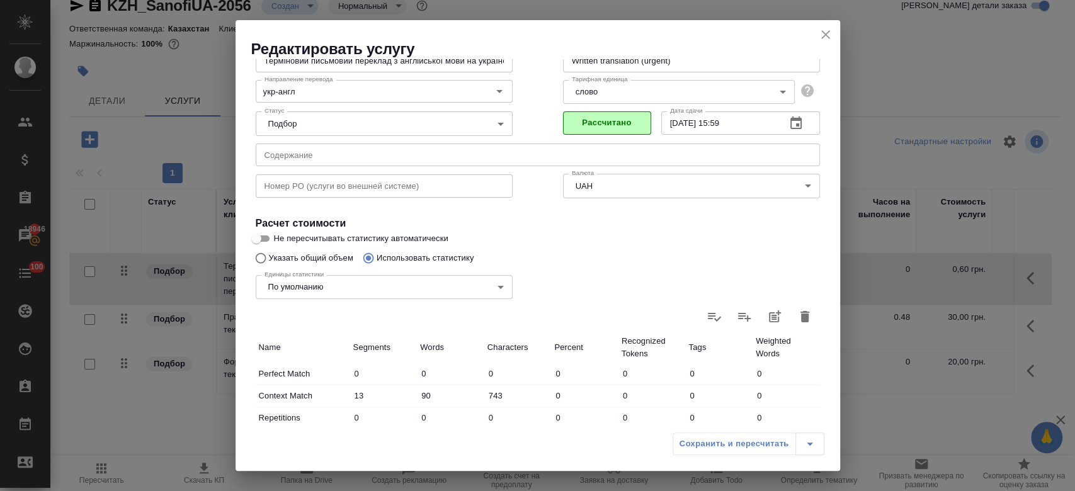
scroll to position [81, 0]
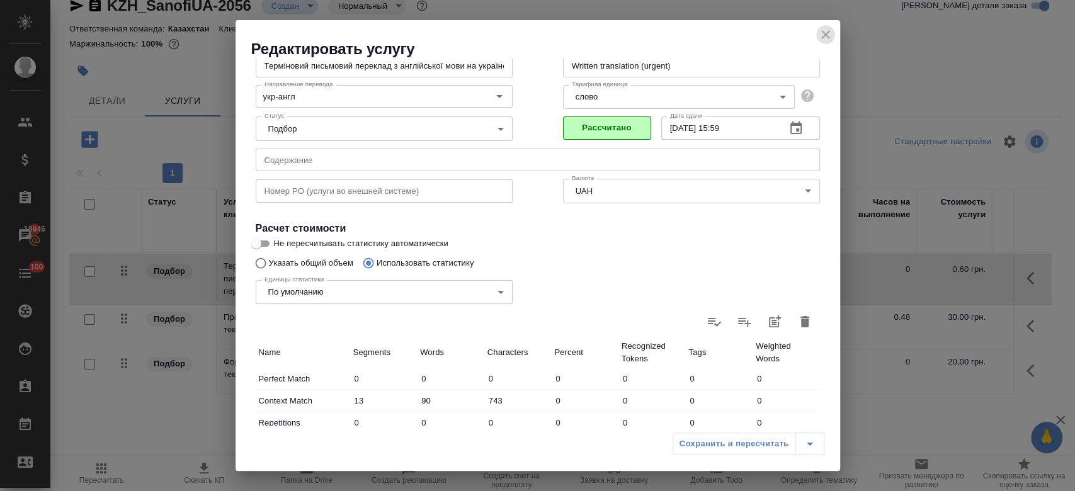
click at [820, 34] on icon "close" at bounding box center [825, 34] width 15 height 15
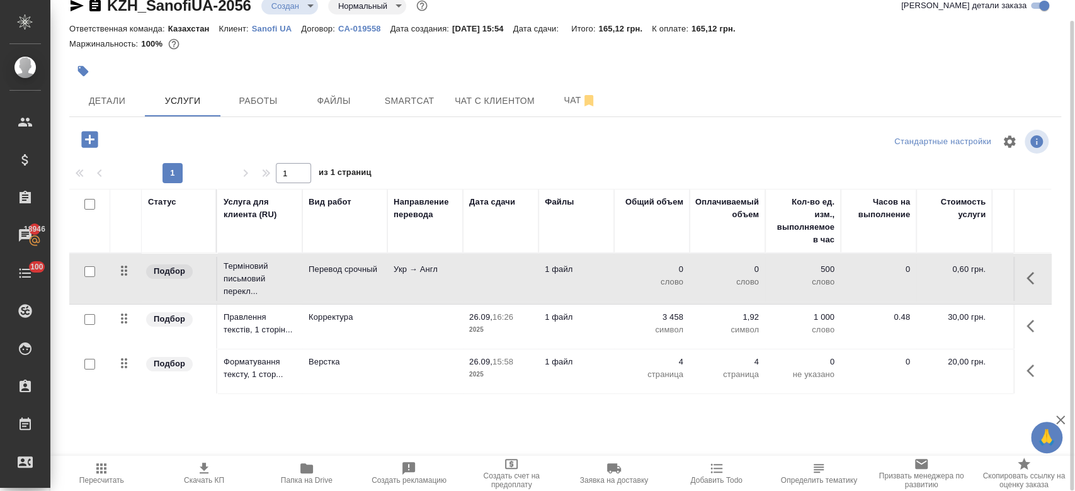
click at [453, 378] on td at bounding box center [425, 372] width 76 height 44
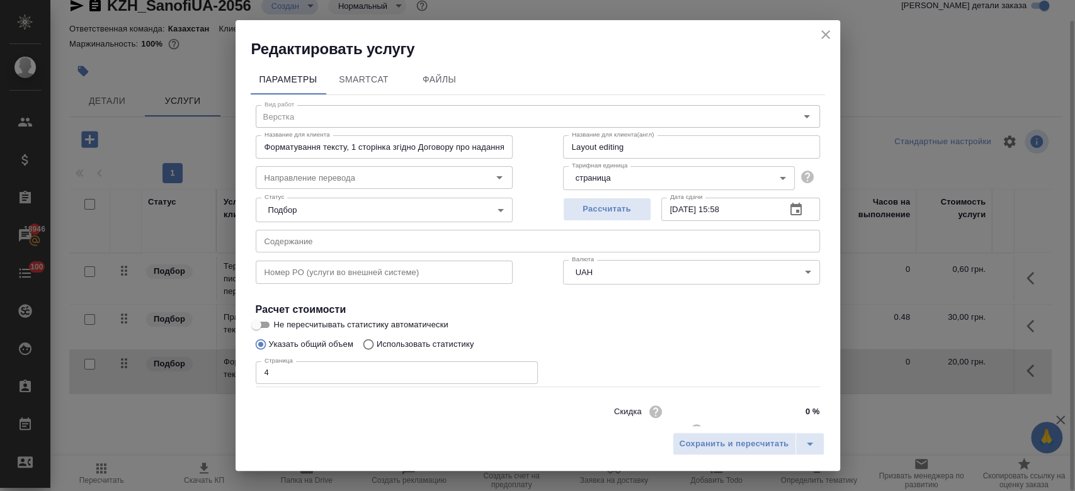
scroll to position [40, 0]
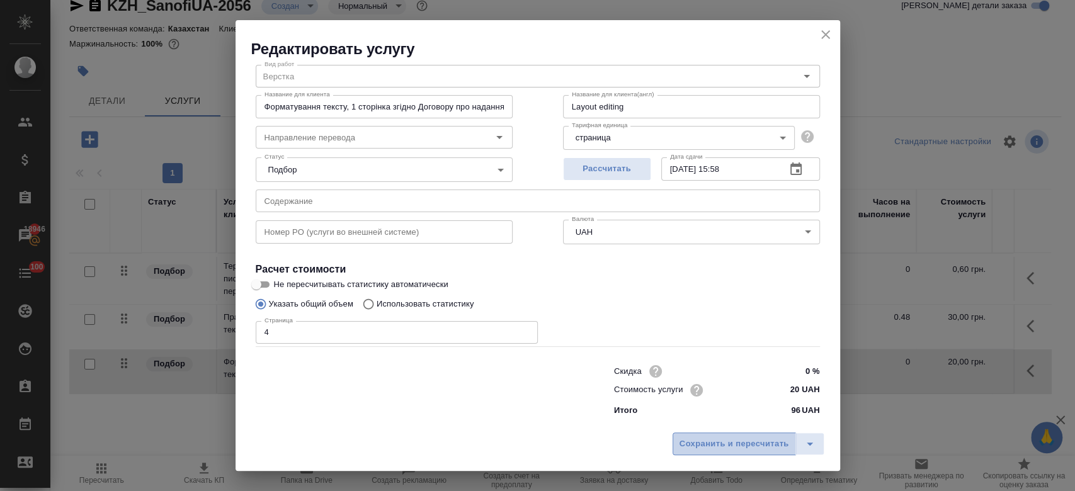
click at [719, 443] on span "Сохранить и пересчитать" at bounding box center [735, 444] width 110 height 14
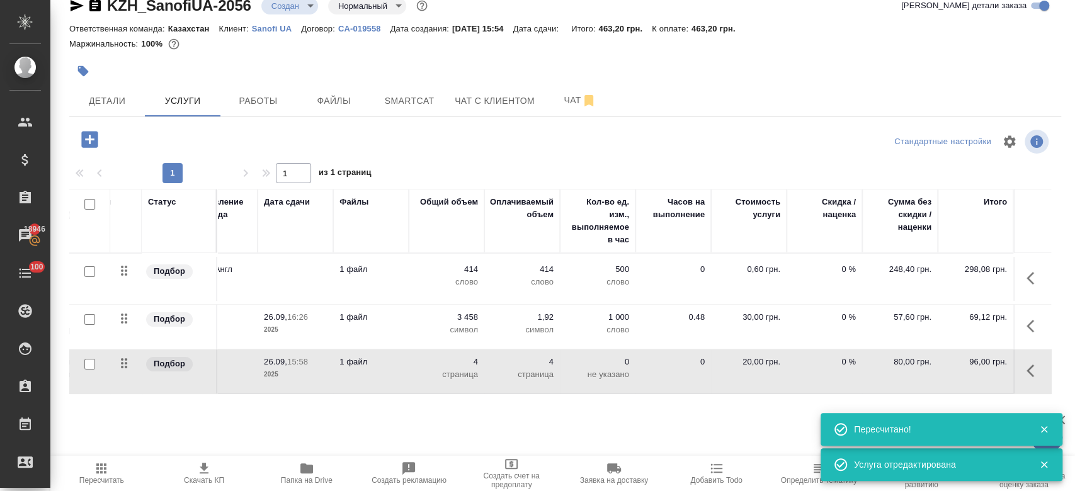
scroll to position [0, 0]
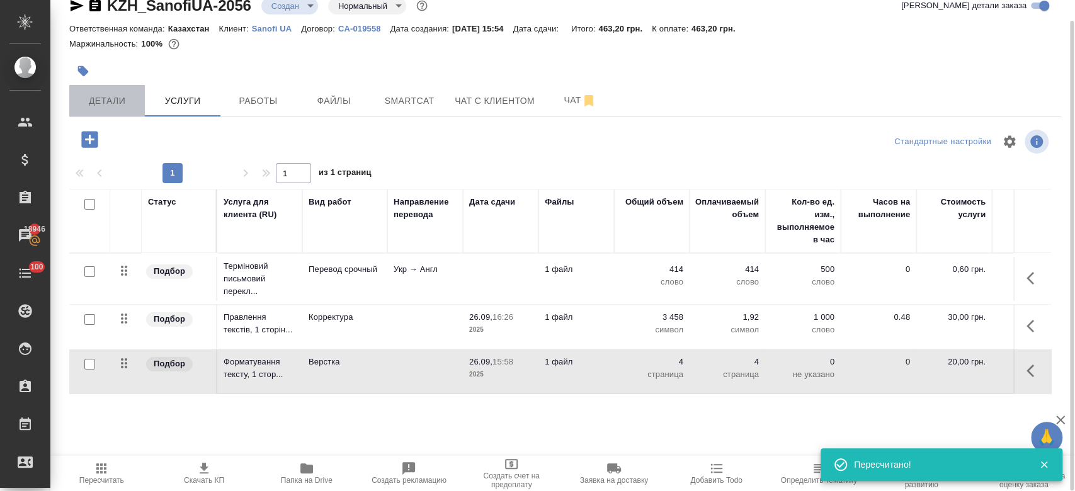
click at [117, 111] on button "Детали" at bounding box center [107, 100] width 76 height 31
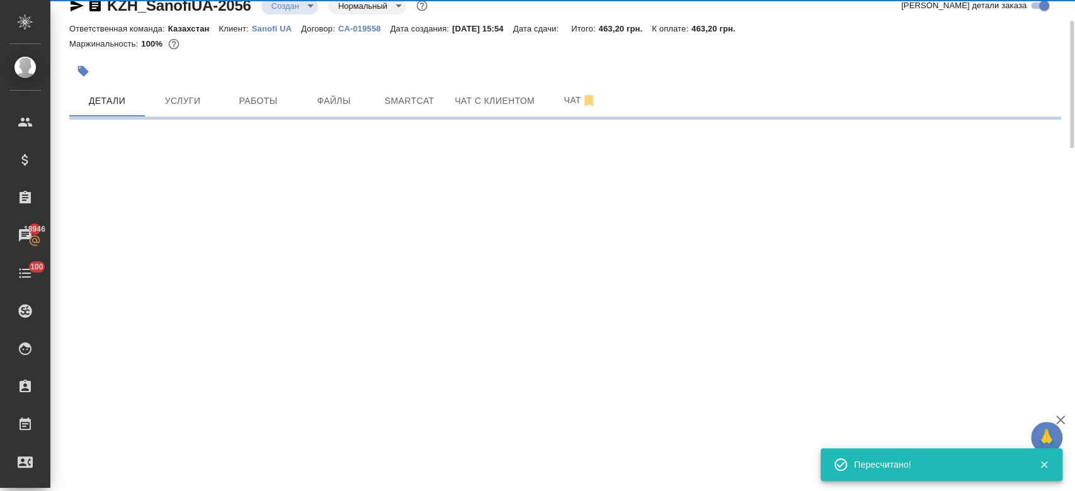
select select "RU"
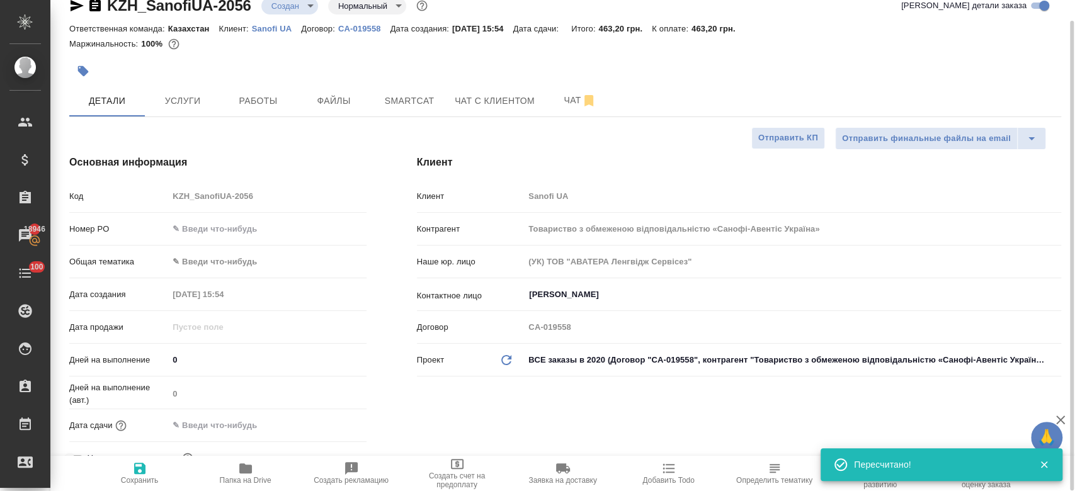
type textarea "x"
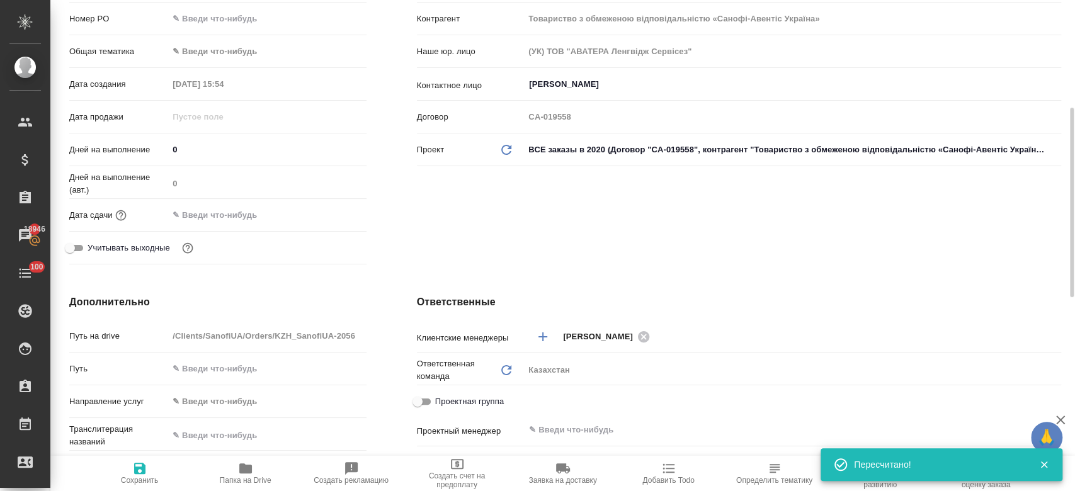
scroll to position [249, 0]
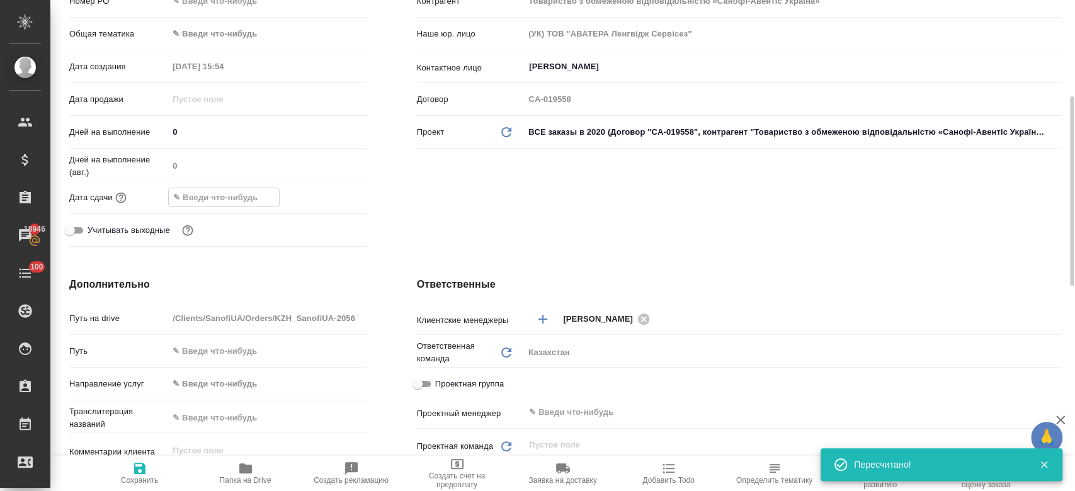
click at [232, 192] on input "text" at bounding box center [224, 197] width 110 height 18
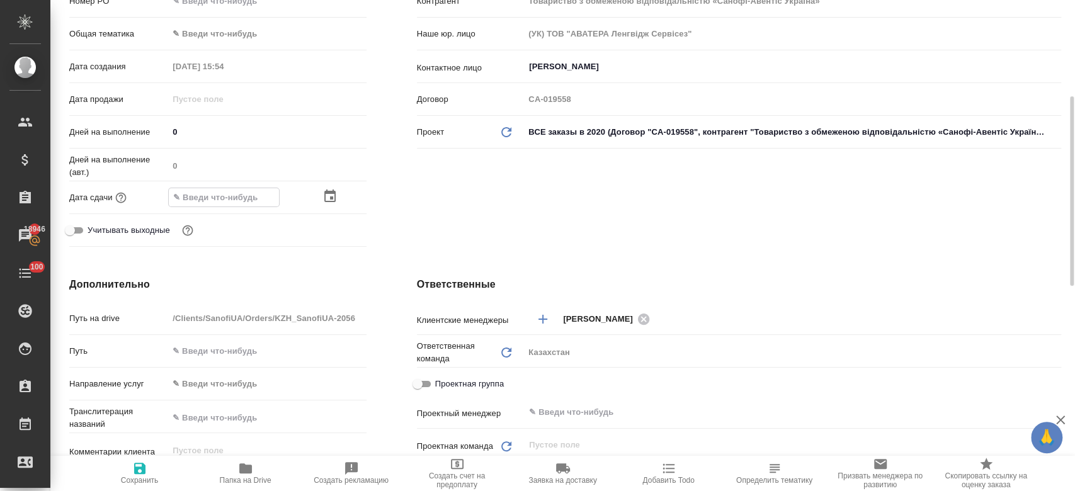
click at [328, 192] on icon "button" at bounding box center [329, 196] width 11 height 13
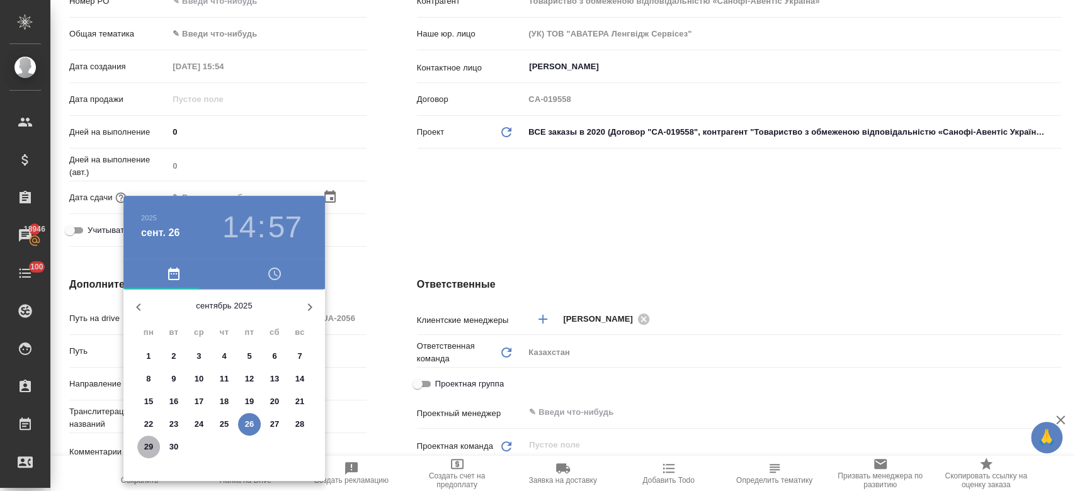
click at [149, 438] on button "29" at bounding box center [148, 447] width 23 height 23
type input "29.09.2025 14:57"
type textarea "x"
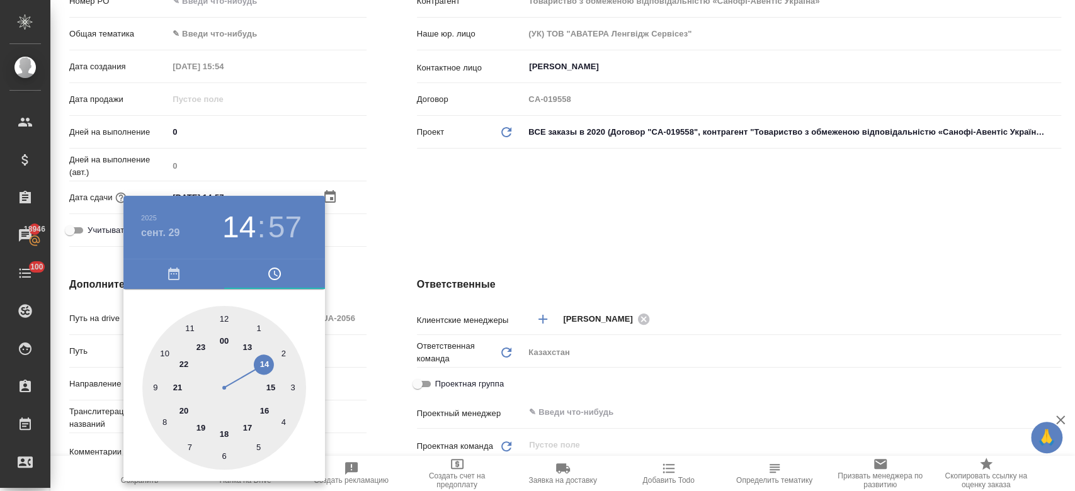
click at [227, 336] on div at bounding box center [224, 388] width 164 height 164
type input "29.09.2025 00:57"
type textarea "x"
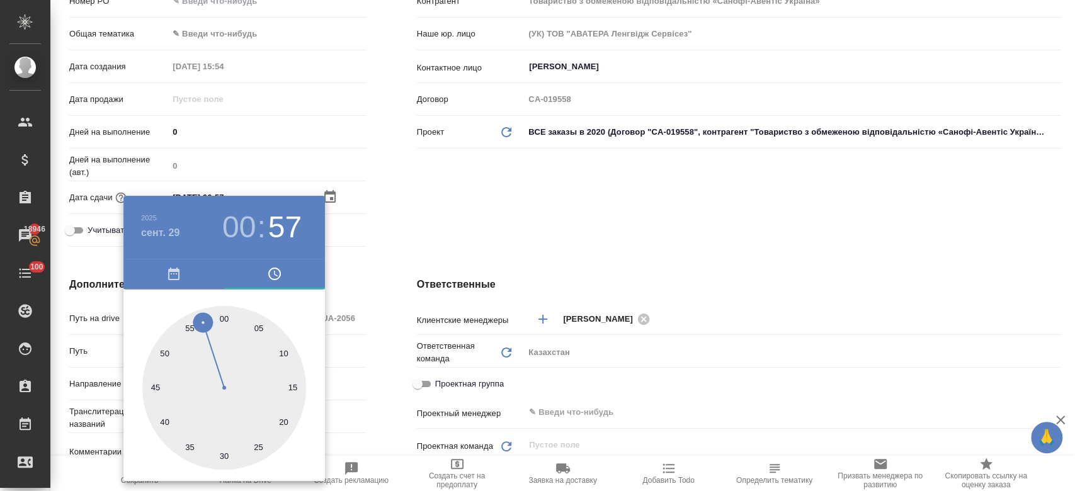
click at [474, 214] on div at bounding box center [537, 245] width 1075 height 491
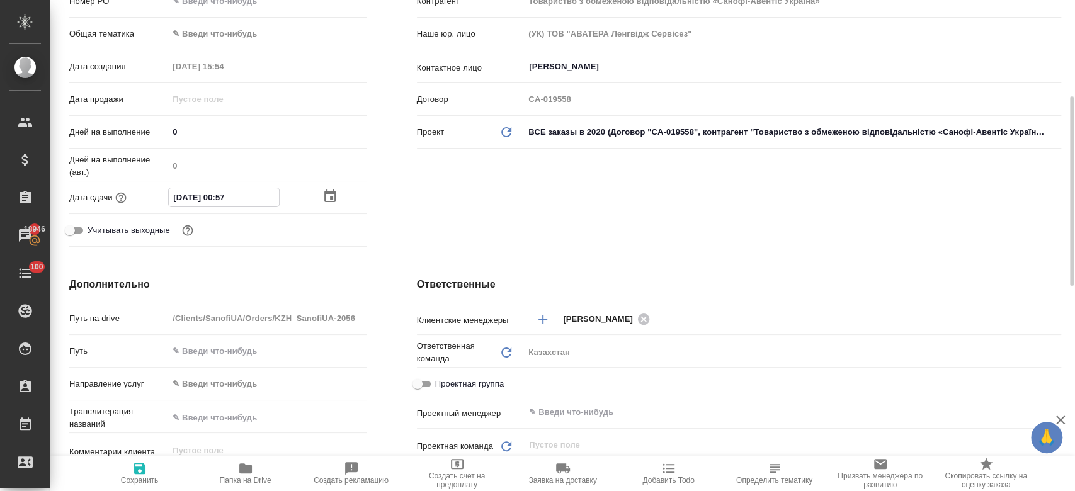
click at [275, 193] on input "29.09.2025 00:57" at bounding box center [224, 197] width 110 height 18
click at [325, 195] on icon "button" at bounding box center [329, 196] width 11 height 13
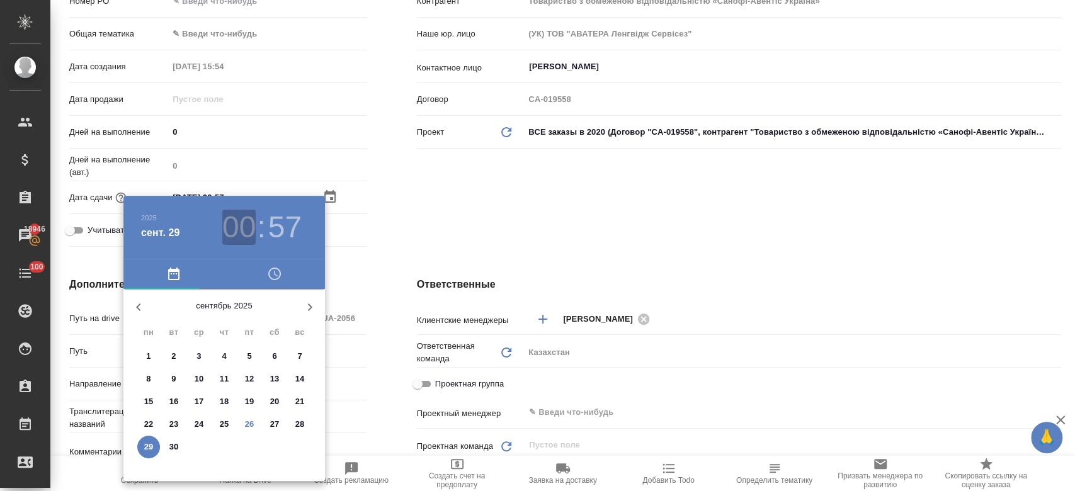
click at [249, 219] on h3 "00" at bounding box center [238, 227] width 33 height 35
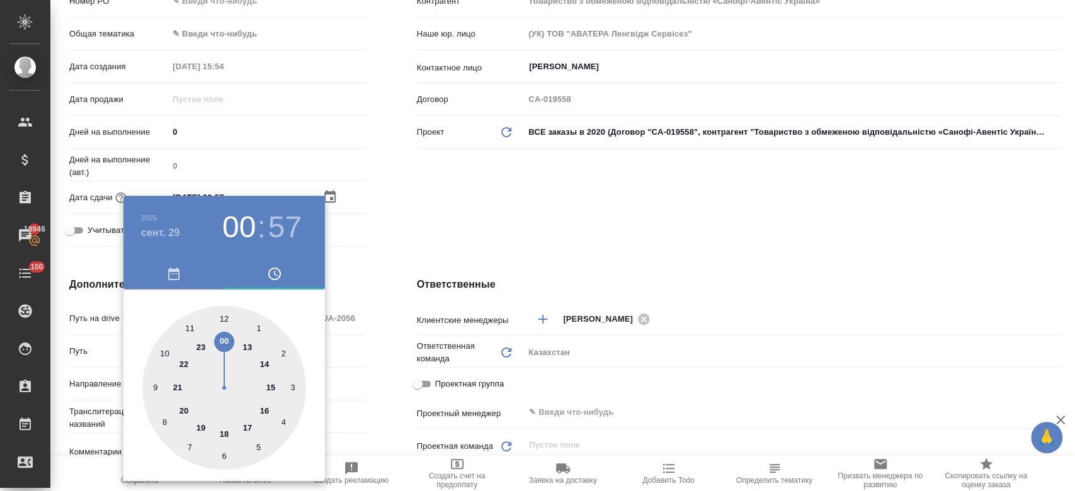
click at [263, 366] on div at bounding box center [224, 388] width 164 height 164
type input "29.09.2025 14:57"
type textarea "x"
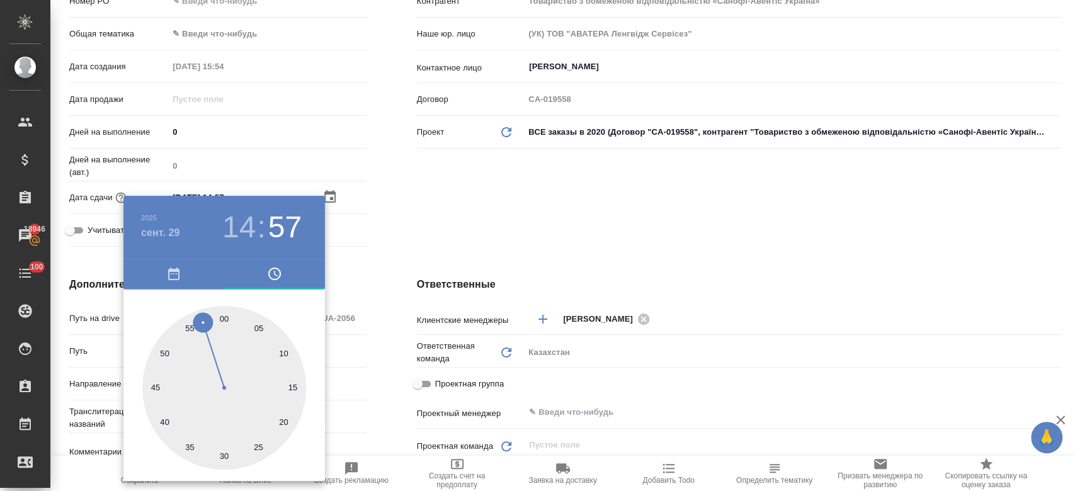
click at [223, 317] on div at bounding box center [224, 388] width 164 height 164
type input "29.09.2025 14:00"
type textarea "x"
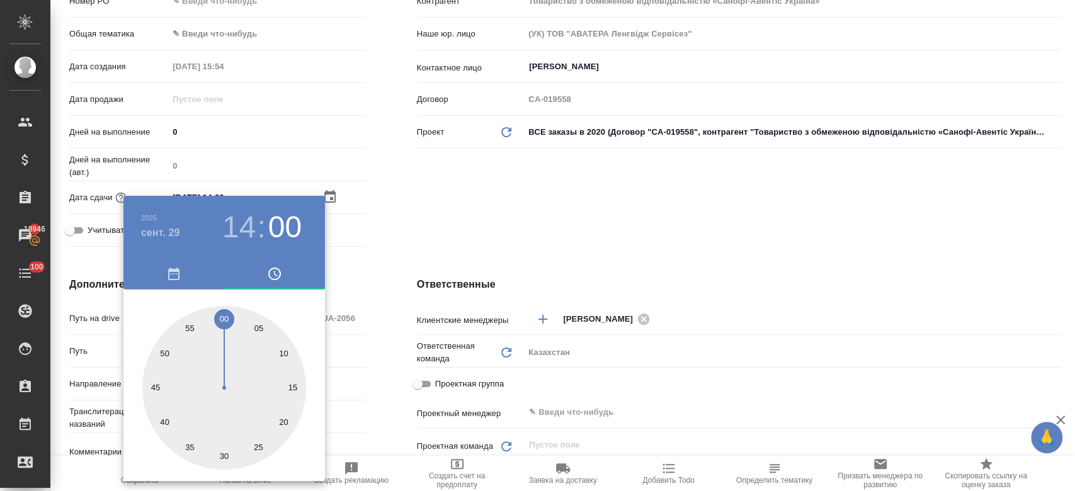
click at [435, 226] on div at bounding box center [537, 245] width 1075 height 491
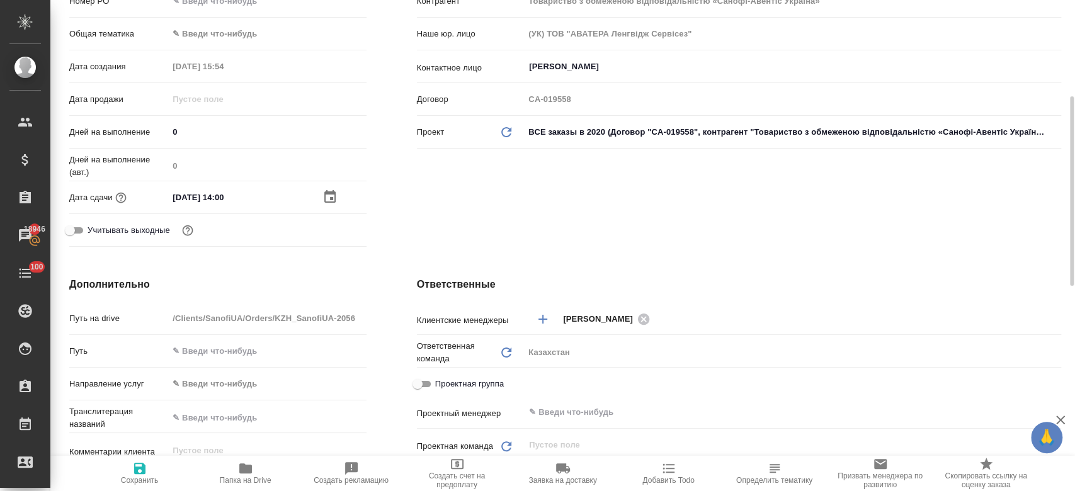
click at [142, 470] on icon "button" at bounding box center [139, 468] width 11 height 11
type textarea "x"
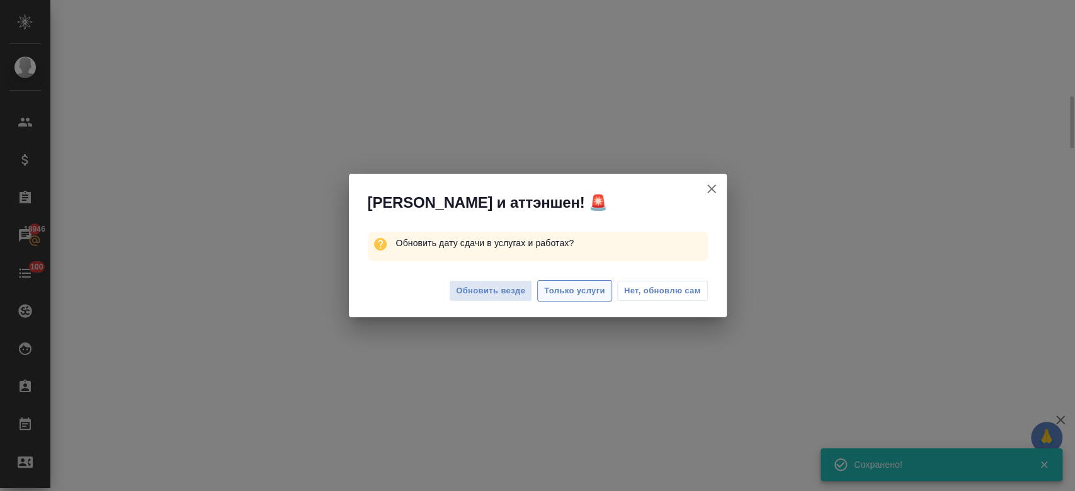
select select "RU"
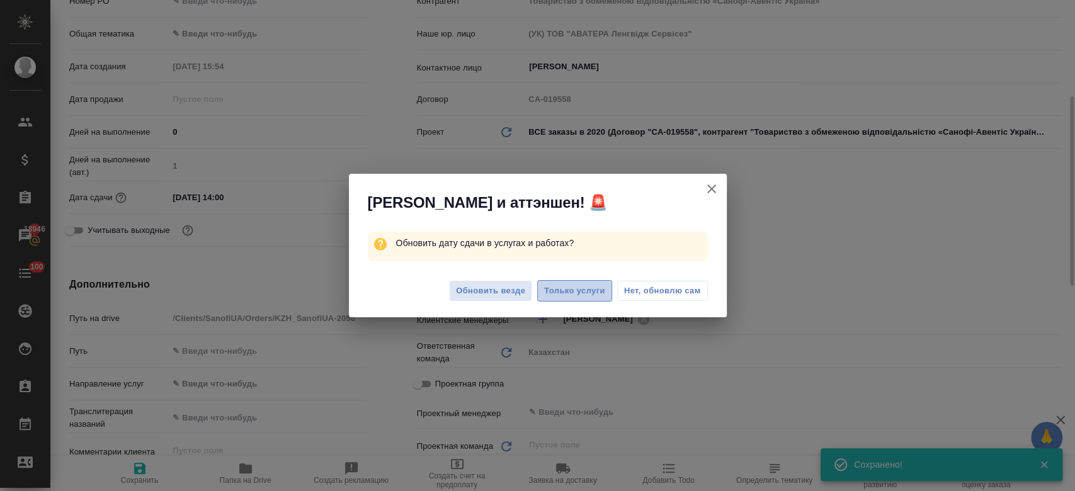
type textarea "x"
click at [573, 295] on span "Только услуги" at bounding box center [574, 291] width 61 height 14
type textarea "x"
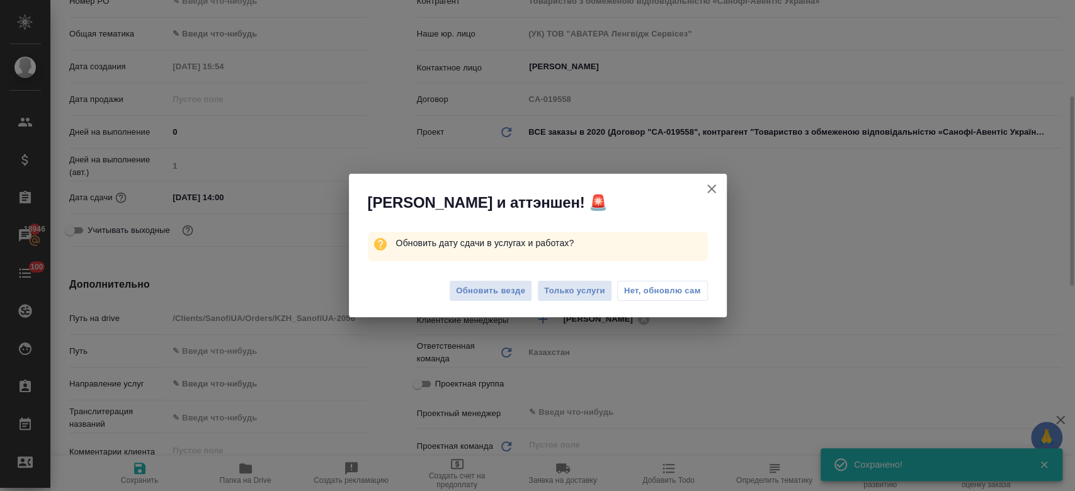
type textarea "x"
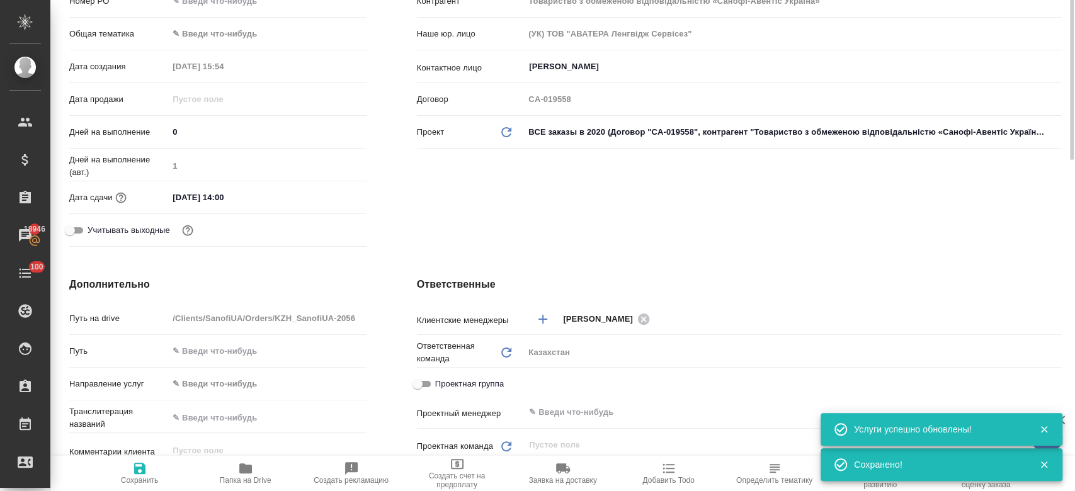
scroll to position [0, 0]
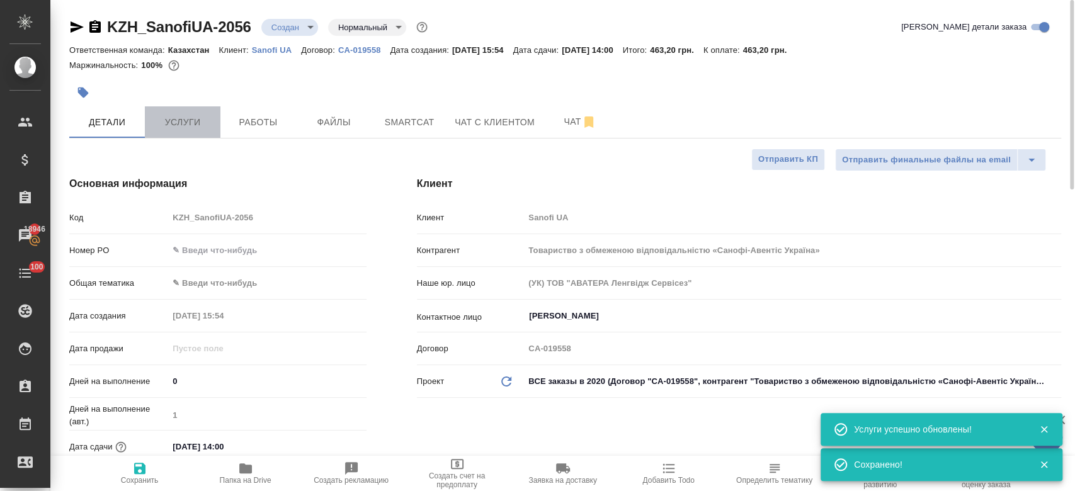
click at [179, 119] on span "Услуги" at bounding box center [182, 123] width 60 height 16
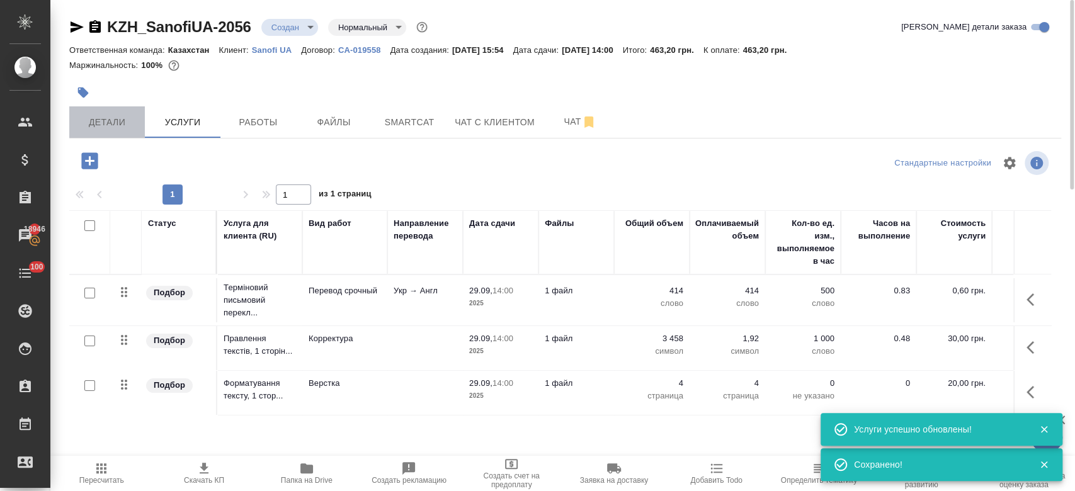
click at [100, 110] on button "Детали" at bounding box center [107, 121] width 76 height 31
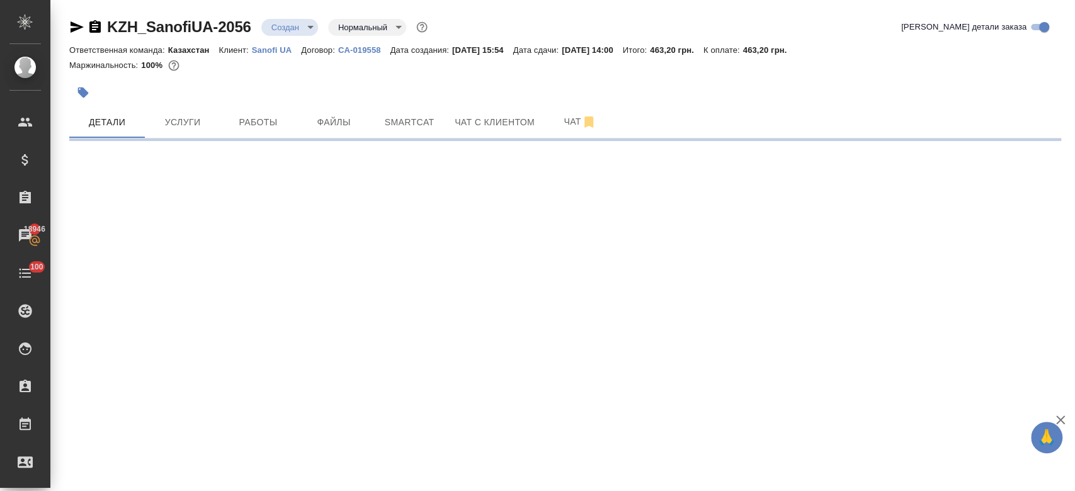
select select "RU"
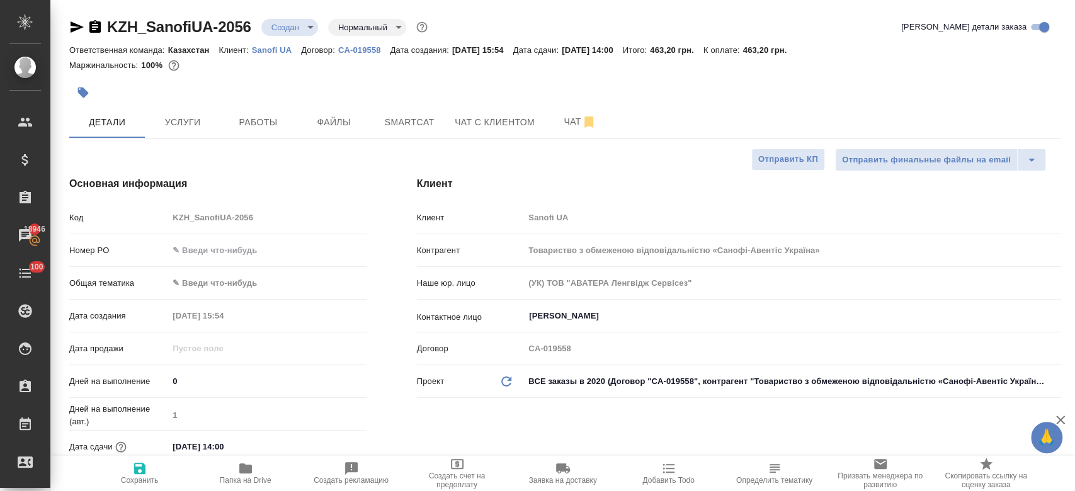
type textarea "x"
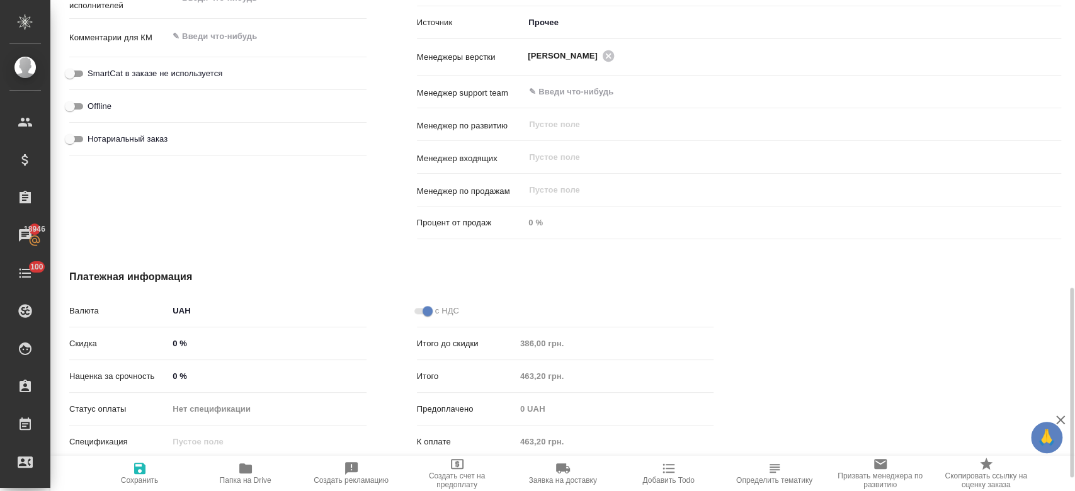
scroll to position [777, 0]
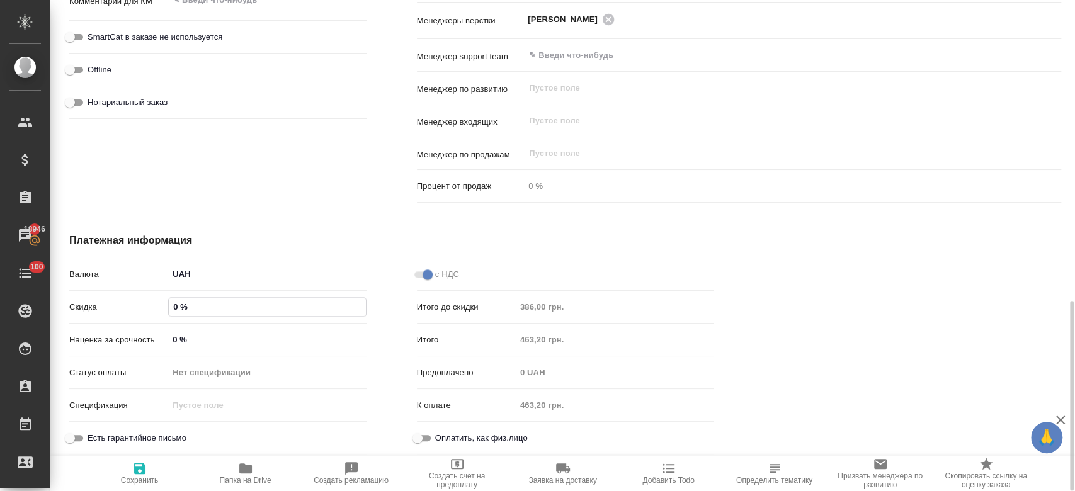
click at [178, 306] on input "0 %" at bounding box center [267, 307] width 197 height 18
type textarea "x"
type input "-"
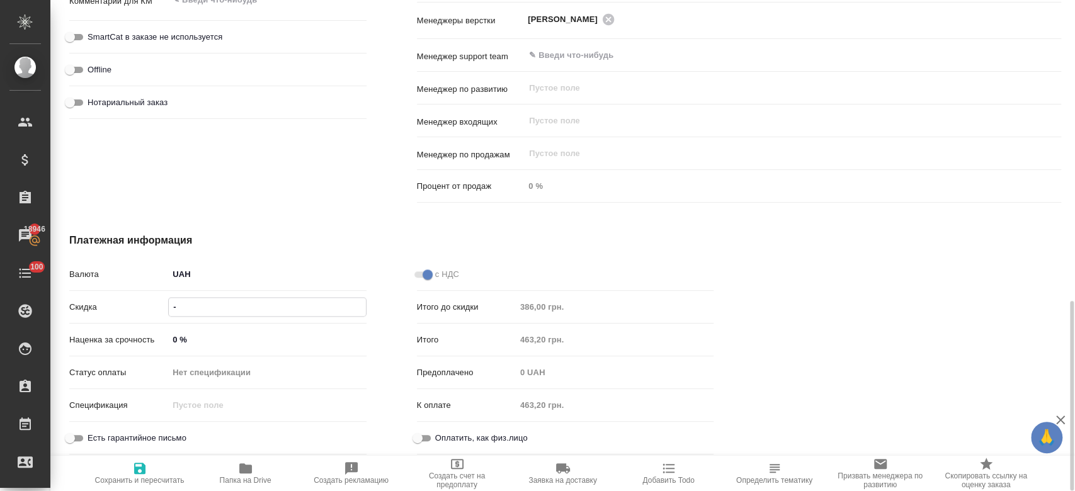
type textarea "x"
type input "-5 %"
type textarea "x"
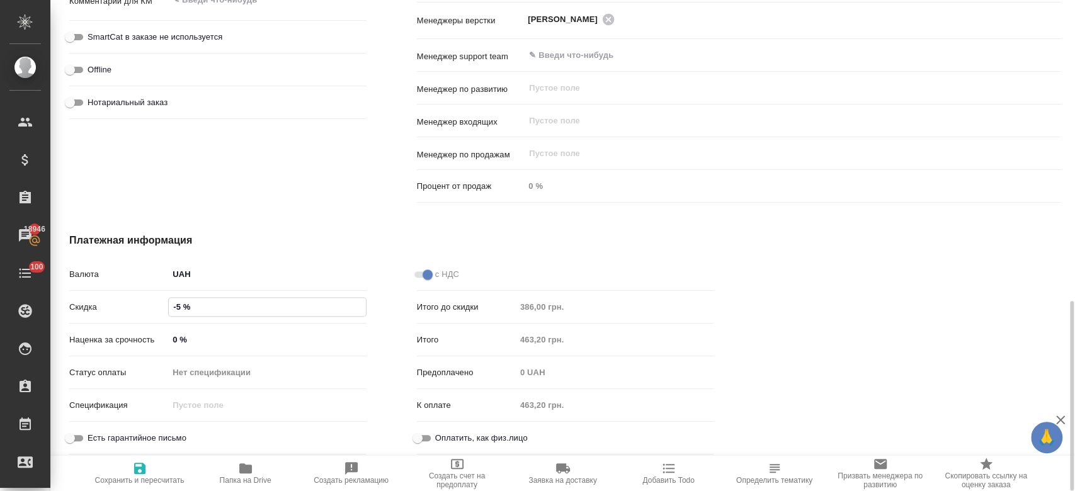
type textarea "x"
type input "-50 %"
click at [132, 476] on span "Сохранить и пересчитать" at bounding box center [139, 480] width 89 height 9
type textarea "x"
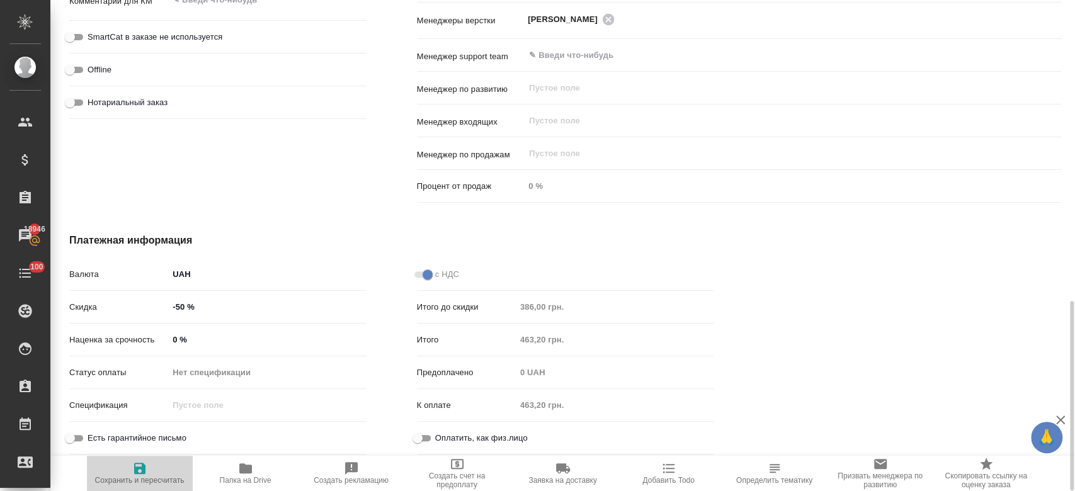
type textarea "x"
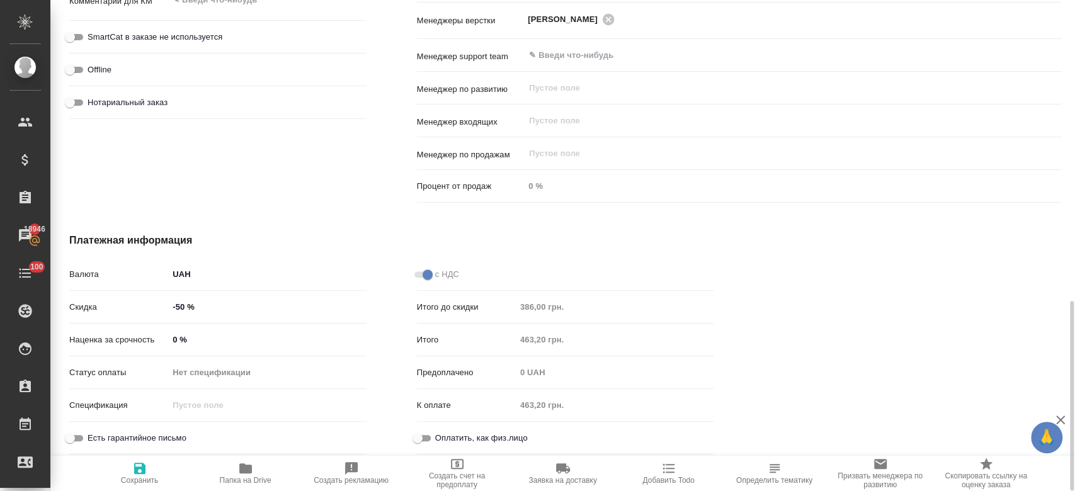
type textarea "x"
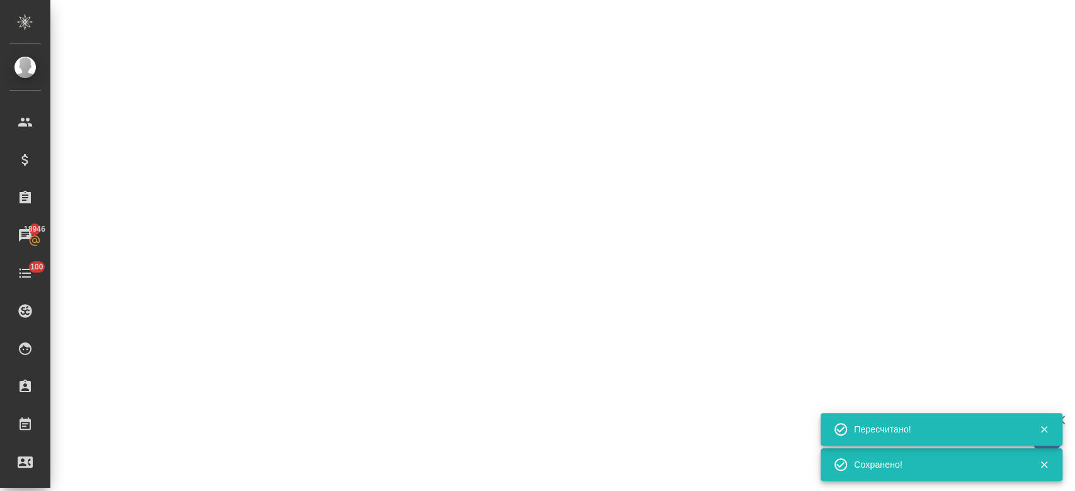
select select "RU"
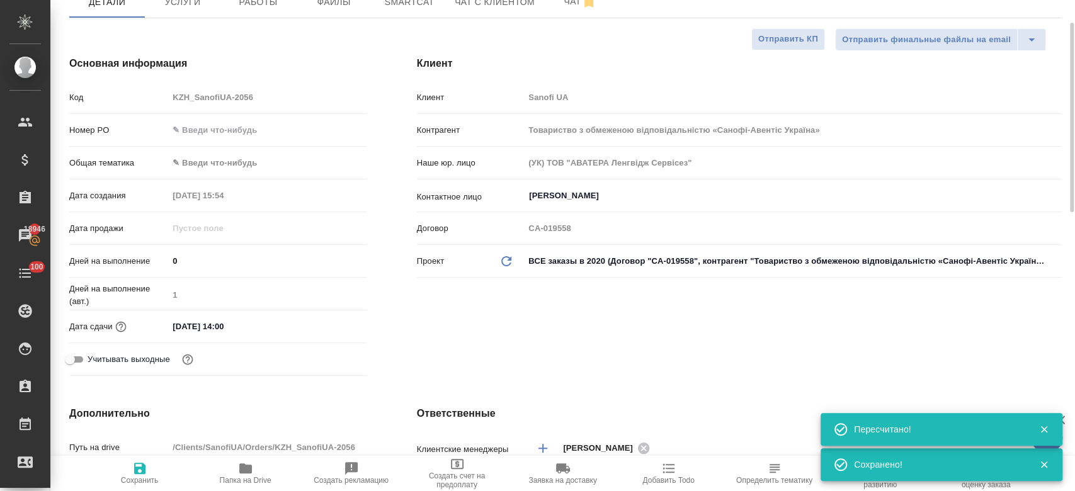
type textarea "x"
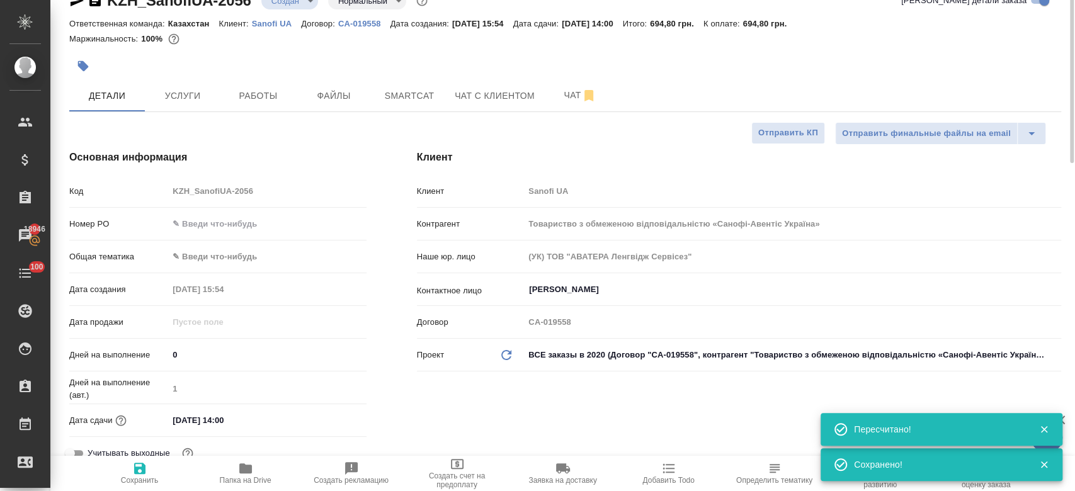
scroll to position [0, 0]
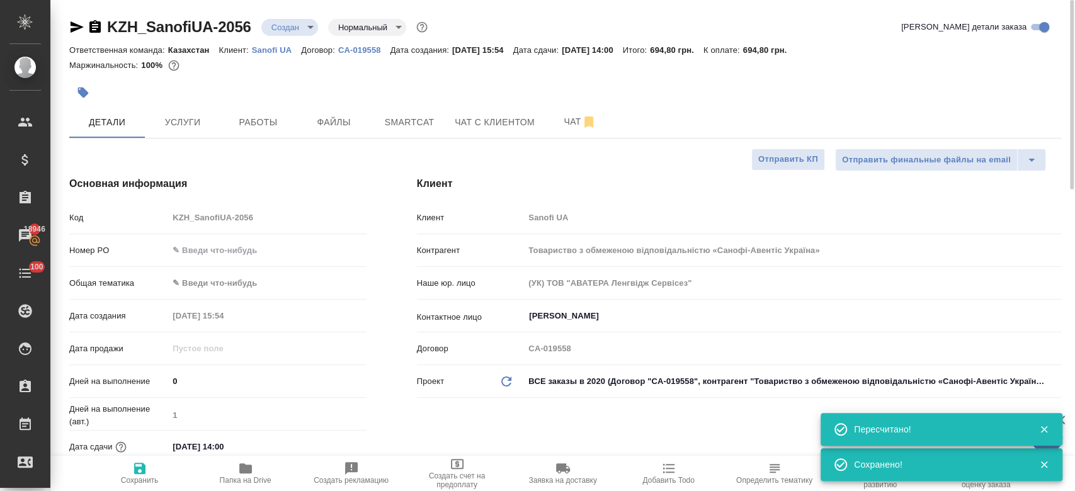
type textarea "x"
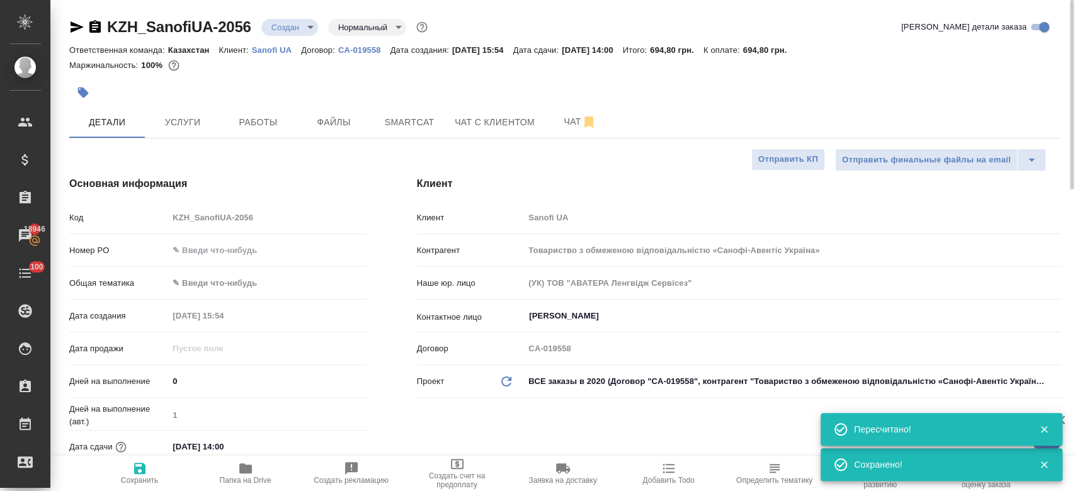
type textarea "x"
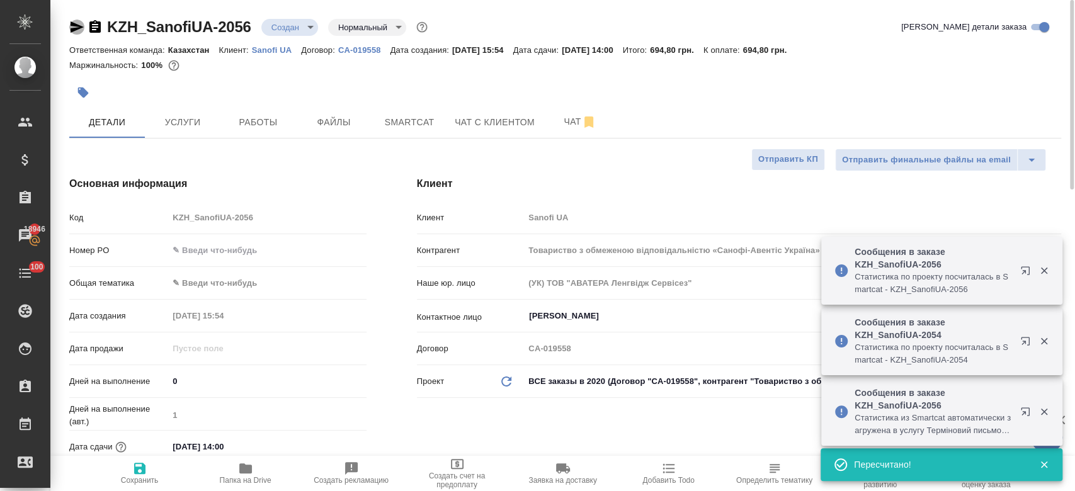
click at [78, 30] on icon "button" at bounding box center [76, 27] width 15 height 15
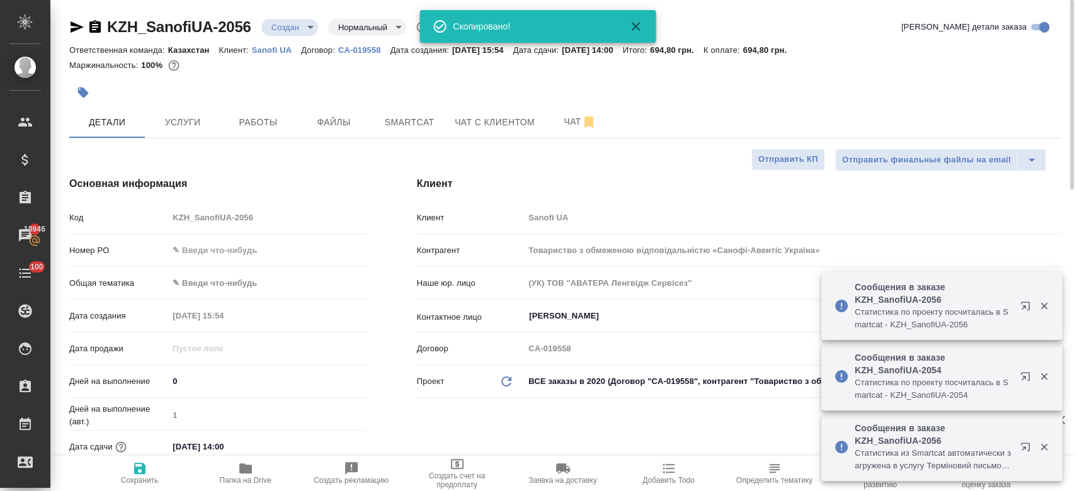
type textarea "x"
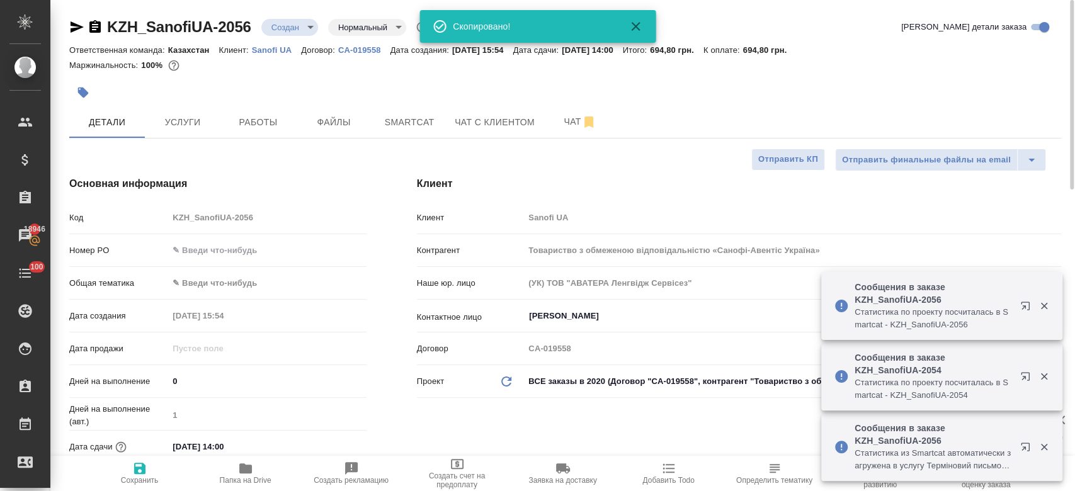
type textarea "x"
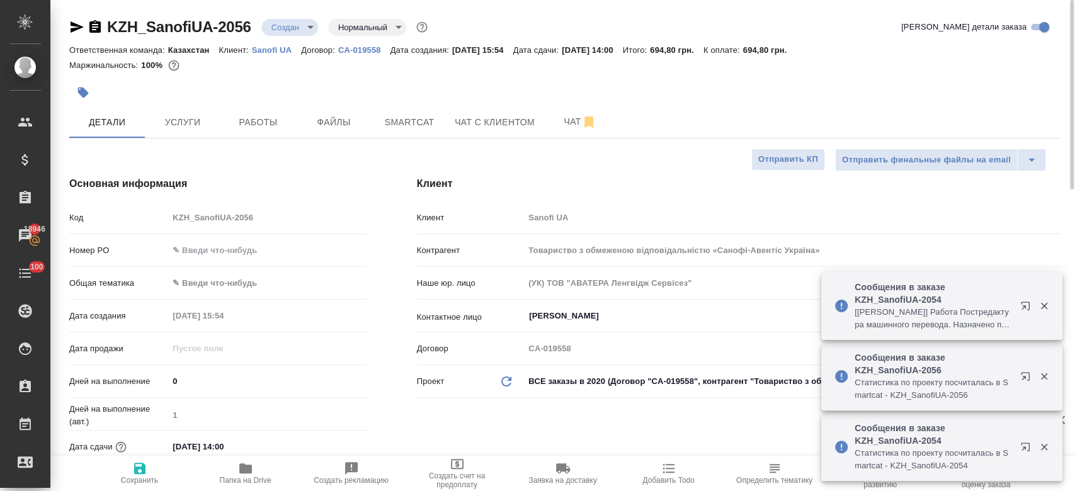
type textarea "x"
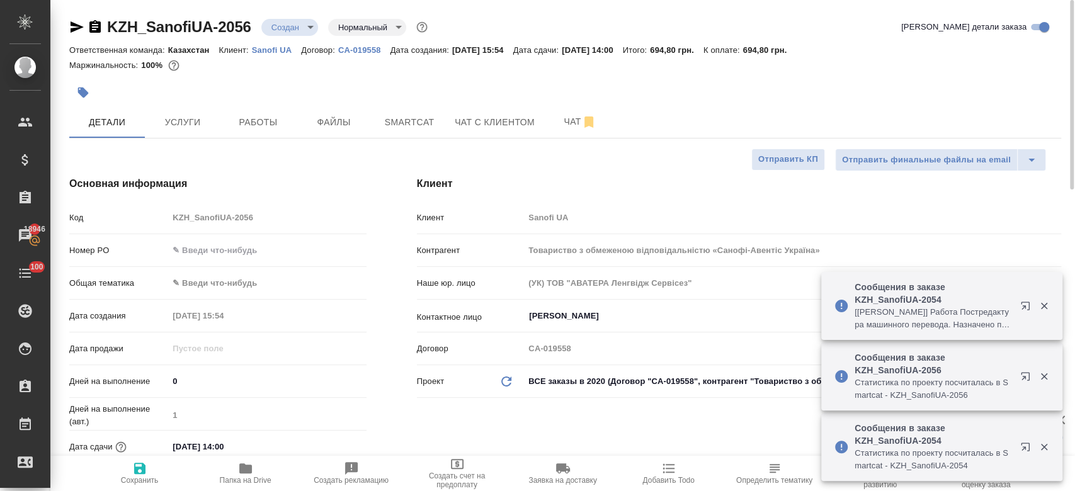
type textarea "x"
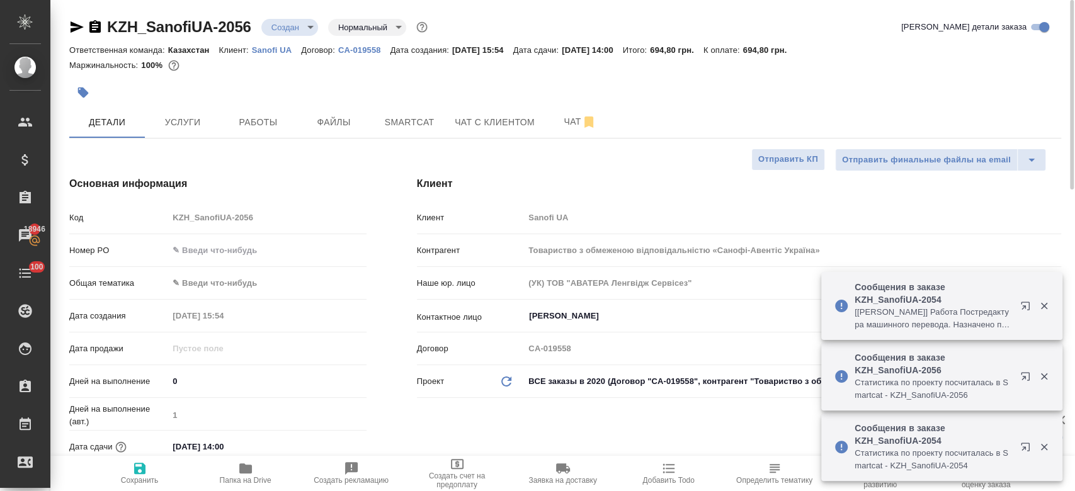
type textarea "x"
click at [76, 28] on icon "button" at bounding box center [77, 26] width 13 height 11
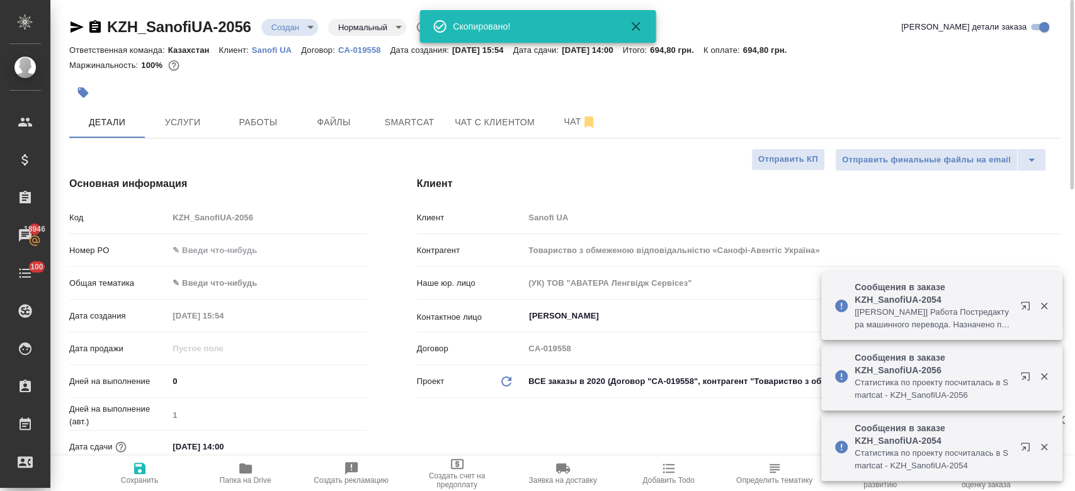
type textarea "x"
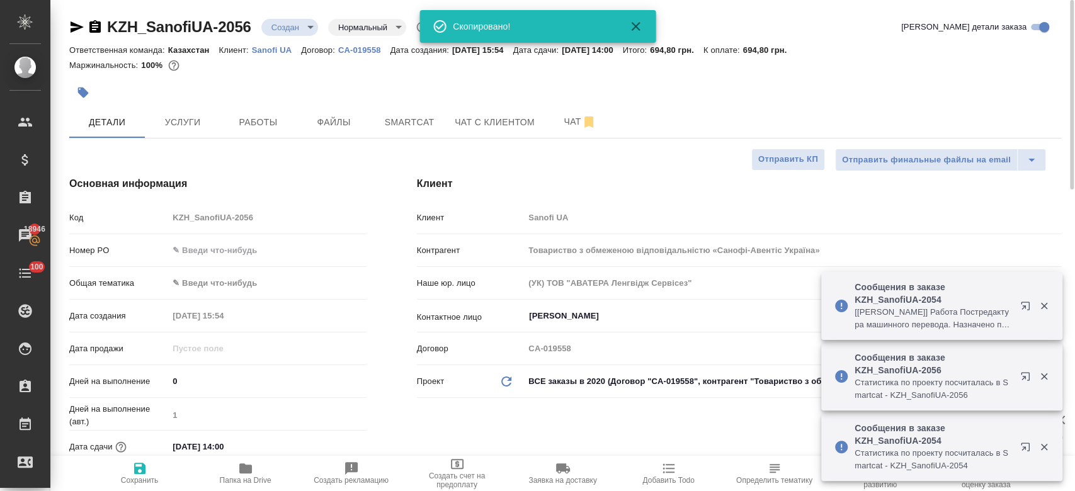
type textarea "x"
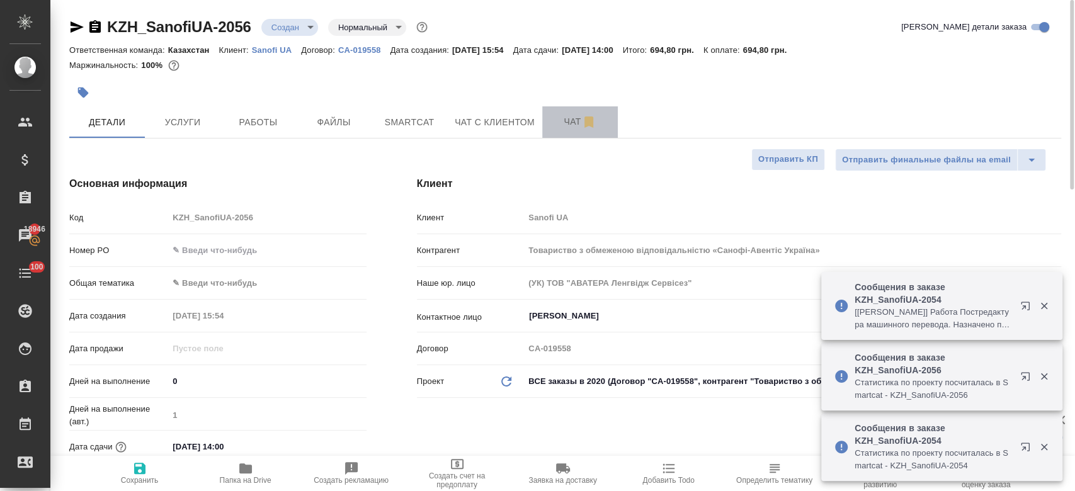
click at [581, 112] on button "Чат" at bounding box center [580, 121] width 76 height 31
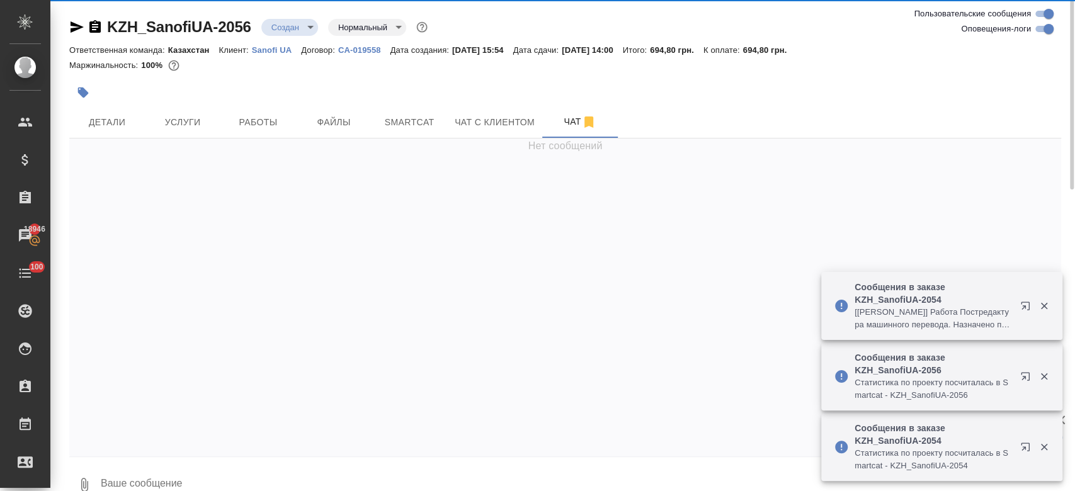
scroll to position [661, 0]
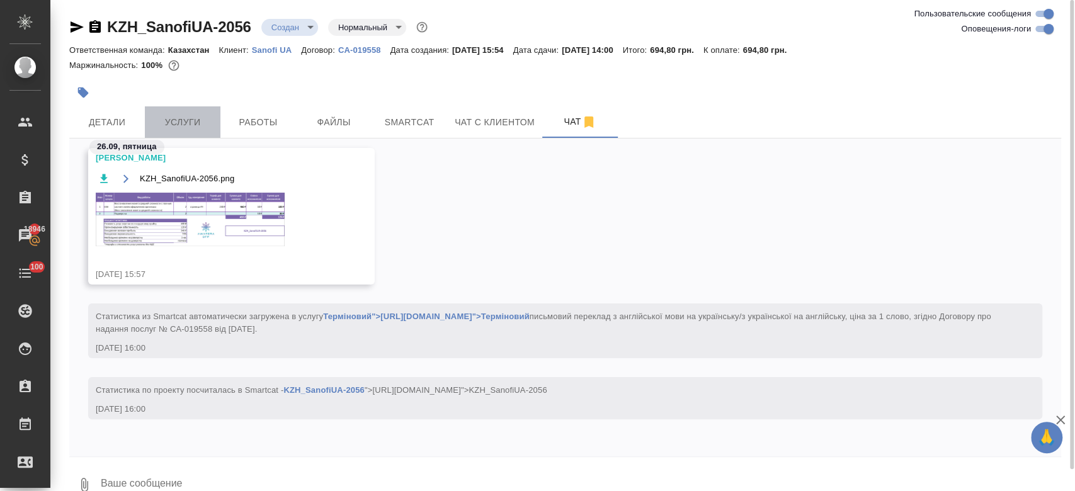
click at [175, 119] on span "Услуги" at bounding box center [182, 123] width 60 height 16
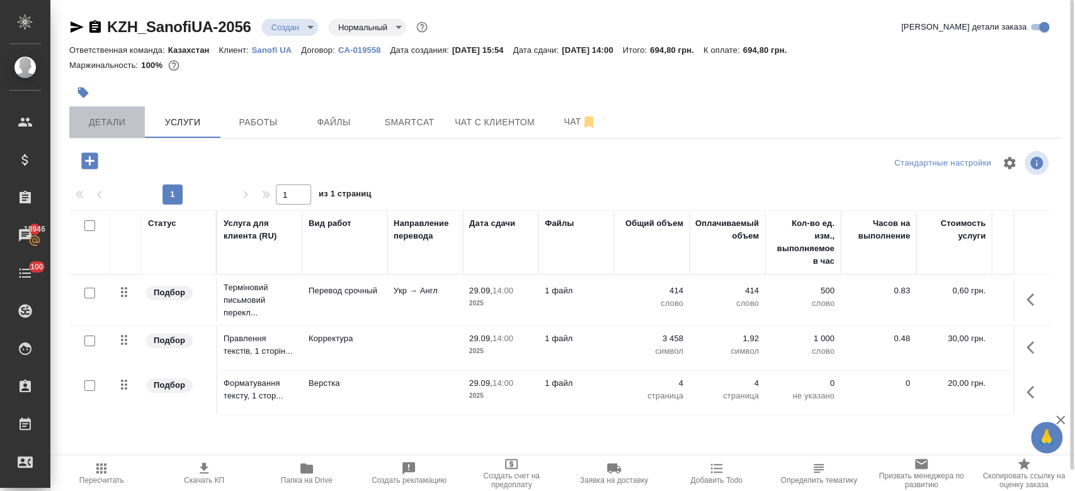
click at [91, 110] on button "Детали" at bounding box center [107, 121] width 76 height 31
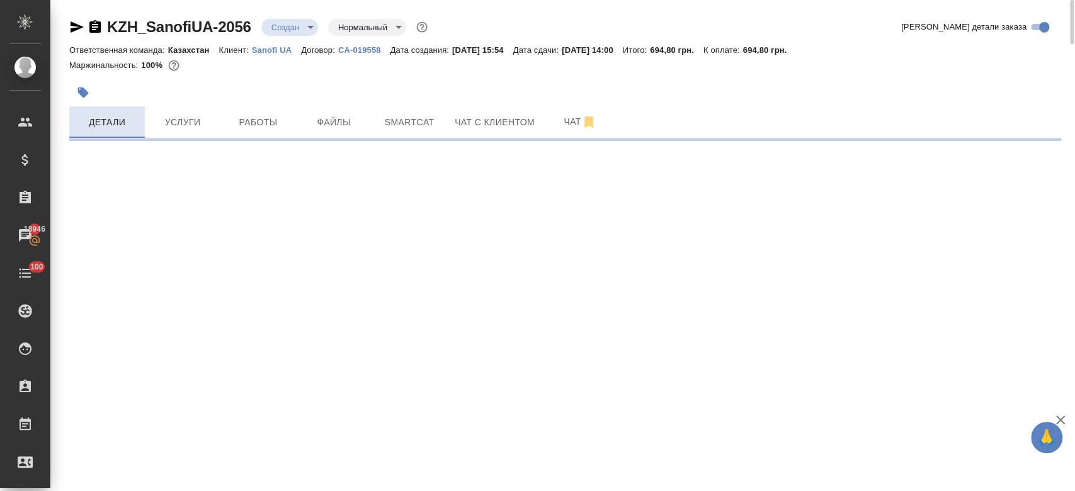
select select "RU"
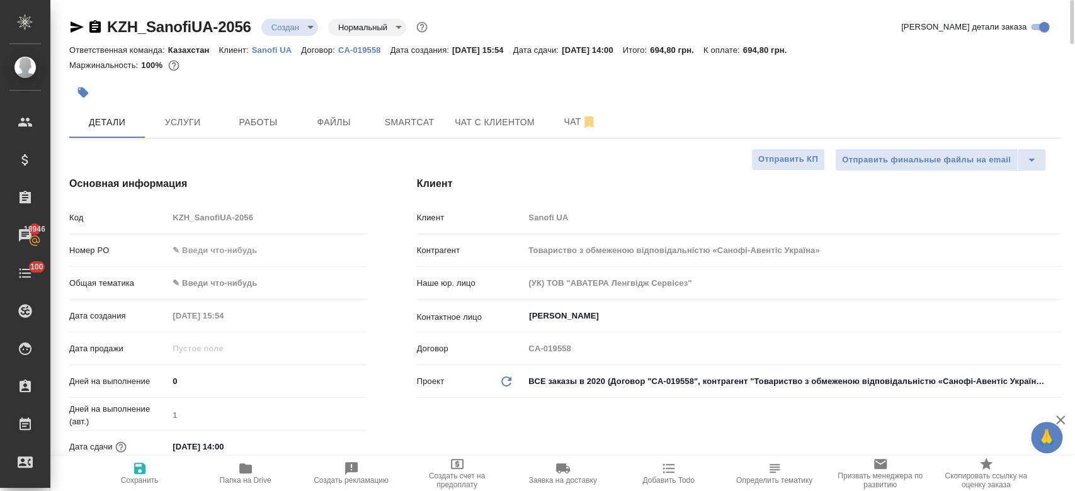
type textarea "x"
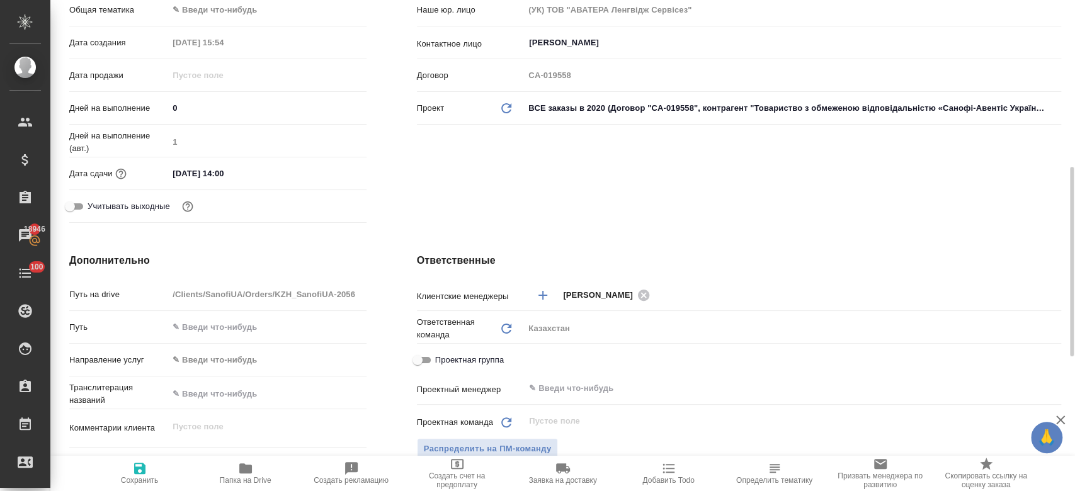
scroll to position [319, 0]
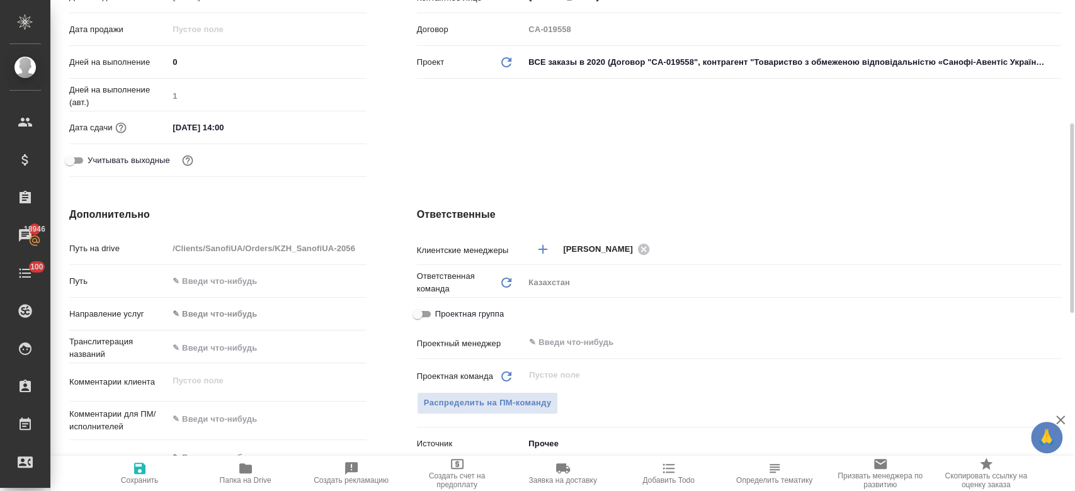
type textarea "x"
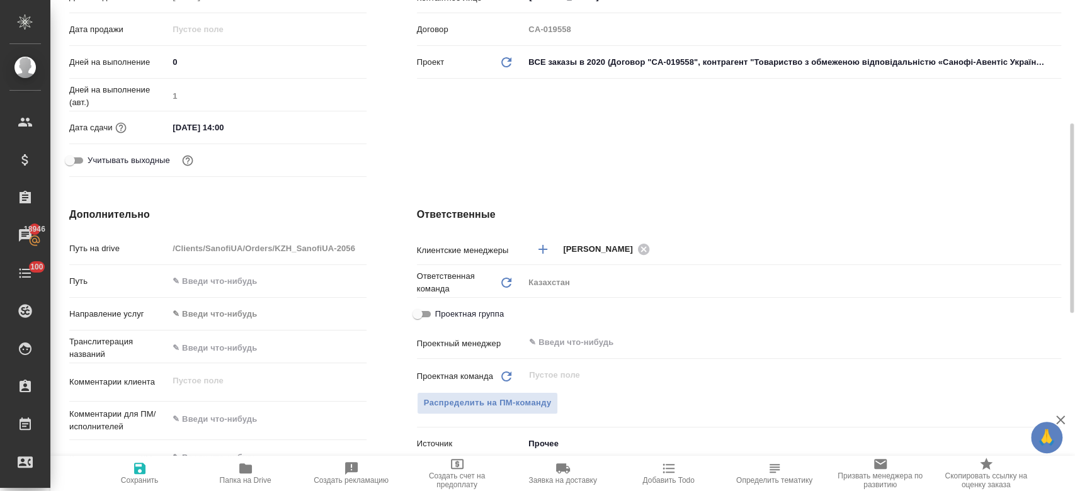
type textarea "x"
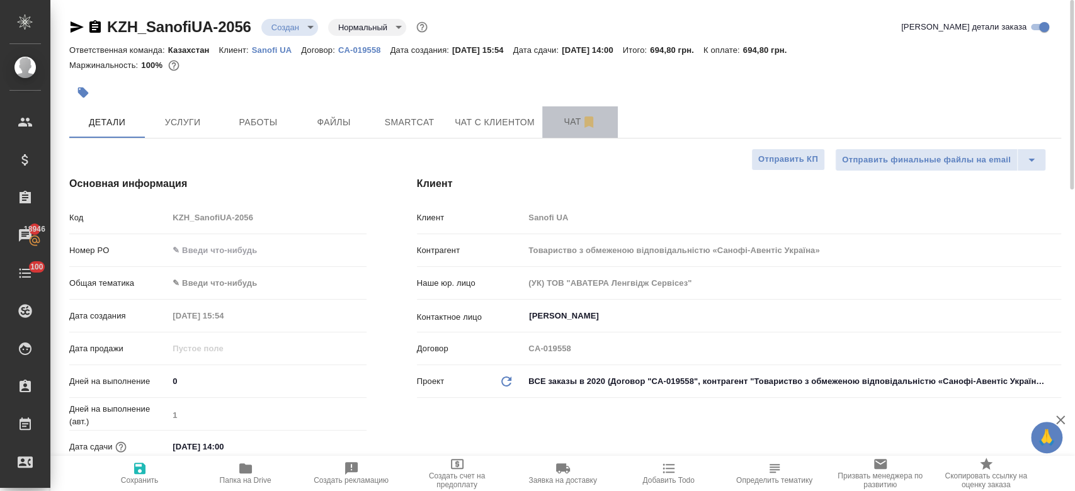
click at [563, 116] on span "Чат" at bounding box center [580, 122] width 60 height 16
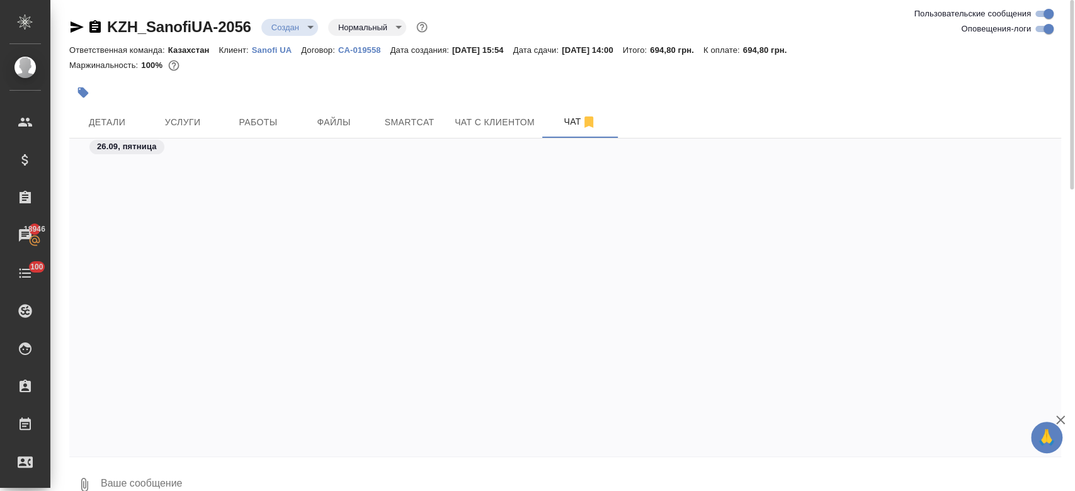
scroll to position [661, 0]
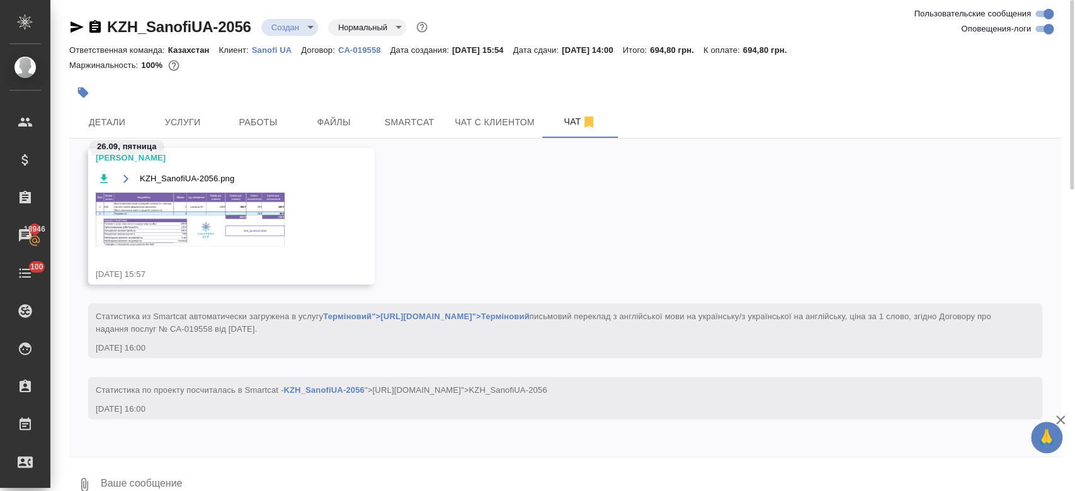
click at [212, 219] on img at bounding box center [190, 220] width 189 height 54
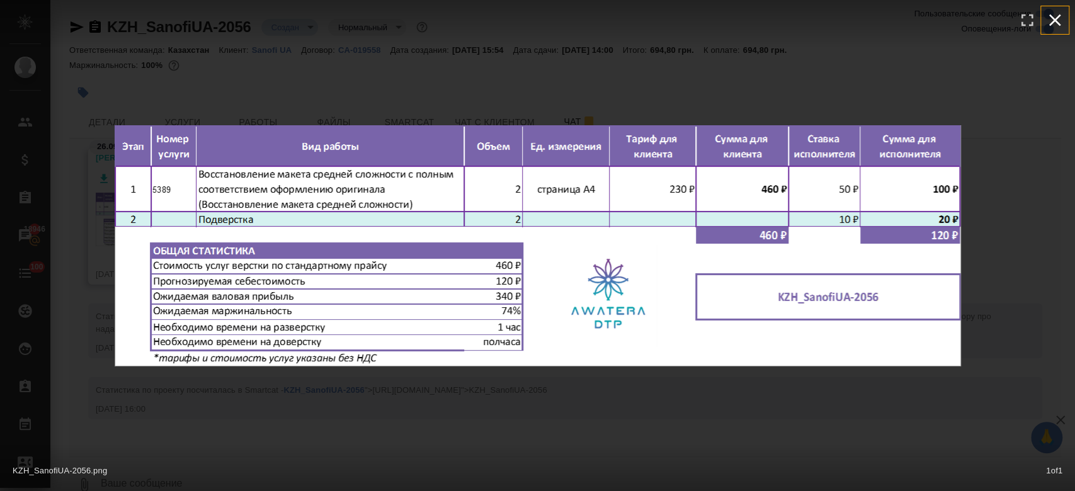
click at [1063, 28] on icon "button" at bounding box center [1055, 20] width 20 height 20
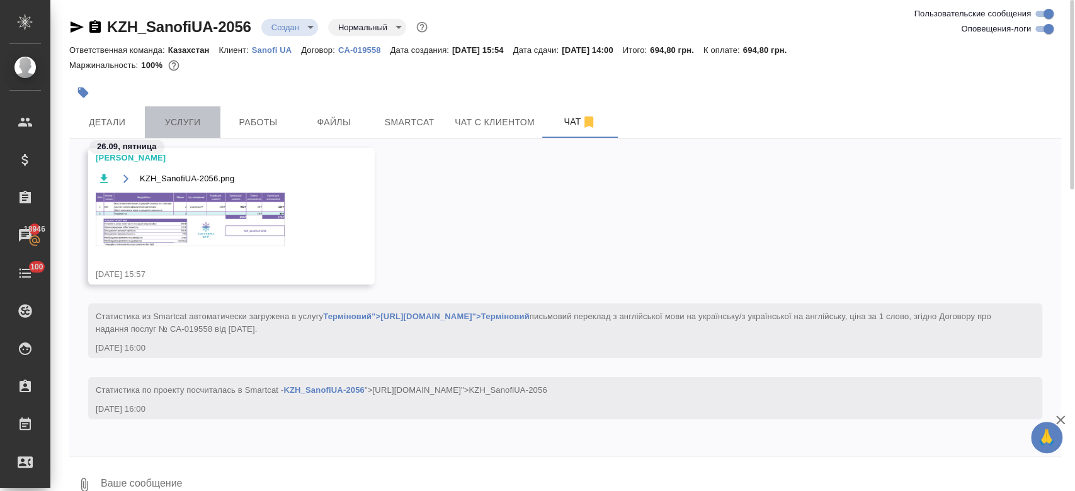
click at [188, 115] on span "Услуги" at bounding box center [182, 123] width 60 height 16
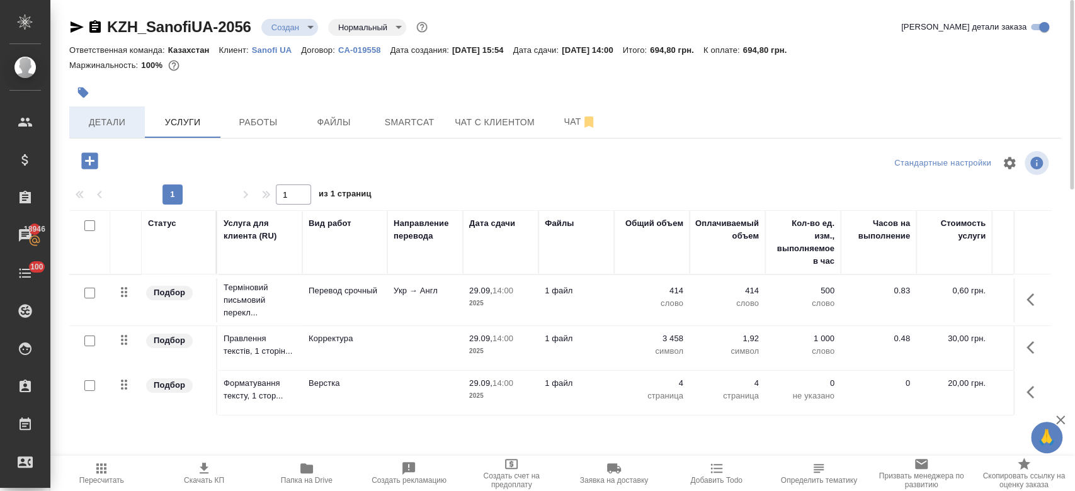
drag, startPoint x: 96, startPoint y: 139, endPoint x: 97, endPoint y: 131, distance: 7.7
click at [97, 131] on div "KZH_SanofiUA-2056 Создан new Нормальный normal Кратко детали заказа Ответственн…" at bounding box center [565, 256] width 1006 height 513
click at [97, 131] on button "Детали" at bounding box center [107, 121] width 76 height 31
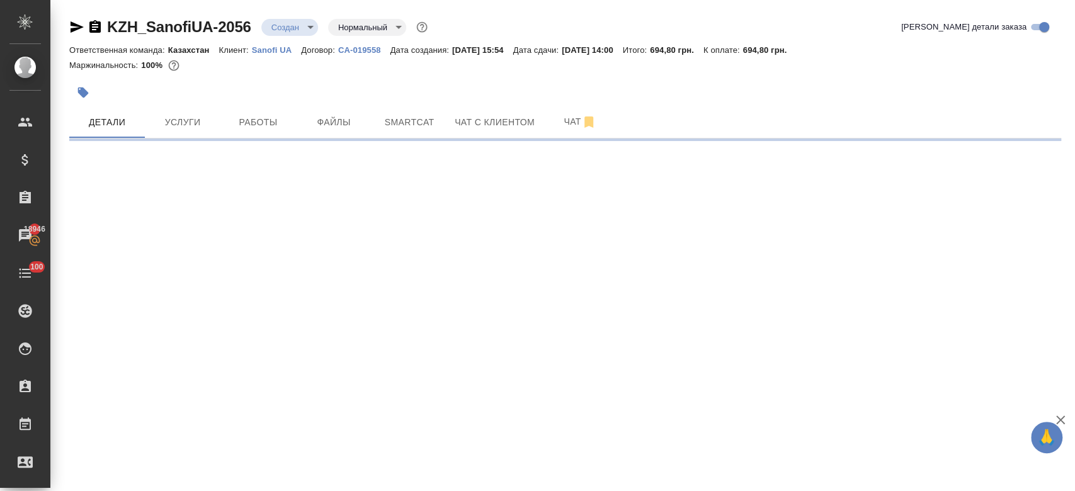
select select "RU"
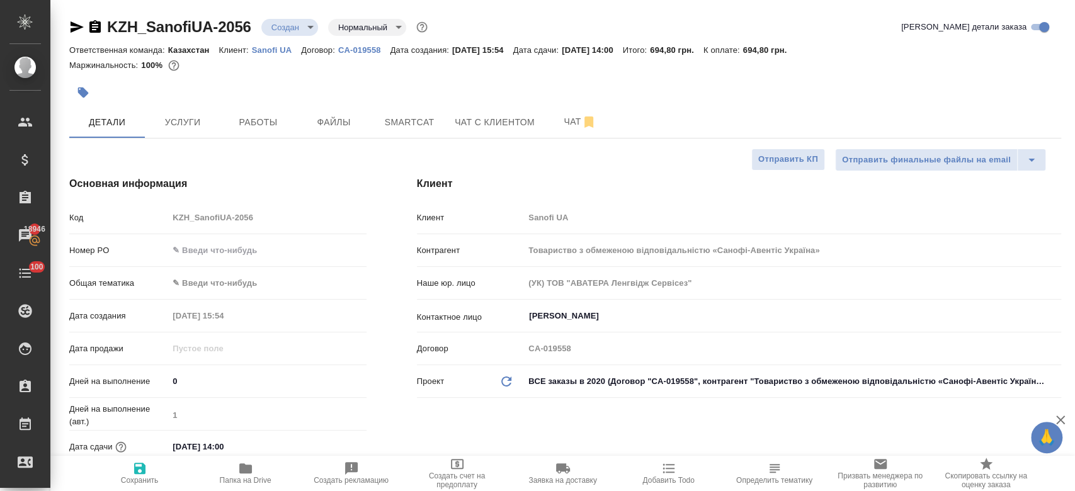
type textarea "x"
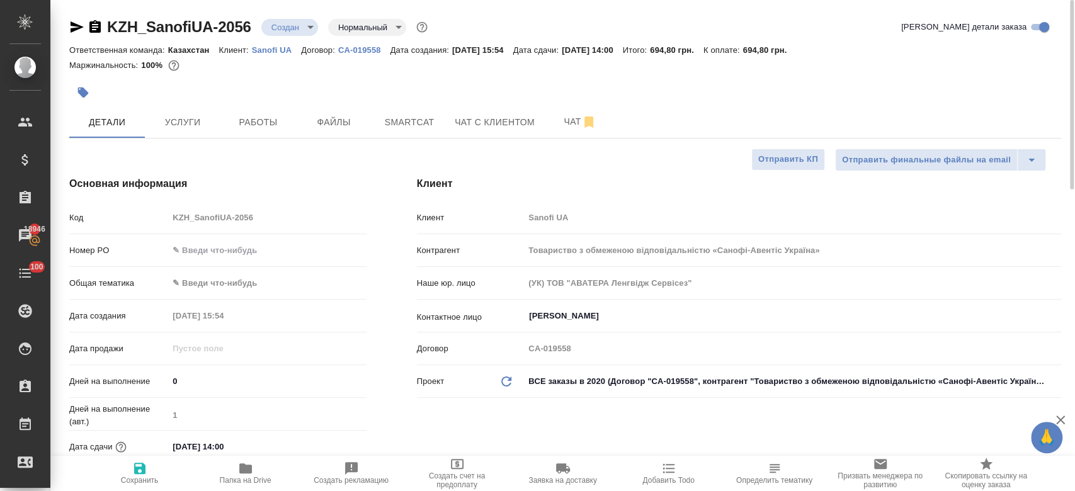
type textarea "x"
click at [327, 84] on div at bounding box center [399, 93] width 661 height 28
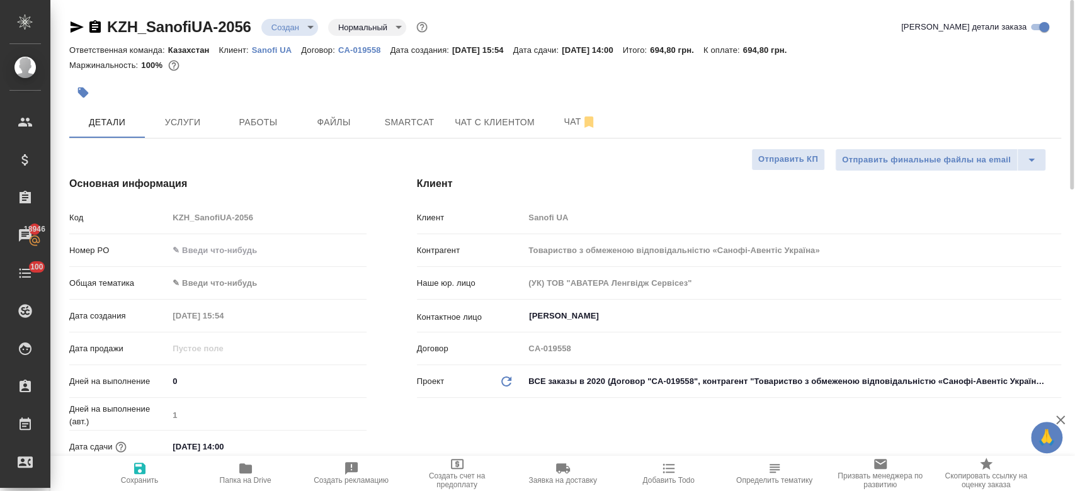
type textarea "x"
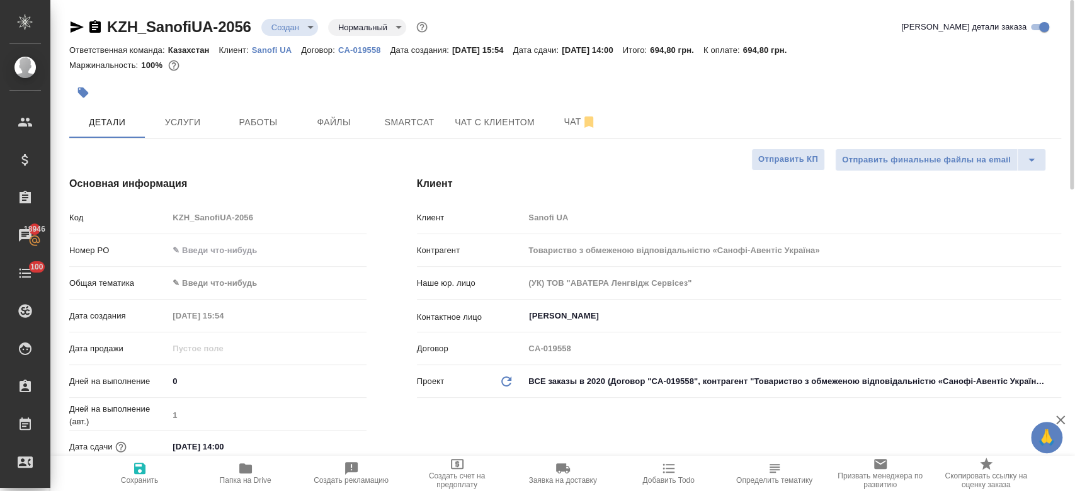
type textarea "x"
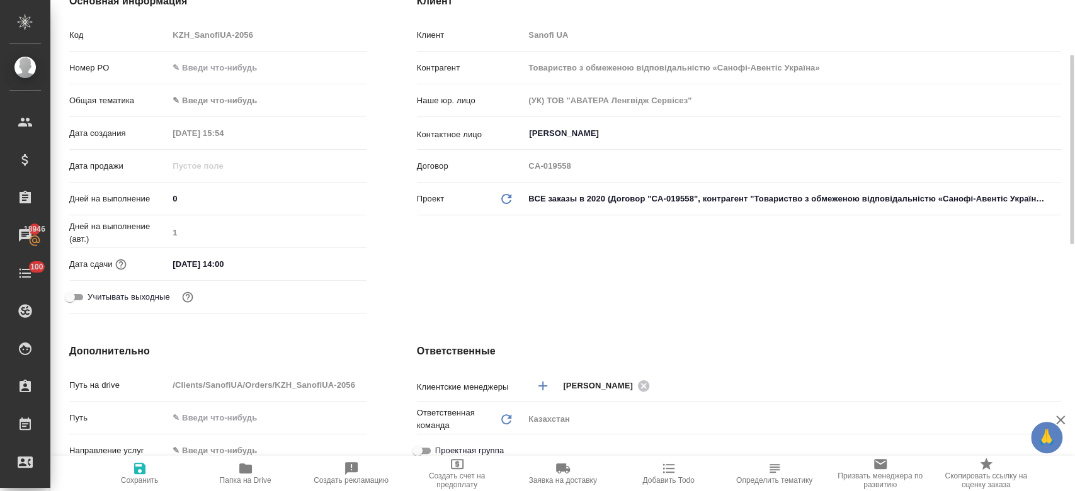
scroll to position [190, 0]
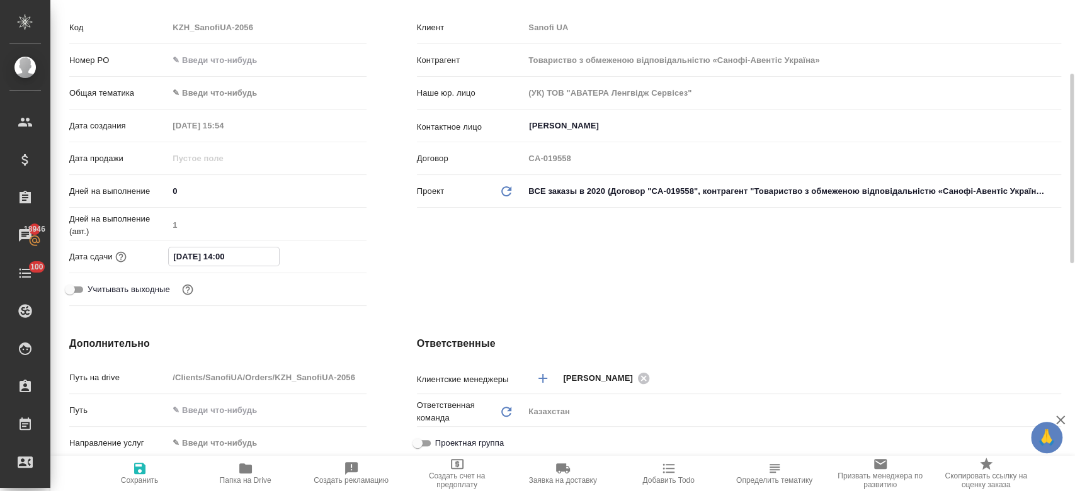
click at [207, 254] on input "29.09.2025 14:00" at bounding box center [224, 257] width 110 height 18
click at [335, 254] on icon "button" at bounding box center [329, 255] width 11 height 13
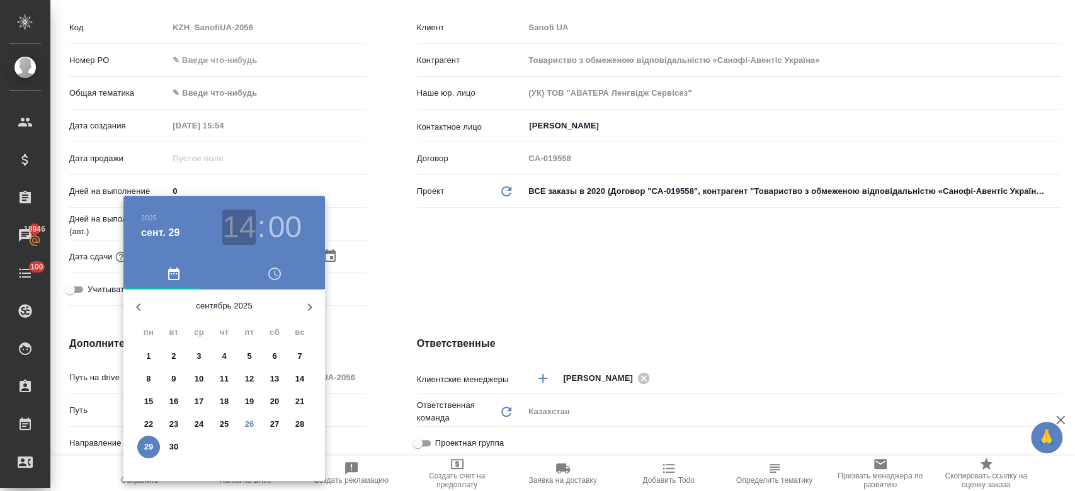
click at [242, 236] on h3 "14" at bounding box center [238, 227] width 33 height 35
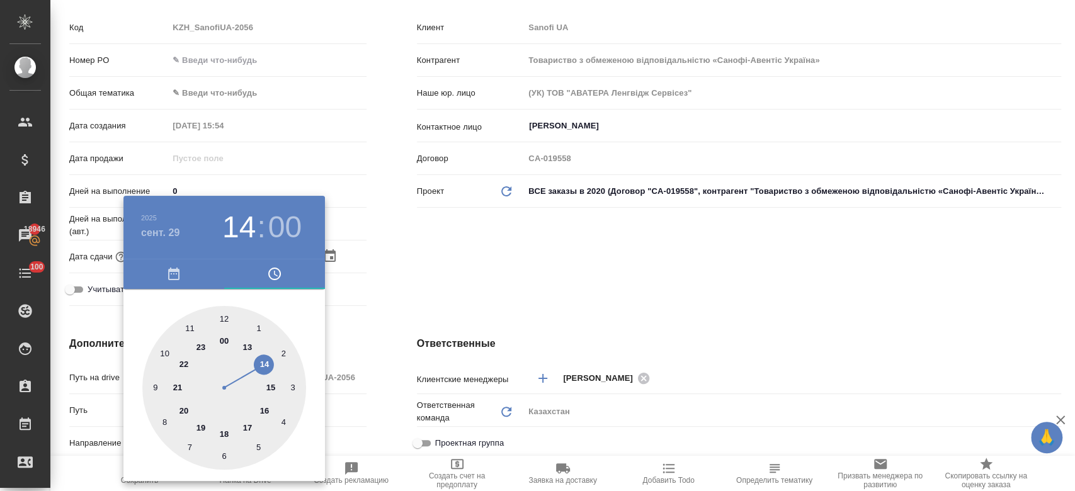
click at [223, 316] on div at bounding box center [224, 388] width 164 height 164
type input "29.09.2025 12:00"
type textarea "x"
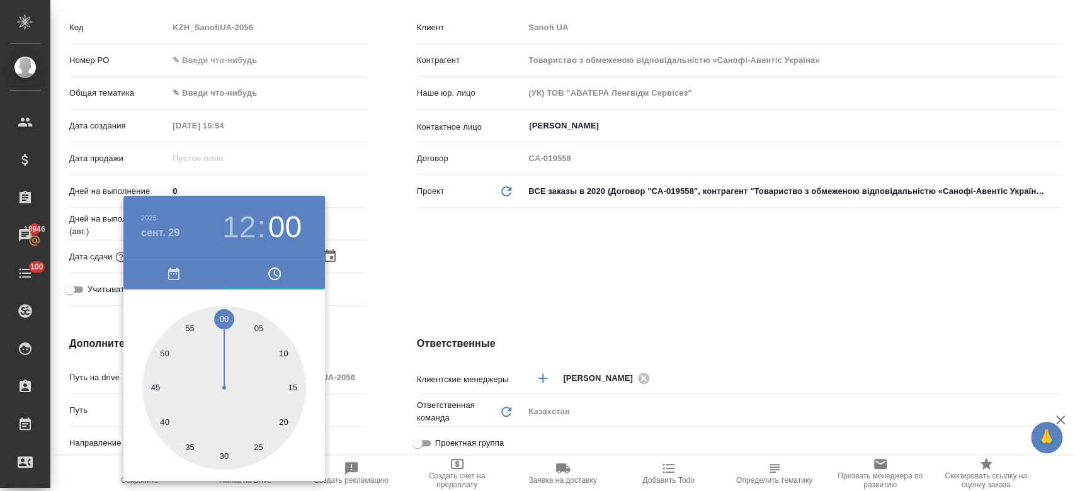
click at [406, 265] on div at bounding box center [537, 245] width 1075 height 491
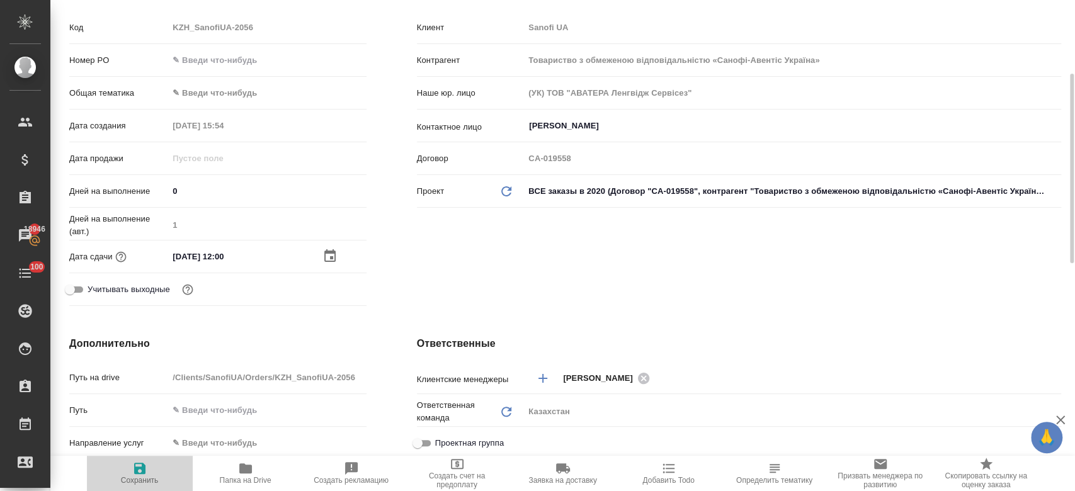
click at [129, 481] on span "Сохранить" at bounding box center [140, 480] width 38 height 9
type textarea "x"
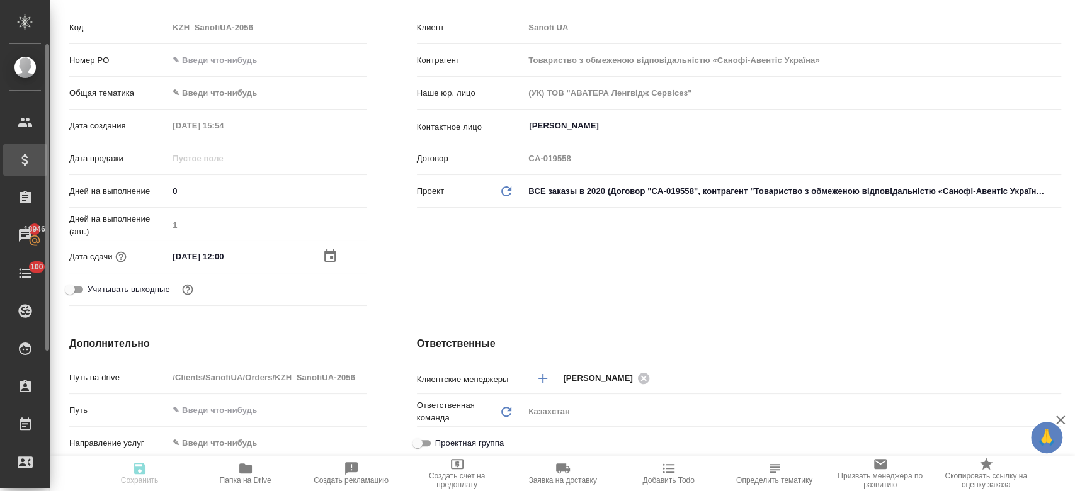
type textarea "x"
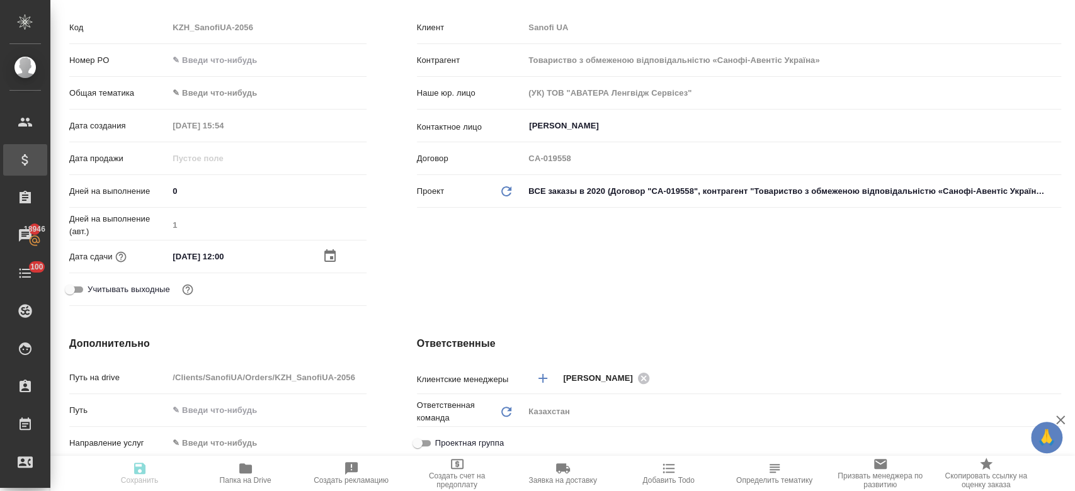
type textarea "x"
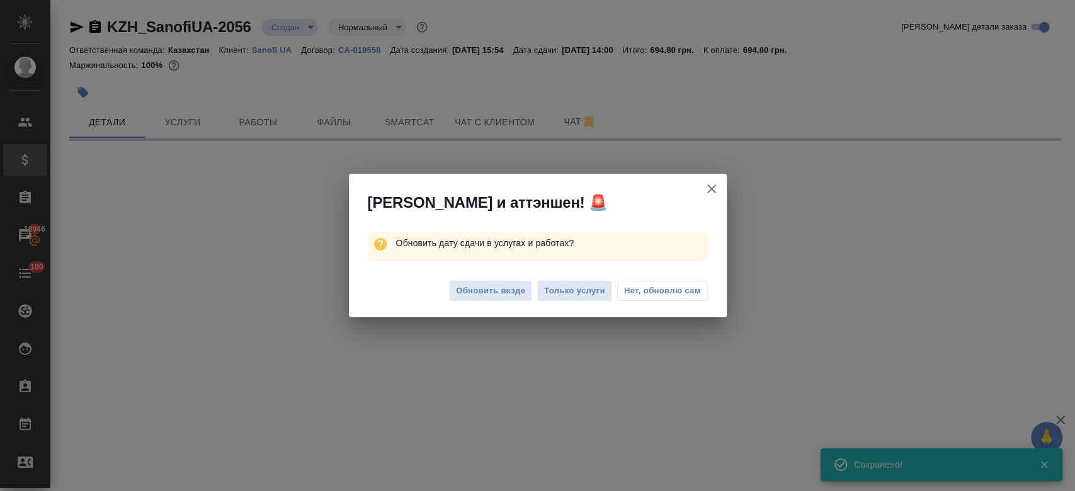
select select "RU"
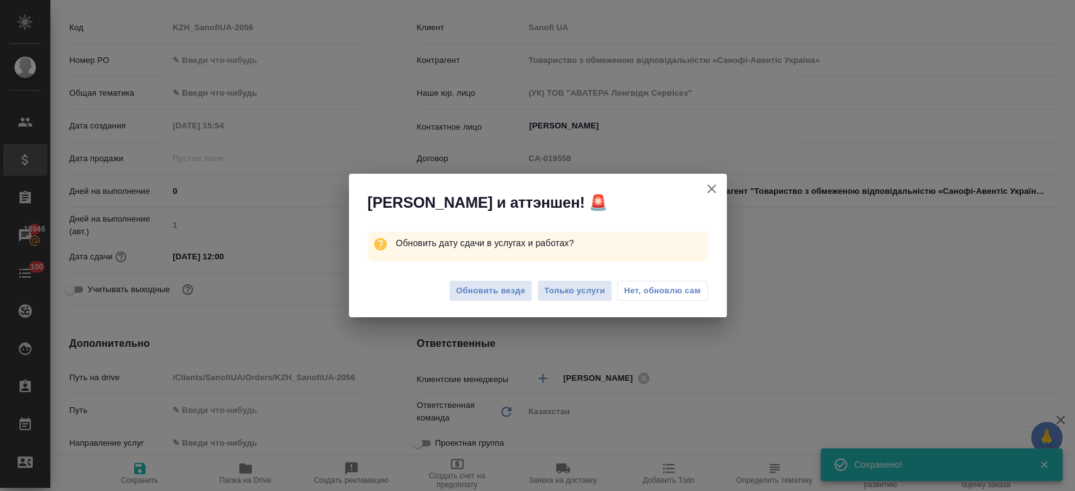
type textarea "x"
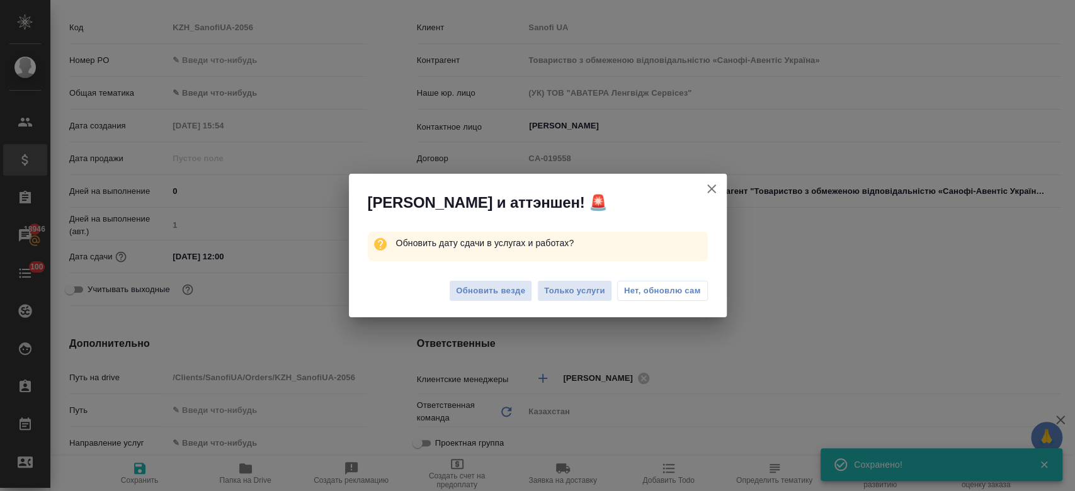
type textarea "x"
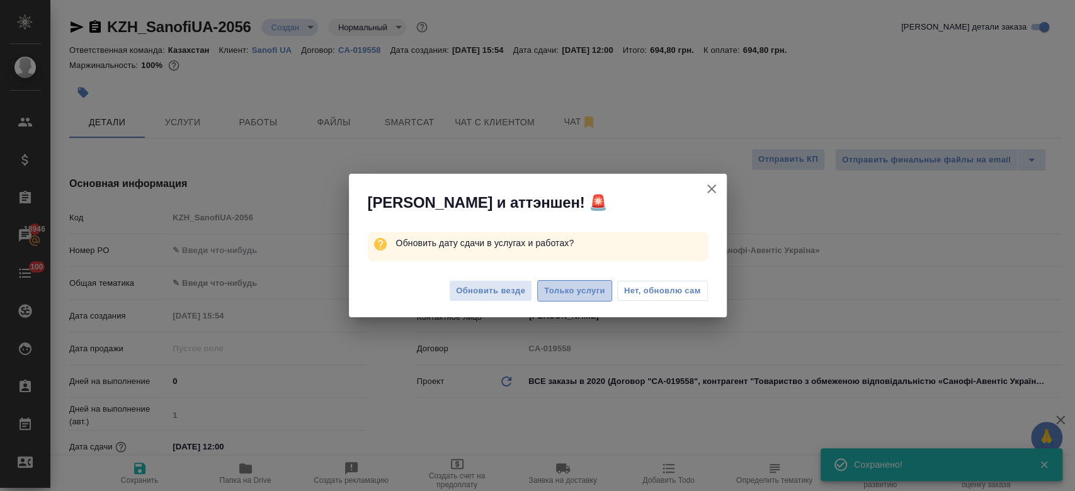
click at [568, 289] on span "Только услуги" at bounding box center [574, 291] width 61 height 14
type textarea "x"
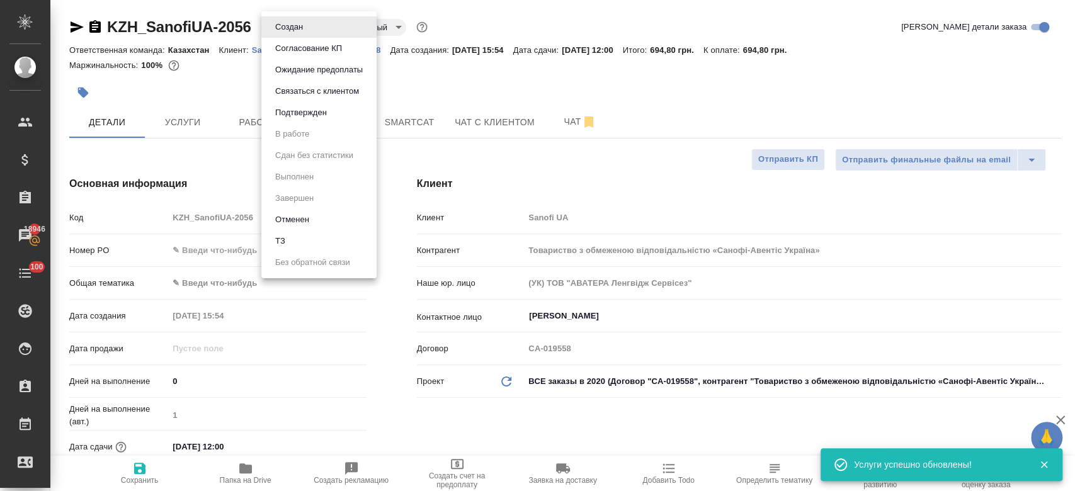
click at [296, 31] on body "🙏 .cls-1 fill:#fff; AWATERA Kosherbayeva Nazerke Клиенты Спецификации Заказы 18…" at bounding box center [537, 245] width 1075 height 491
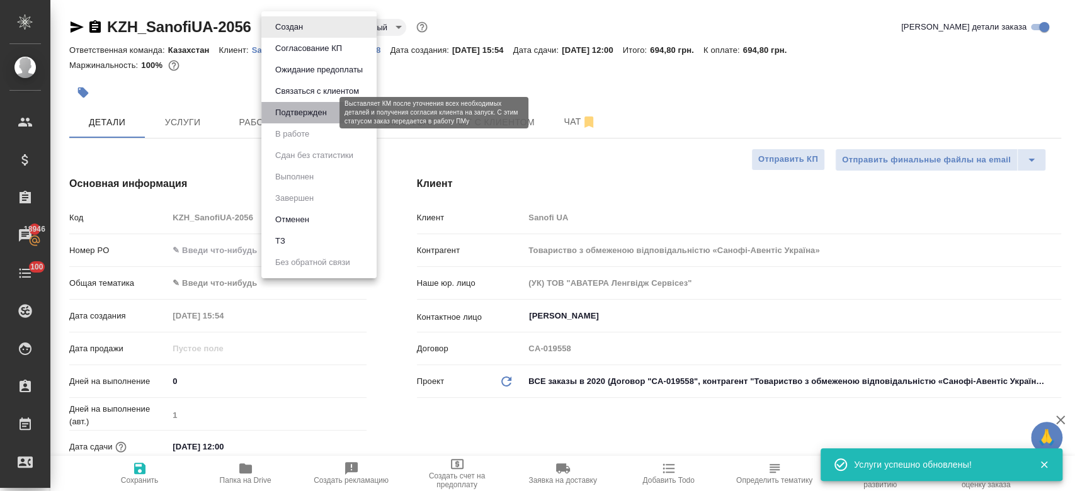
click at [307, 110] on button "Подтвержден" at bounding box center [301, 113] width 59 height 14
type textarea "x"
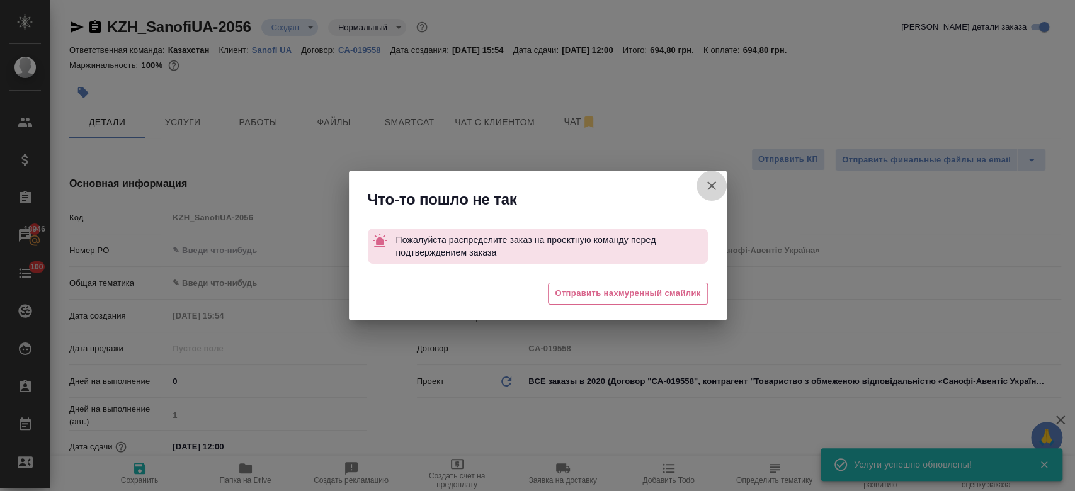
click at [709, 180] on icon "button" at bounding box center [711, 185] width 15 height 15
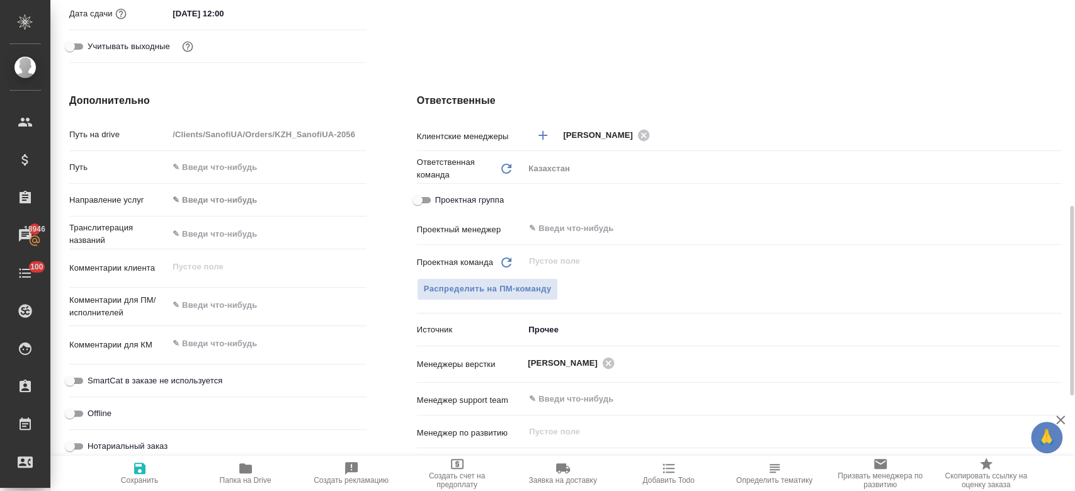
scroll to position [461, 0]
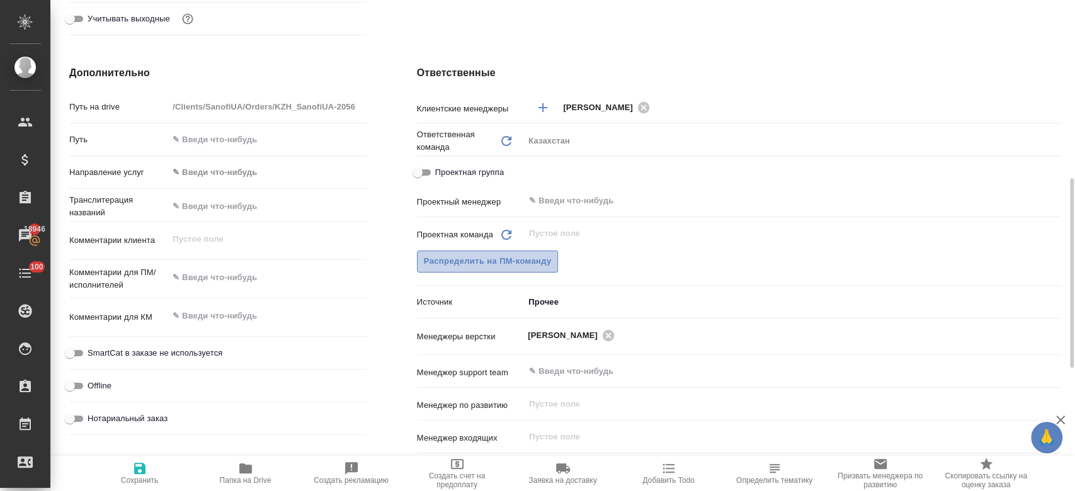
click at [525, 266] on span "Распределить на ПМ-команду" at bounding box center [488, 261] width 128 height 14
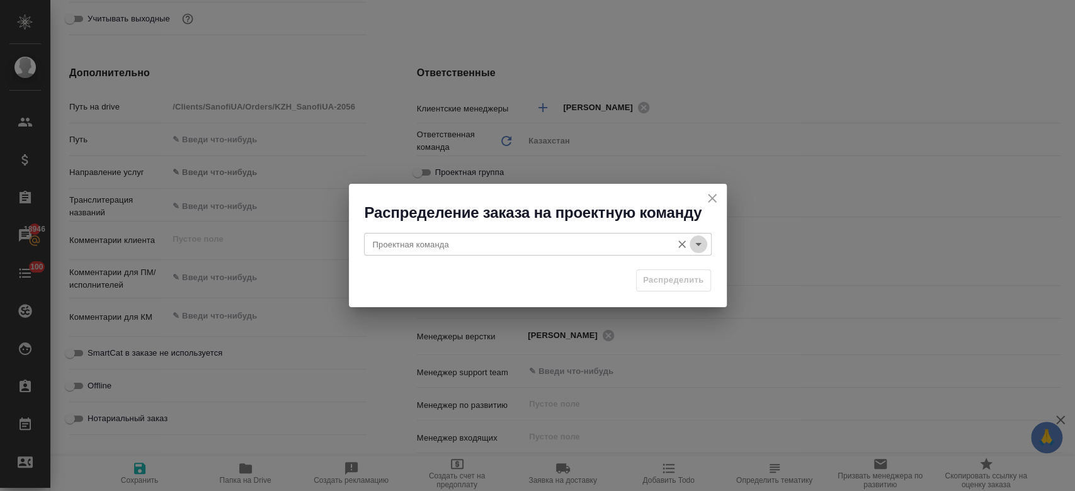
click at [702, 249] on icon "Open" at bounding box center [698, 244] width 15 height 15
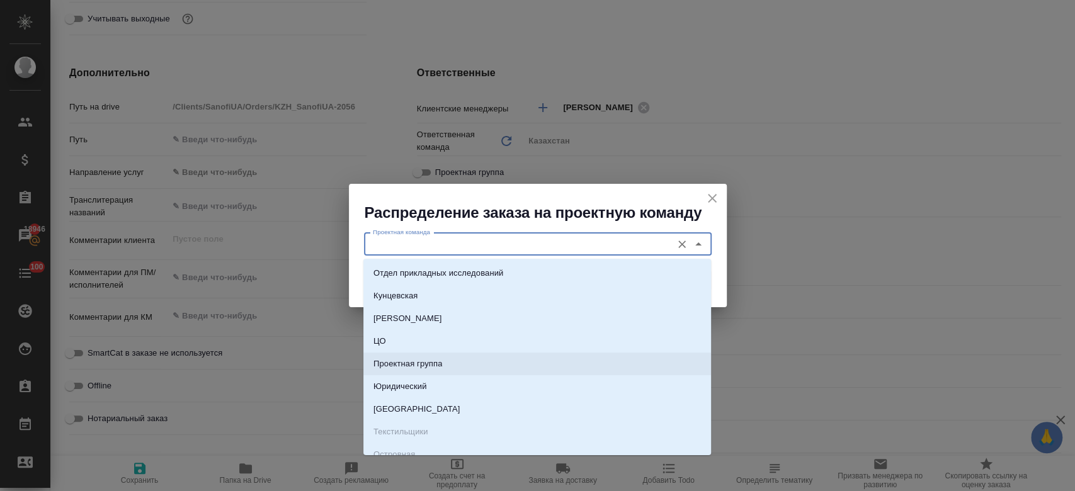
drag, startPoint x: 560, startPoint y: 380, endPoint x: 593, endPoint y: 395, distance: 36.4
click at [593, 395] on li "Юридический" at bounding box center [537, 386] width 348 height 23
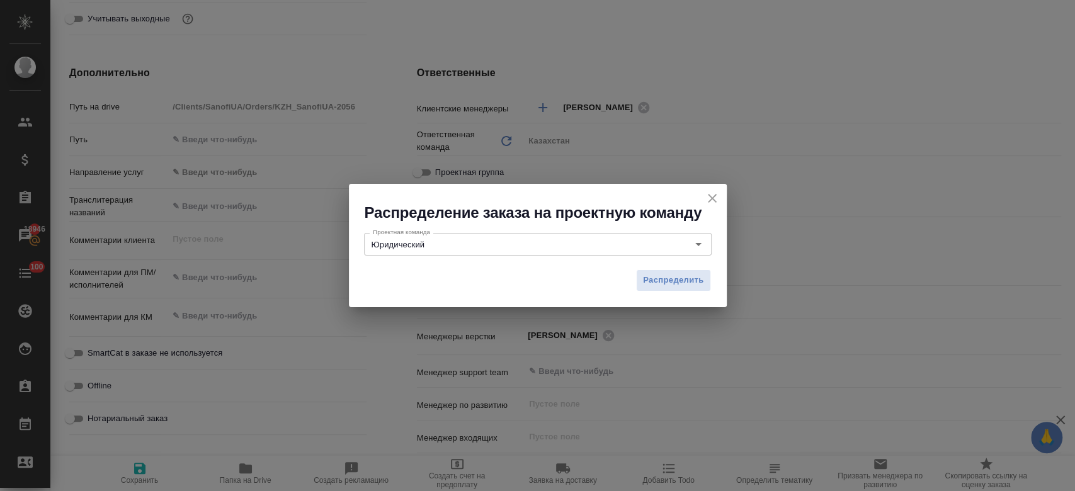
click at [593, 395] on div "Распределение заказа на проектную команду Проектная команда Юридический Проектн…" at bounding box center [537, 245] width 1075 height 491
click at [642, 280] on button "Распределить" at bounding box center [673, 281] width 75 height 22
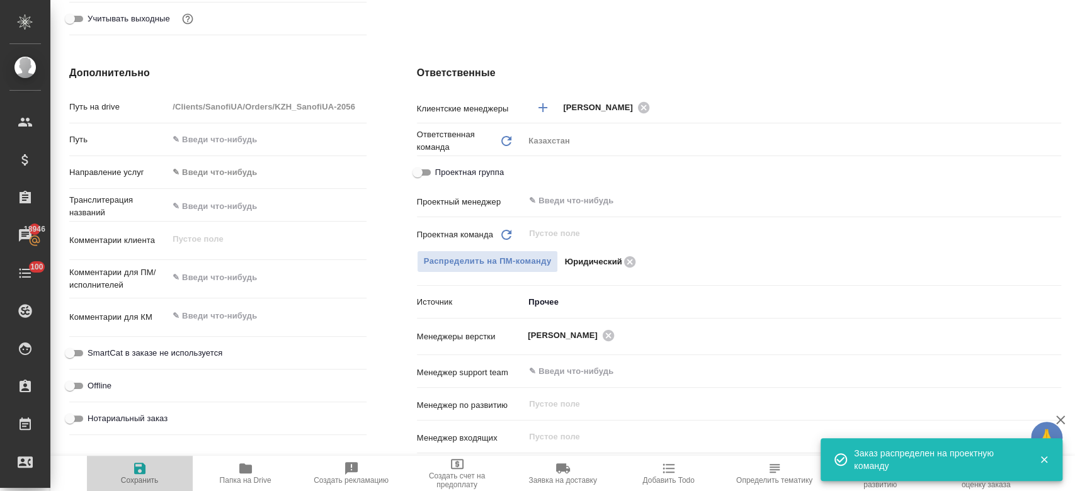
click at [146, 472] on icon "button" at bounding box center [139, 468] width 15 height 15
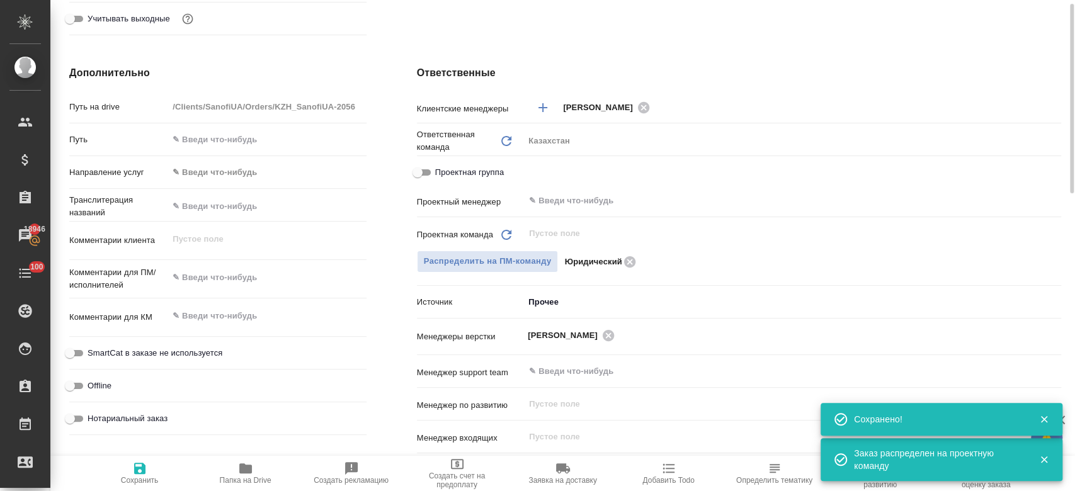
scroll to position [0, 0]
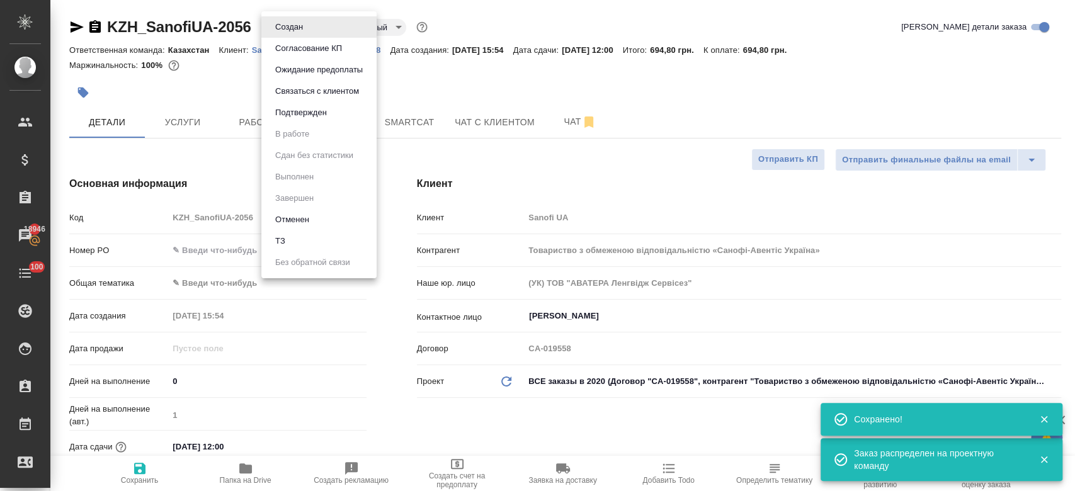
click at [278, 21] on body "🙏 .cls-1 fill:#fff; AWATERA Kosherbayeva Nazerke Клиенты Спецификации Заказы 18…" at bounding box center [537, 245] width 1075 height 491
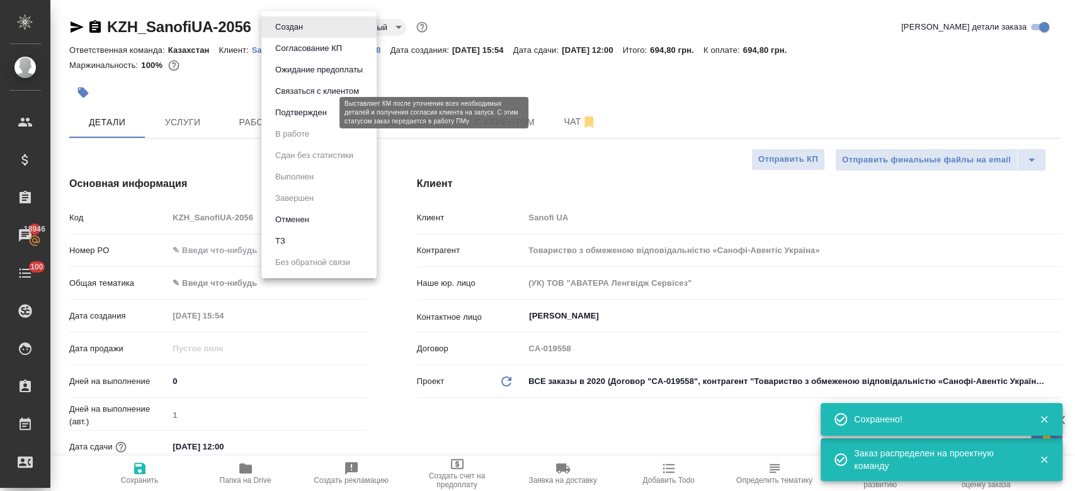
click at [311, 111] on button "Подтвержден" at bounding box center [301, 113] width 59 height 14
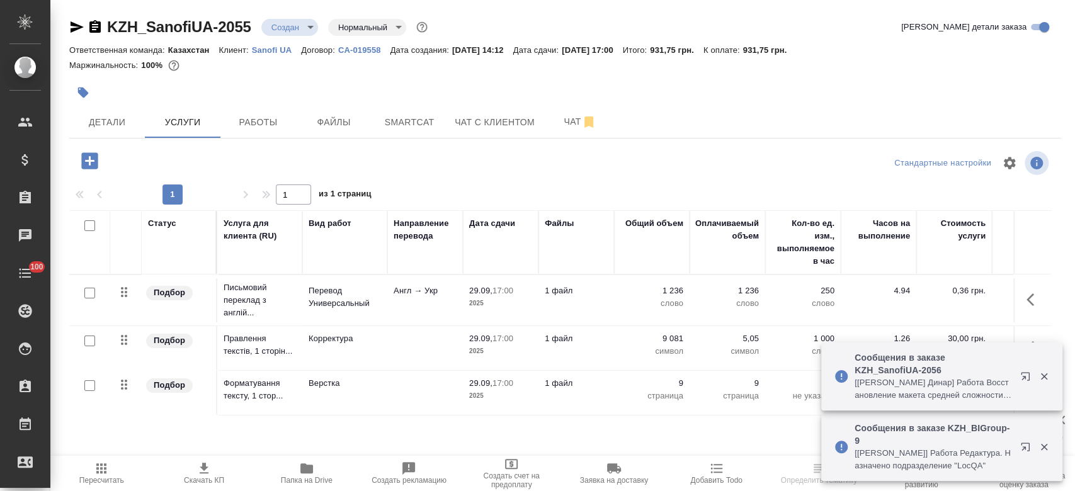
scroll to position [21, 0]
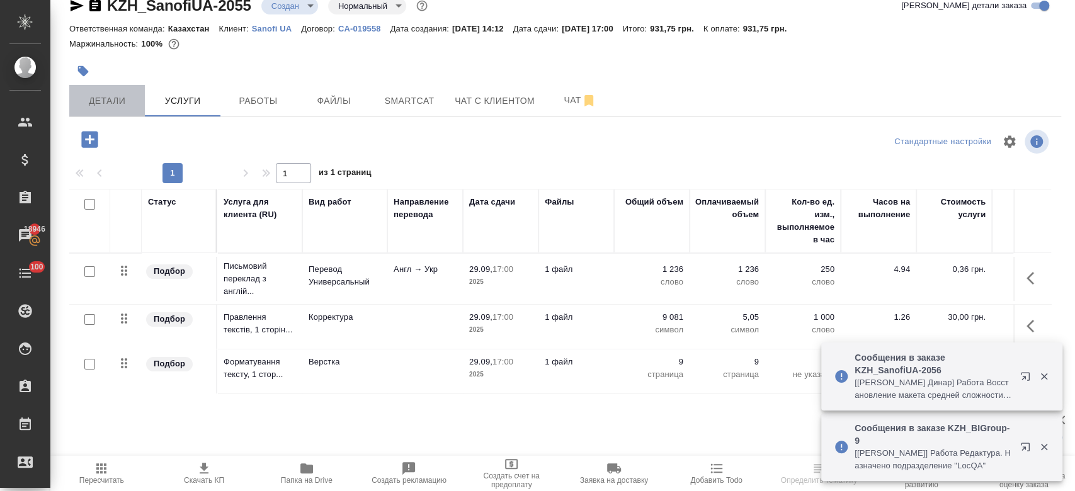
click at [130, 103] on span "Детали" at bounding box center [107, 101] width 60 height 16
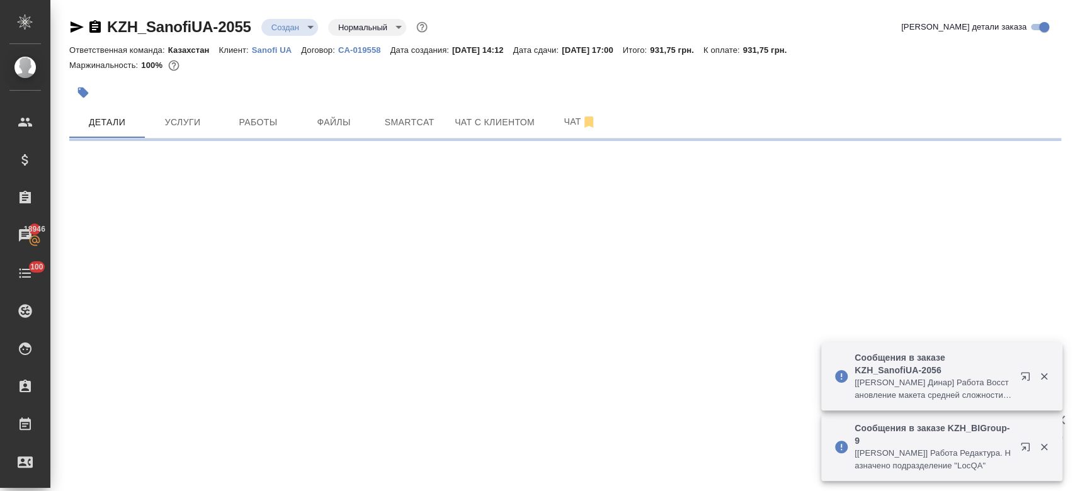
select select "RU"
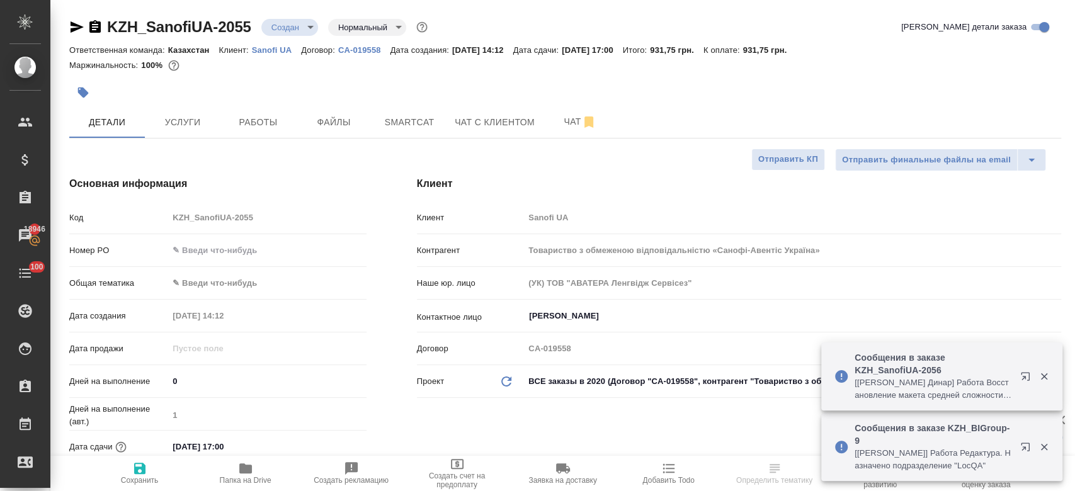
type textarea "x"
click at [229, 256] on input "text" at bounding box center [267, 250] width 197 height 18
paste input "PO #E005875097"
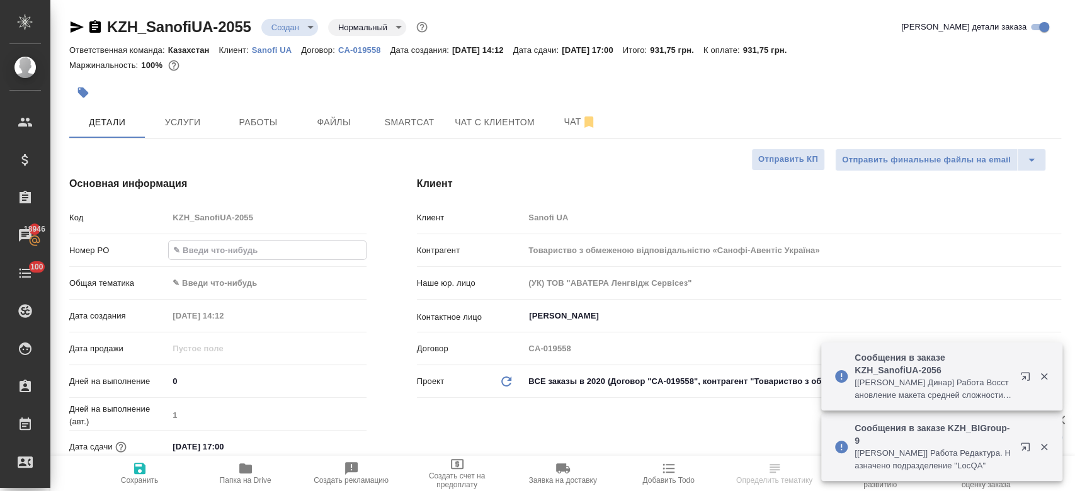
type input "PO #E005875097"
type textarea "x"
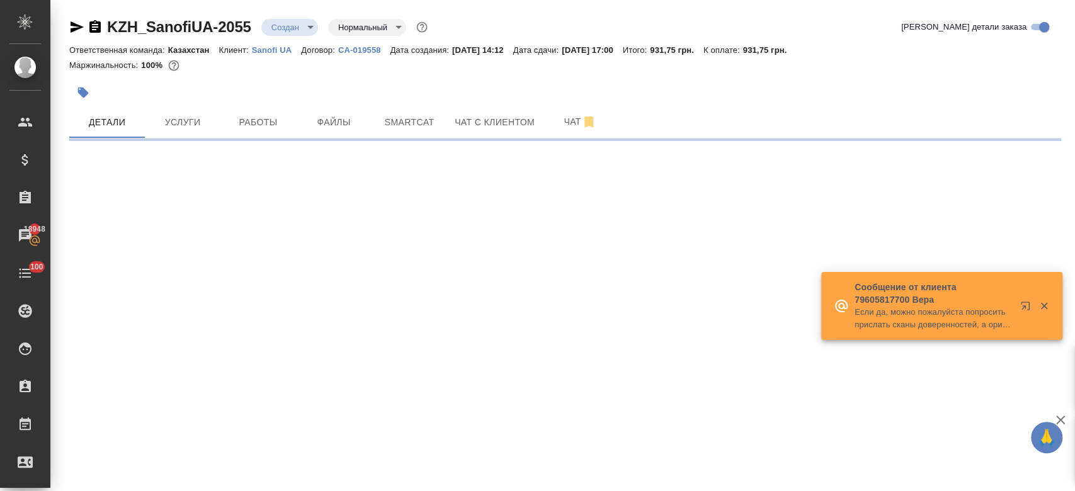
click at [134, 475] on div ".cls-1 fill:#fff; AWATERA Kosherbayeva Nazerke Клиенты Спецификации Заказы 1894…" at bounding box center [537, 245] width 1075 height 491
select select "RU"
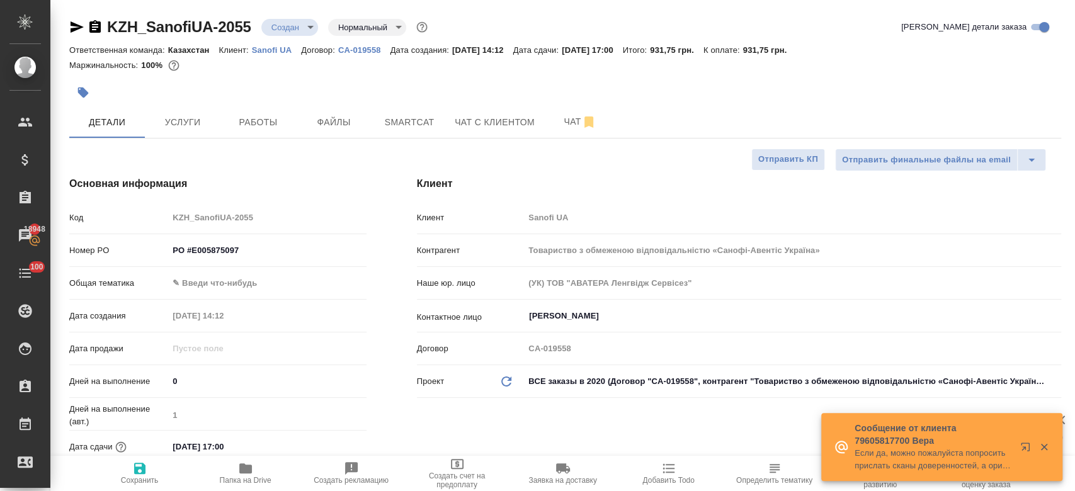
type textarea "x"
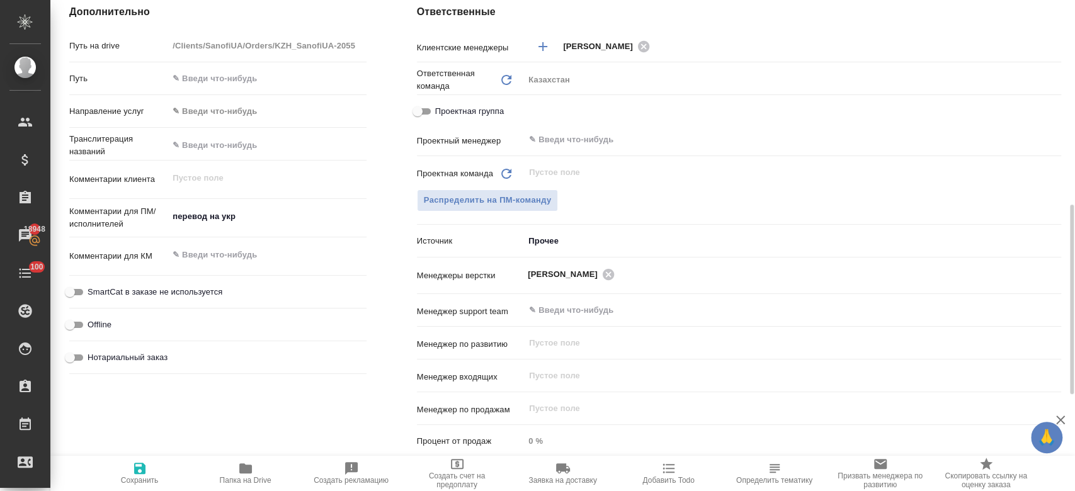
scroll to position [525, 0]
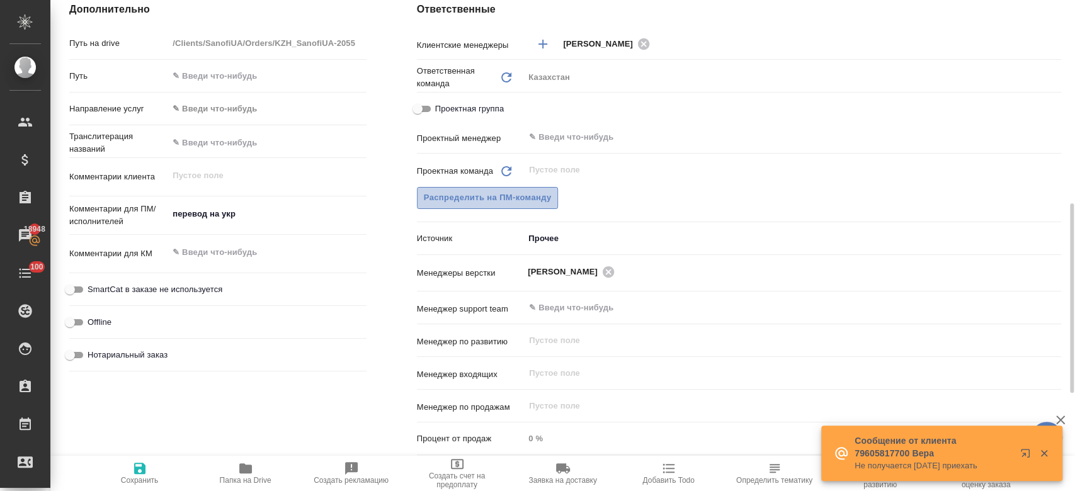
click at [485, 202] on span "Распределить на ПМ-команду" at bounding box center [488, 198] width 128 height 14
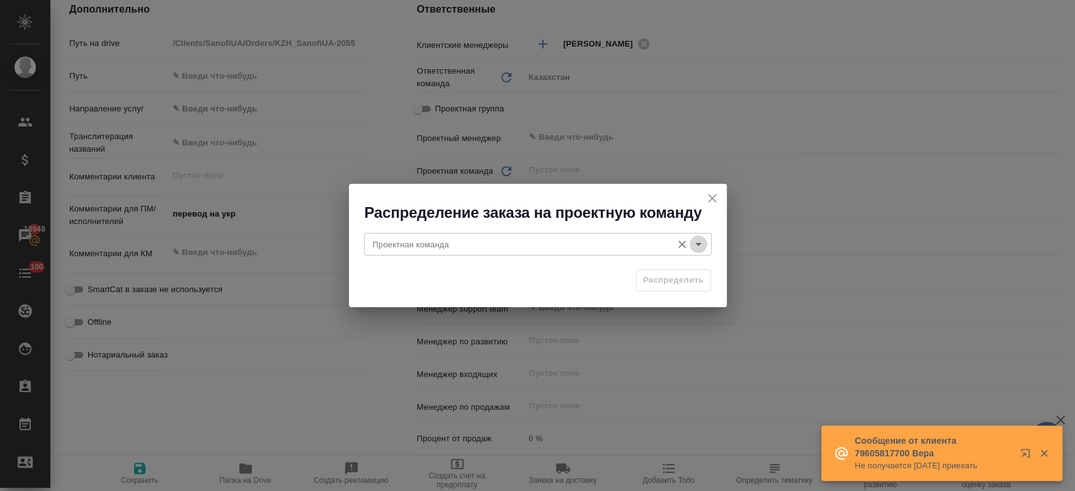
click at [702, 247] on icon "Open" at bounding box center [698, 244] width 15 height 15
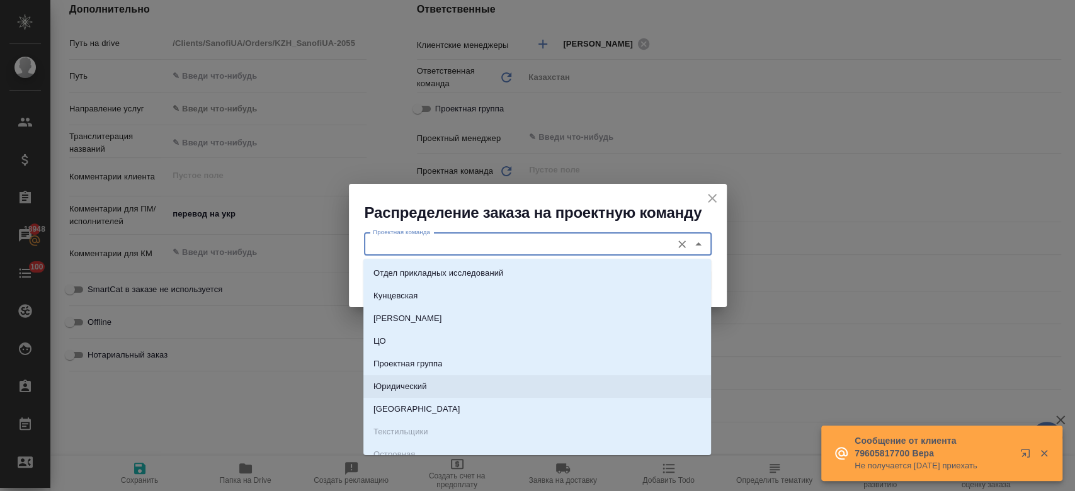
click at [551, 380] on li "Юридический" at bounding box center [537, 386] width 348 height 23
type input "Юридический"
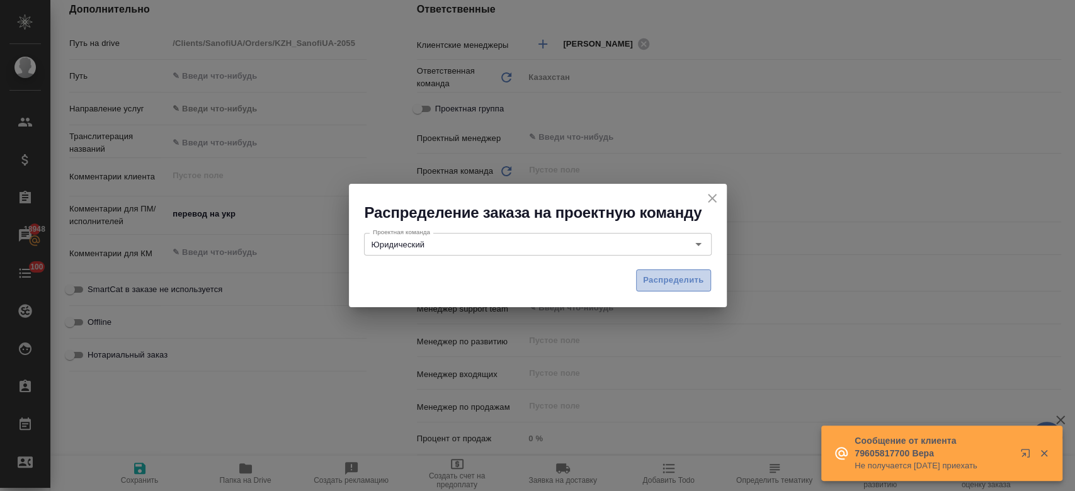
click at [671, 285] on span "Распределить" at bounding box center [673, 280] width 61 height 14
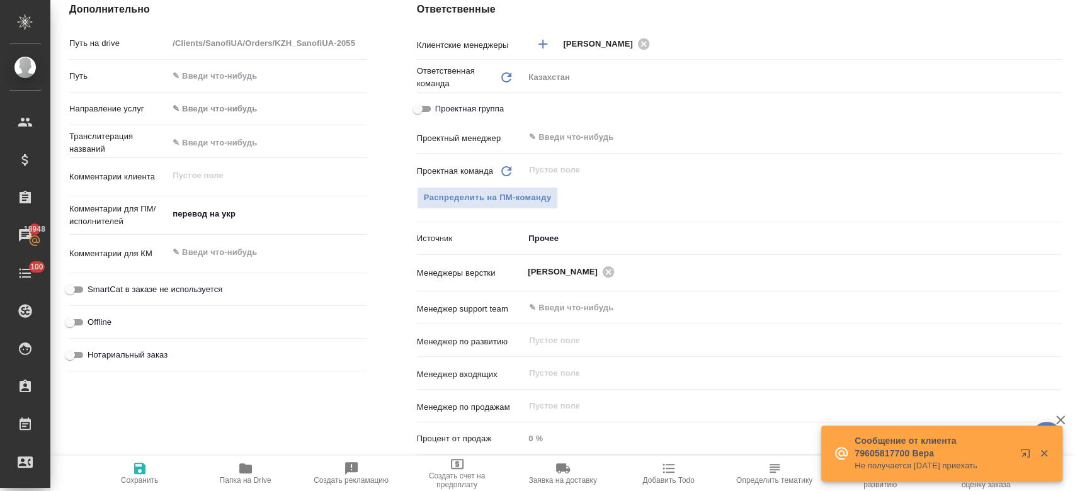
type textarea "x"
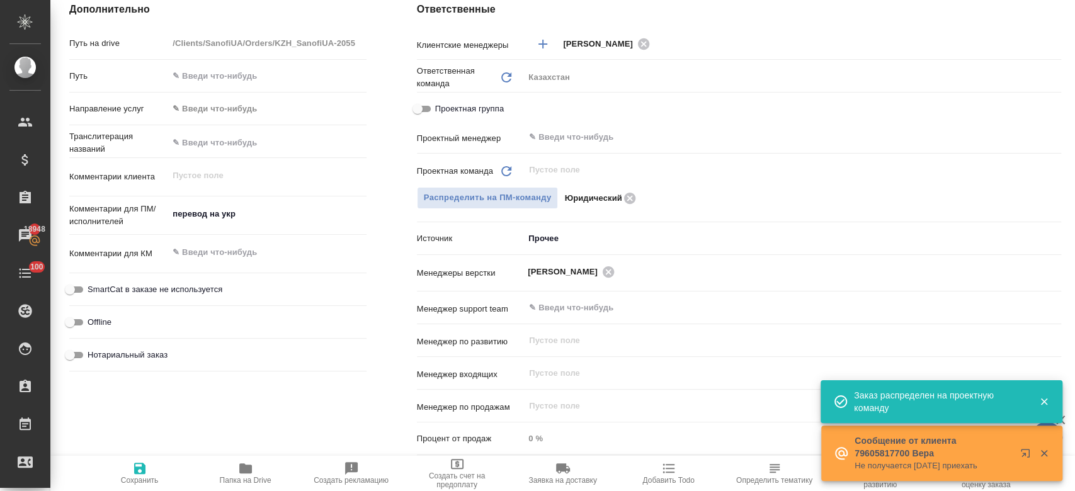
click at [144, 455] on div "Дополнительно Путь на drive /Clients/SanofiUA/Orders/KZH_SanofiUA-2055 Путь Нап…" at bounding box center [218, 231] width 348 height 509
click at [139, 469] on icon "button" at bounding box center [139, 468] width 11 height 11
type textarea "x"
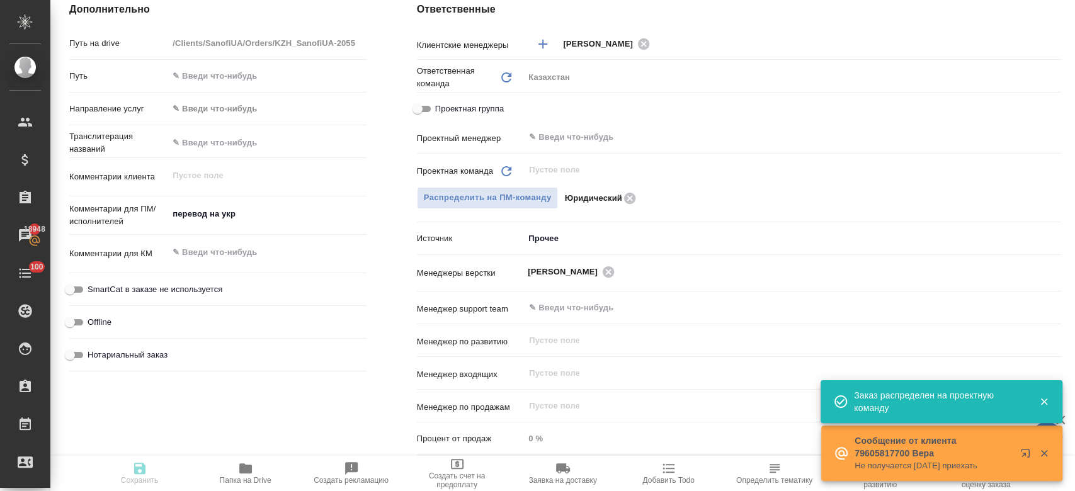
type textarea "x"
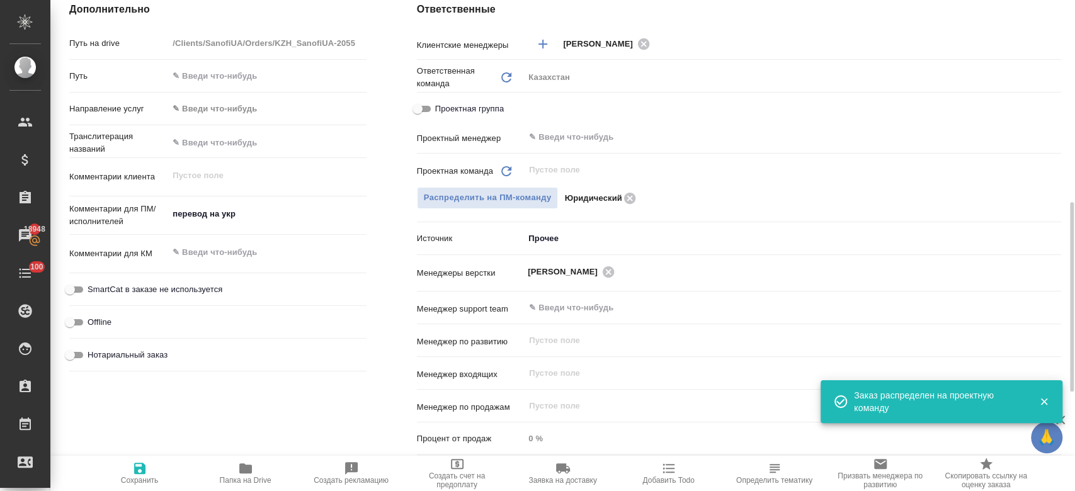
scroll to position [110, 0]
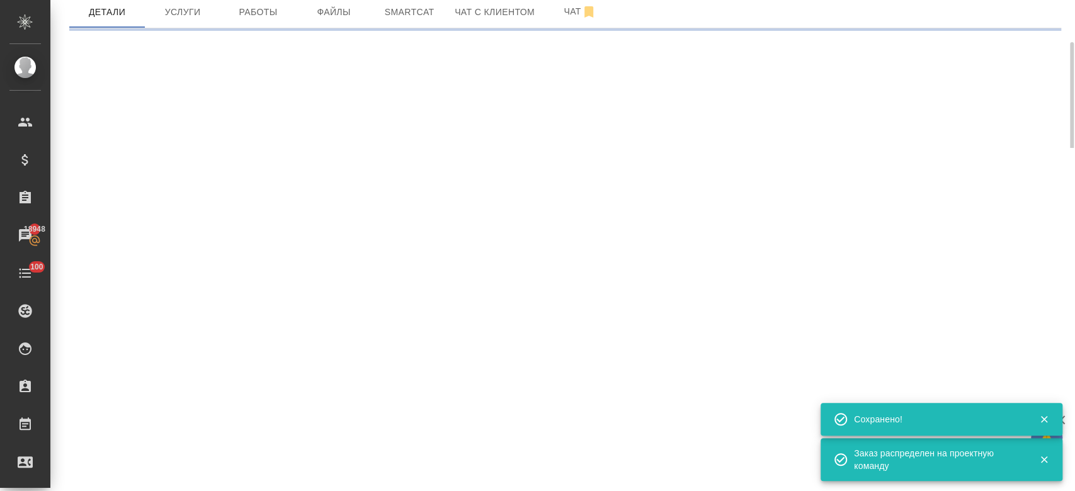
select select "RU"
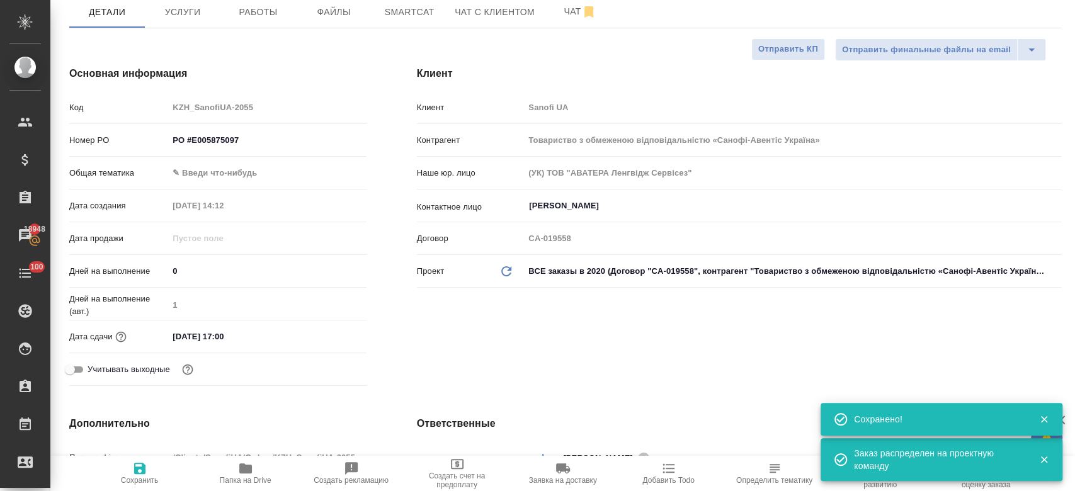
type textarea "x"
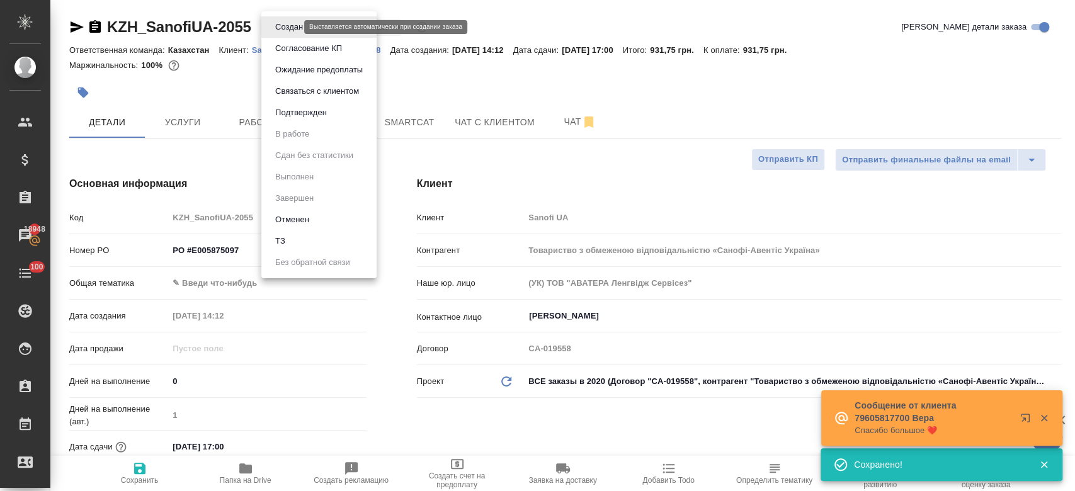
click at [292, 23] on body "🙏 .cls-1 fill:#fff; AWATERA Kosherbayeva Nazerke Клиенты Спецификации Заказы 18…" at bounding box center [537, 245] width 1075 height 491
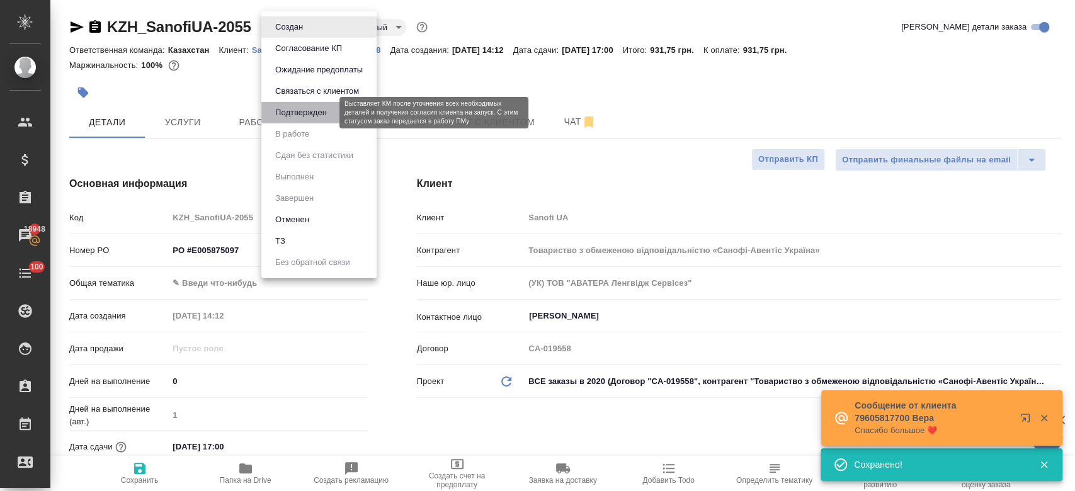
click at [300, 119] on button "Подтвержден" at bounding box center [301, 113] width 59 height 14
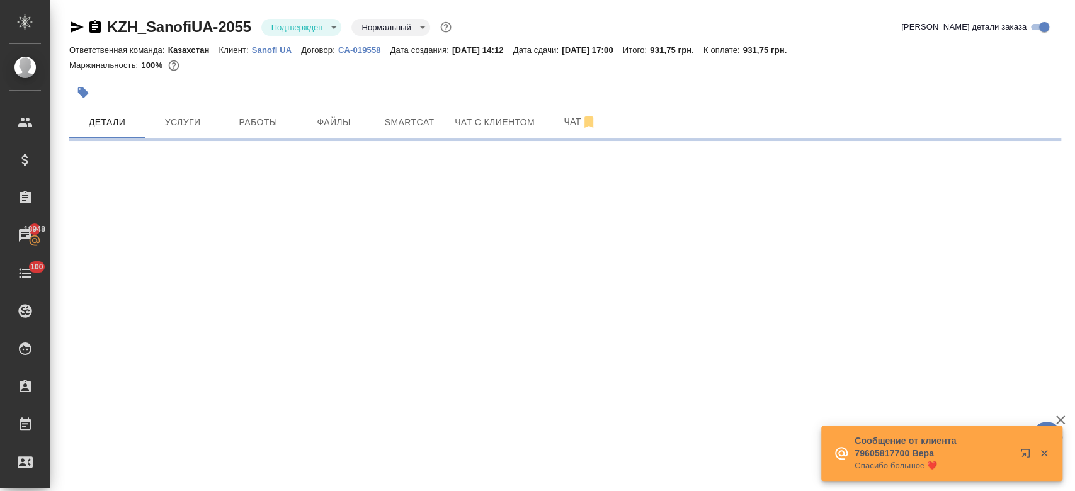
select select "RU"
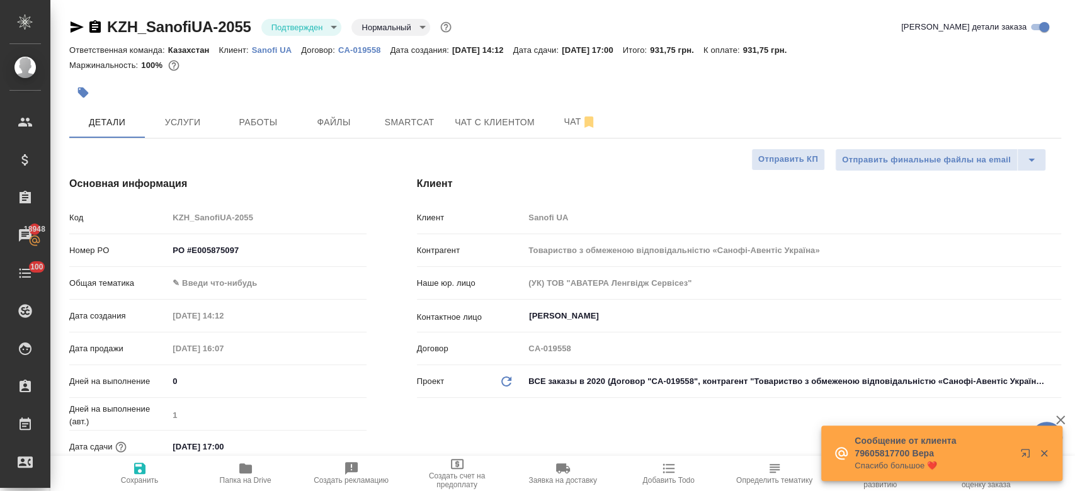
type textarea "x"
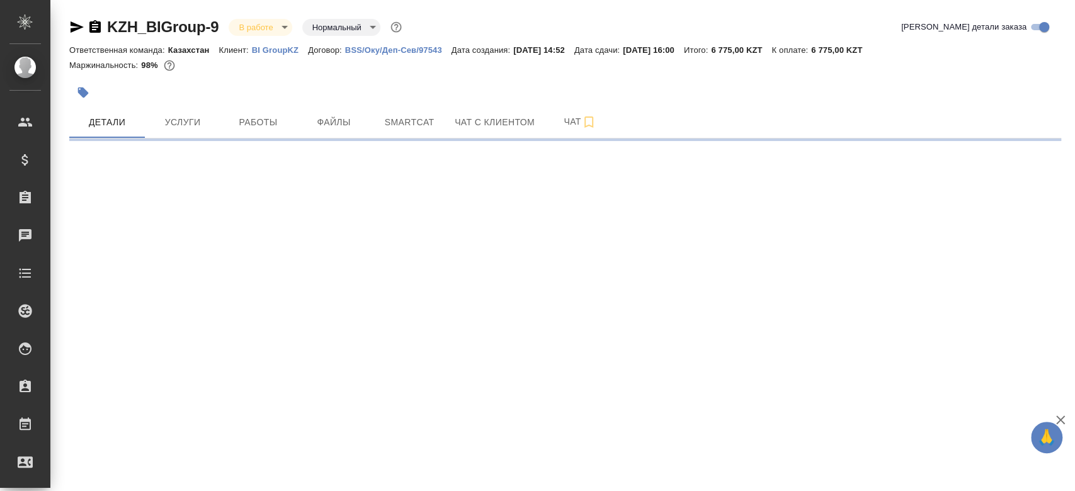
select select "RU"
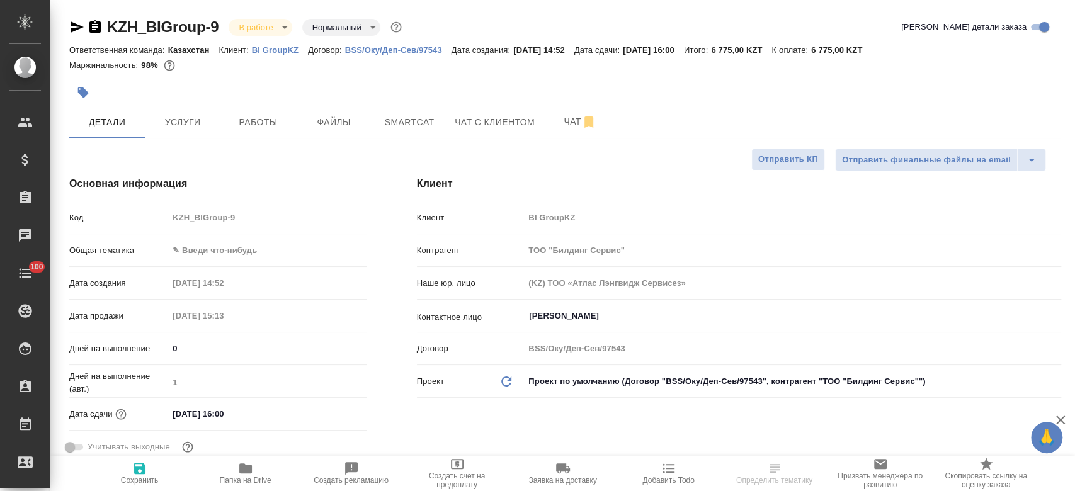
type textarea "x"
click at [191, 110] on button "Услуги" at bounding box center [183, 121] width 76 height 31
